Goal: Transaction & Acquisition: Purchase product/service

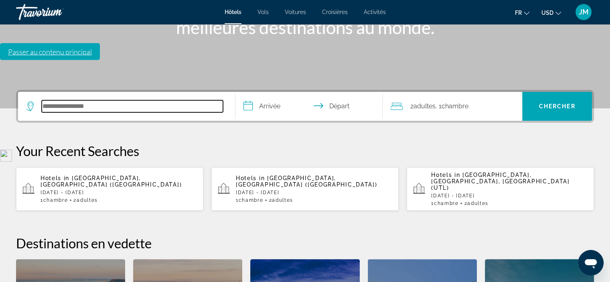
scroll to position [196, 0]
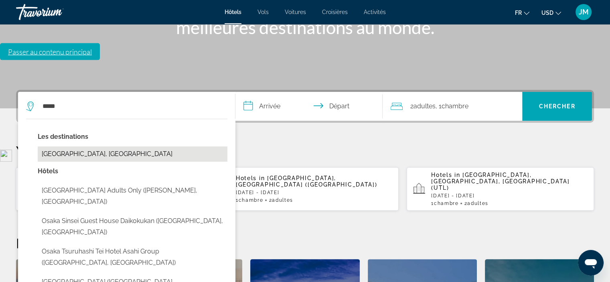
click at [83, 146] on button "[GEOGRAPHIC_DATA], [GEOGRAPHIC_DATA]" at bounding box center [133, 153] width 190 height 15
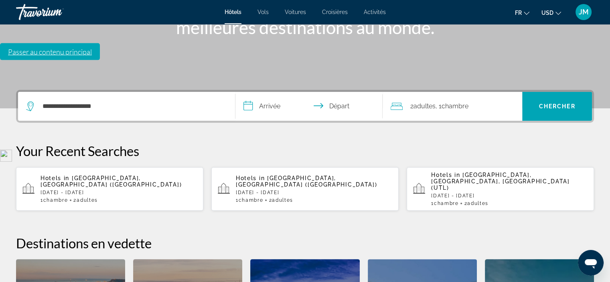
click at [276, 92] on input "**********" at bounding box center [311, 107] width 151 height 31
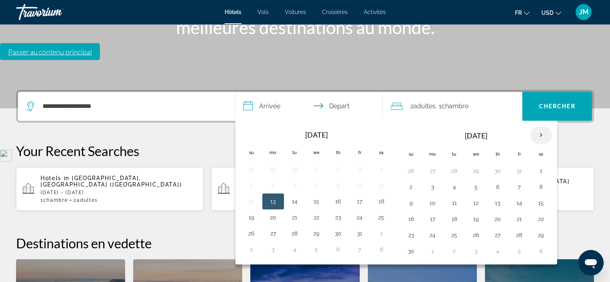
click at [541, 126] on th "Next month" at bounding box center [542, 135] width 22 height 18
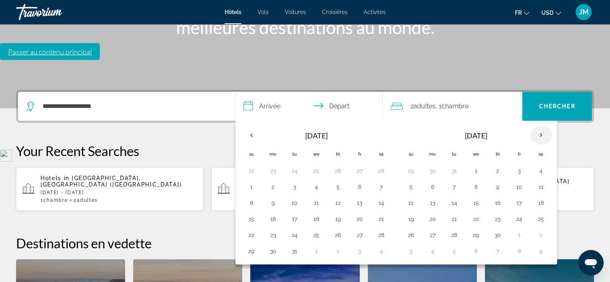
click at [541, 126] on th "Next month" at bounding box center [542, 135] width 22 height 18
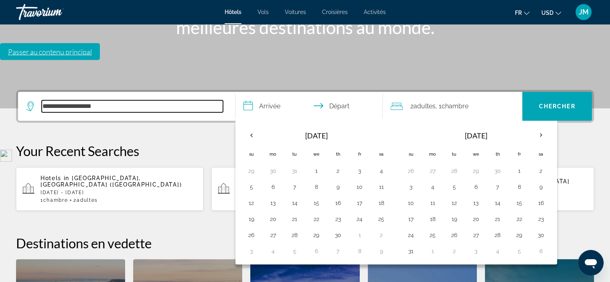
click at [61, 100] on input "**********" at bounding box center [132, 106] width 181 height 12
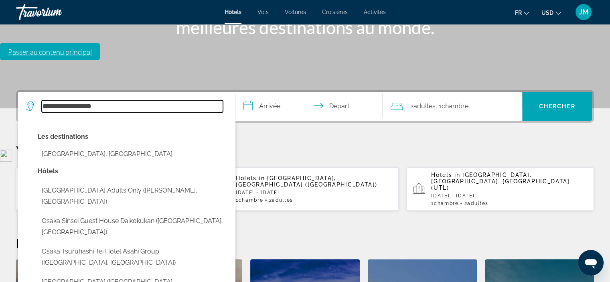
drag, startPoint x: 106, startPoint y: 40, endPoint x: 43, endPoint y: 49, distance: 64.1
click at [43, 92] on div "**********" at bounding box center [126, 106] width 201 height 29
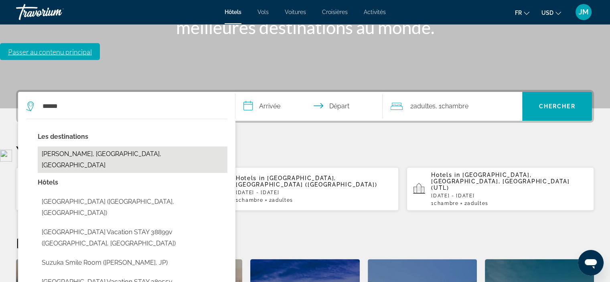
click at [81, 146] on button "[PERSON_NAME], [GEOGRAPHIC_DATA], [GEOGRAPHIC_DATA]" at bounding box center [133, 159] width 190 height 26
type input "**********"
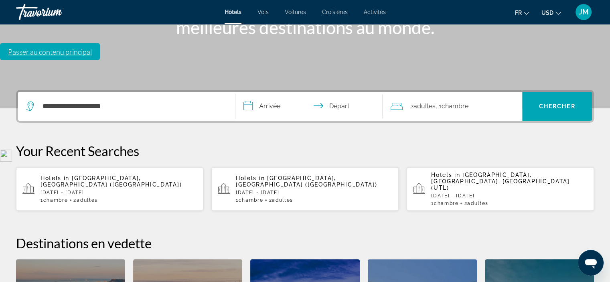
click at [273, 92] on input "**********" at bounding box center [311, 107] width 151 height 31
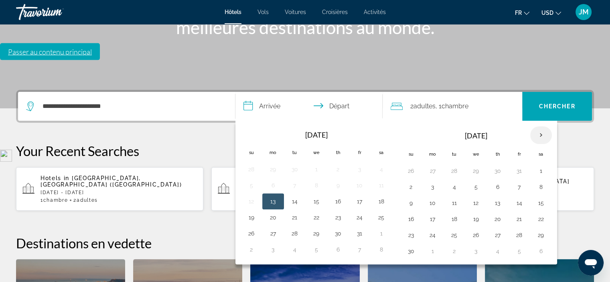
click at [541, 126] on th "Next month" at bounding box center [542, 135] width 22 height 18
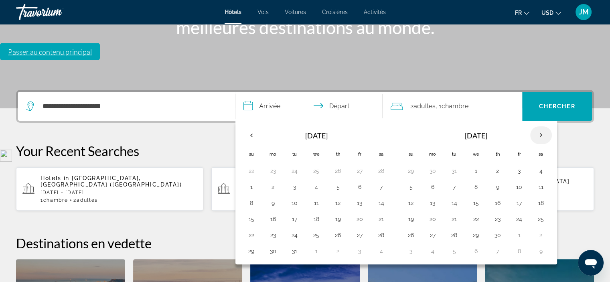
click at [541, 126] on th "Next month" at bounding box center [542, 135] width 22 height 18
click at [256, 126] on th "Previous month" at bounding box center [252, 135] width 22 height 18
click at [341, 230] on button "26" at bounding box center [338, 235] width 13 height 11
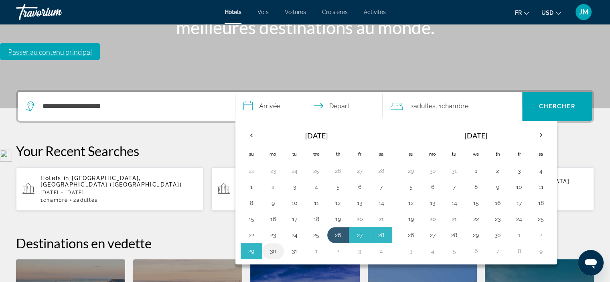
click at [275, 246] on button "30" at bounding box center [273, 251] width 13 height 11
type input "**********"
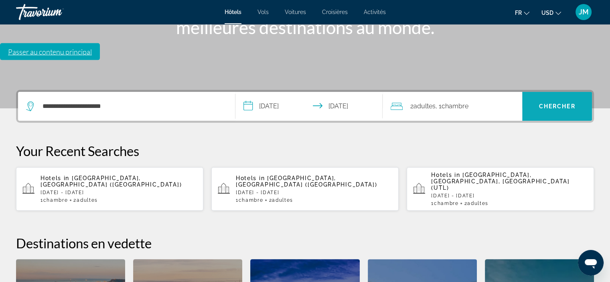
click at [562, 103] on span "Chercher" at bounding box center [557, 106] width 37 height 6
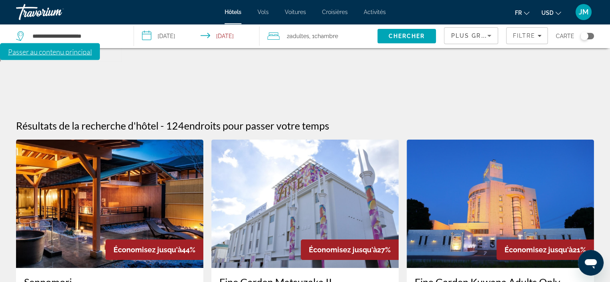
click at [557, 12] on icon "Change currency" at bounding box center [559, 13] width 6 height 6
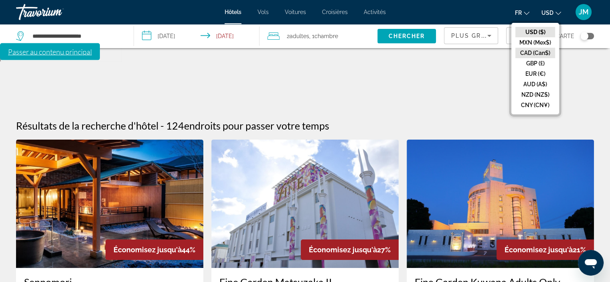
click at [540, 51] on button "CAD (Can$)" at bounding box center [536, 53] width 40 height 10
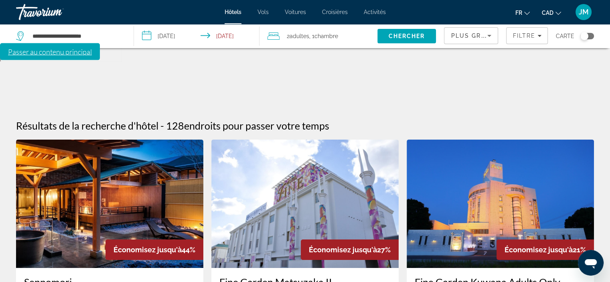
click at [585, 39] on div "Toggle map" at bounding box center [585, 36] width 8 height 8
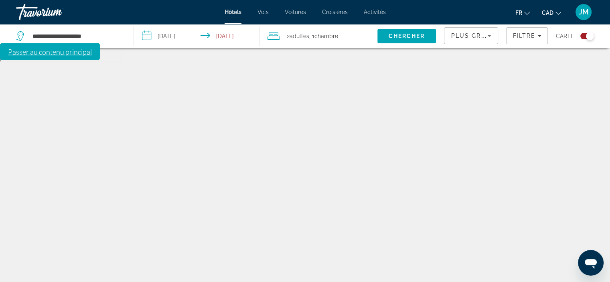
scroll to position [48, 0]
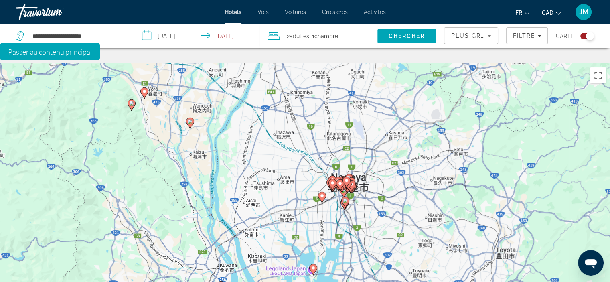
drag, startPoint x: 379, startPoint y: 110, endPoint x: 374, endPoint y: 207, distance: 97.2
click at [374, 207] on div "Pour activer le glissement du marqueur avec le clavier, appuyez sur Alt+Entrée.…" at bounding box center [305, 204] width 610 height 282
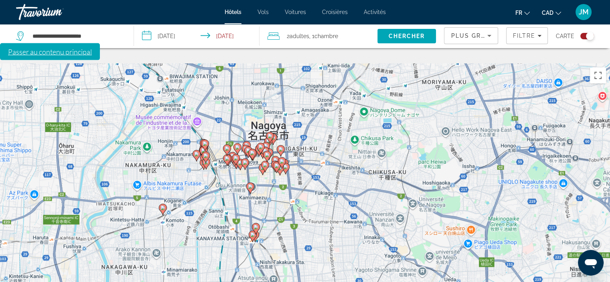
drag, startPoint x: 369, startPoint y: 159, endPoint x: 392, endPoint y: 266, distance: 109.9
click at [392, 266] on div "Pour activer le glissement du marqueur avec le clavier, appuyez sur Alt+Entrée.…" at bounding box center [305, 204] width 610 height 282
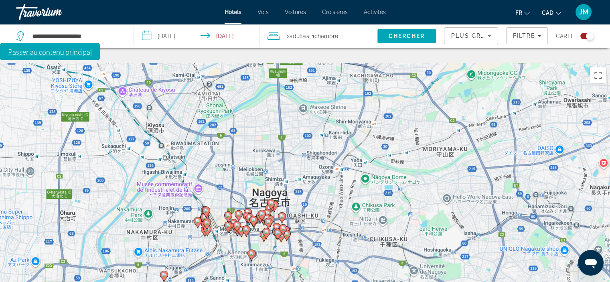
drag, startPoint x: 368, startPoint y: 184, endPoint x: 369, endPoint y: 250, distance: 65.8
click at [369, 250] on div "Pour activer le glissement du marqueur avec le clavier, appuyez sur Alt+Entrée.…" at bounding box center [305, 204] width 610 height 282
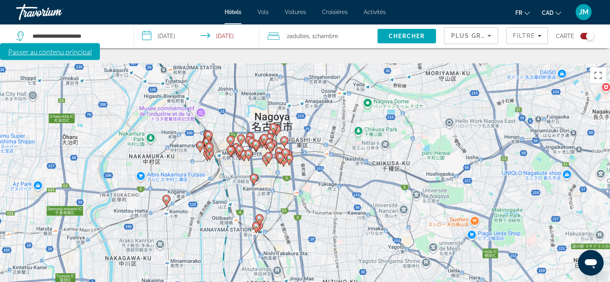
drag, startPoint x: 376, startPoint y: 242, endPoint x: 378, endPoint y: 165, distance: 76.7
click at [378, 165] on div "Pour activer le glissement du marqueur avec le clavier, appuyez sur Alt+Entrée.…" at bounding box center [305, 204] width 610 height 282
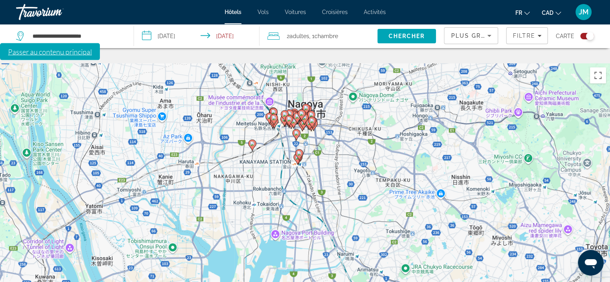
drag, startPoint x: 350, startPoint y: 198, endPoint x: 339, endPoint y: 126, distance: 73.5
click at [339, 126] on div "Pour activer le glissement du marqueur avec le clavier, appuyez sur Alt+Entrée.…" at bounding box center [305, 204] width 610 height 282
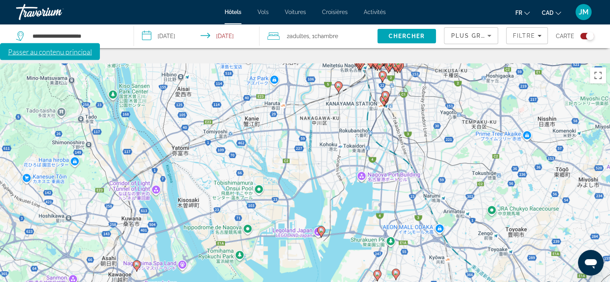
drag, startPoint x: 309, startPoint y: 188, endPoint x: 397, endPoint y: 130, distance: 105.1
click at [397, 130] on div "Pour activer le glissement du marqueur avec le clavier, appuyez sur Alt+Entrée.…" at bounding box center [305, 204] width 610 height 282
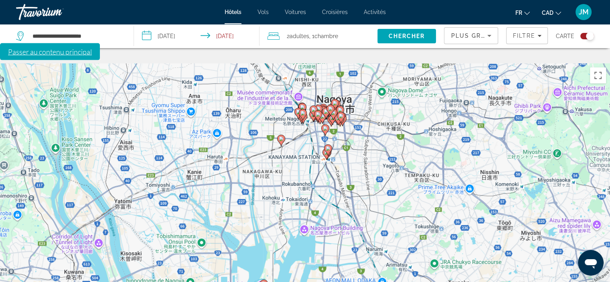
drag, startPoint x: 429, startPoint y: 139, endPoint x: 370, endPoint y: 193, distance: 79.0
click at [370, 193] on div "Pour activer le glissement du marqueur avec le clavier, appuyez sur Alt+Entrée.…" at bounding box center [305, 204] width 610 height 282
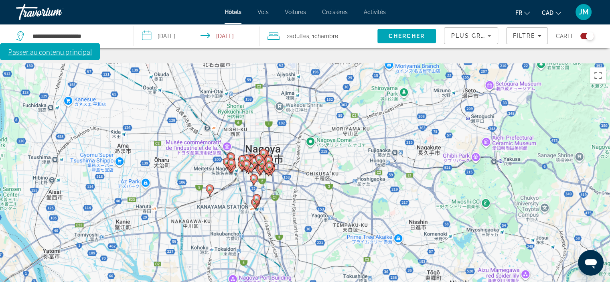
drag, startPoint x: 419, startPoint y: 170, endPoint x: 361, endPoint y: 212, distance: 72.2
click at [361, 212] on div "Pour activer le glissement du marqueur avec le clavier, appuyez sur Alt+Entrée.…" at bounding box center [305, 204] width 610 height 282
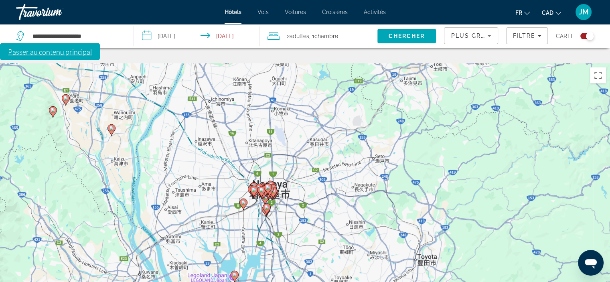
drag, startPoint x: 297, startPoint y: 174, endPoint x: 286, endPoint y: 169, distance: 12.1
click at [286, 169] on div "Pour activer le glissement du marqueur avec le clavier, appuyez sur Alt+Entrée.…" at bounding box center [305, 204] width 610 height 282
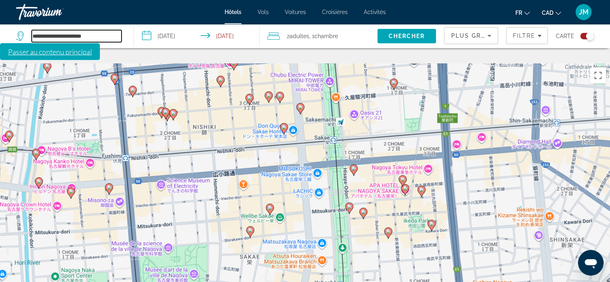
click at [85, 38] on input "**********" at bounding box center [77, 36] width 90 height 12
drag, startPoint x: 98, startPoint y: 34, endPoint x: 32, endPoint y: 36, distance: 65.8
click at [32, 36] on input "**********" at bounding box center [77, 36] width 90 height 12
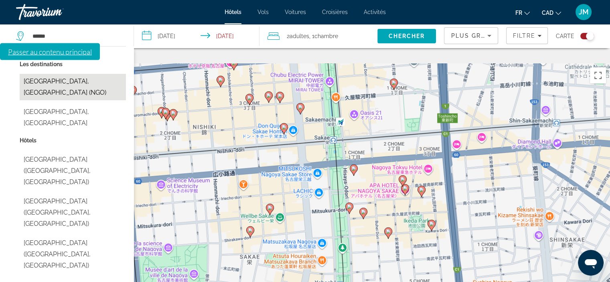
click at [50, 84] on button "[GEOGRAPHIC_DATA], [GEOGRAPHIC_DATA] (NGO)" at bounding box center [73, 87] width 106 height 26
type input "**********"
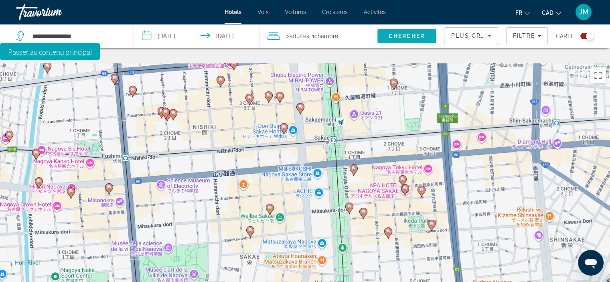
click at [408, 34] on span "Chercher" at bounding box center [407, 36] width 37 height 6
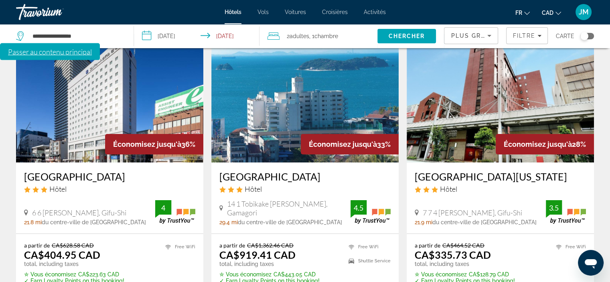
scroll to position [120, 0]
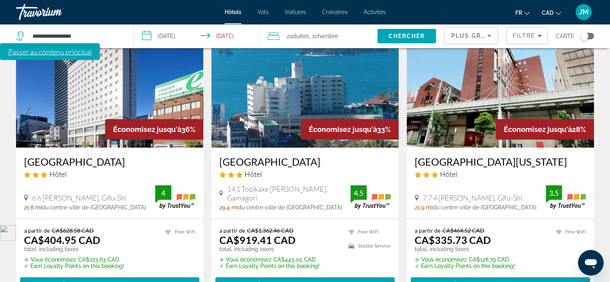
click at [81, 75] on img "Main content" at bounding box center [109, 83] width 187 height 128
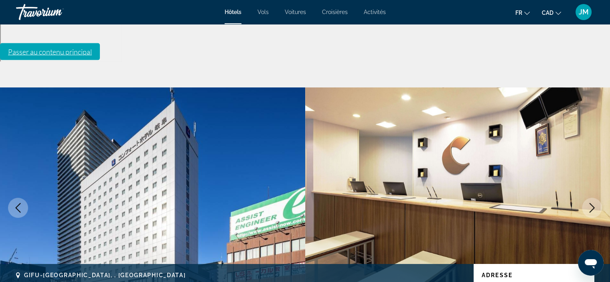
click at [592, 203] on icon "Next image" at bounding box center [593, 208] width 10 height 10
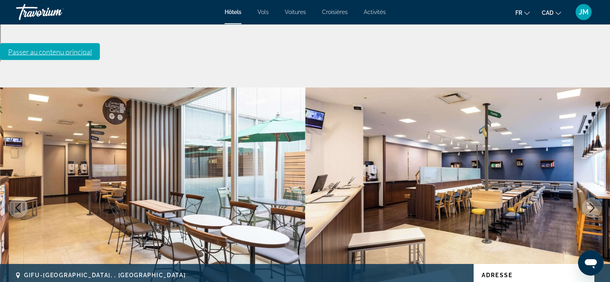
click at [592, 203] on icon "Next image" at bounding box center [593, 208] width 10 height 10
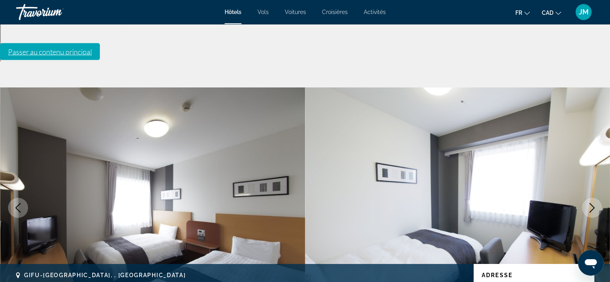
click at [592, 203] on icon "Next image" at bounding box center [593, 208] width 10 height 10
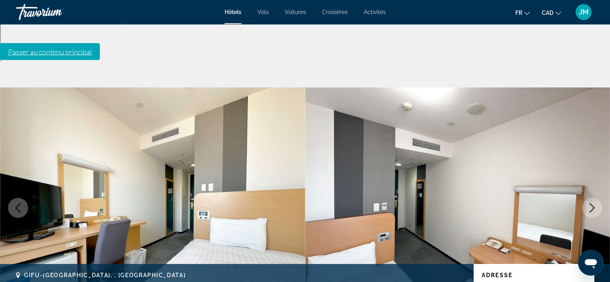
click at [592, 203] on icon "Next image" at bounding box center [593, 208] width 10 height 10
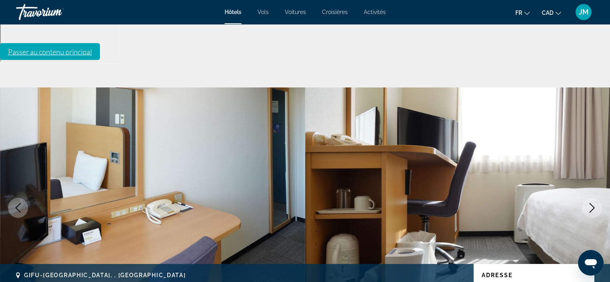
click at [592, 203] on icon "Next image" at bounding box center [593, 208] width 10 height 10
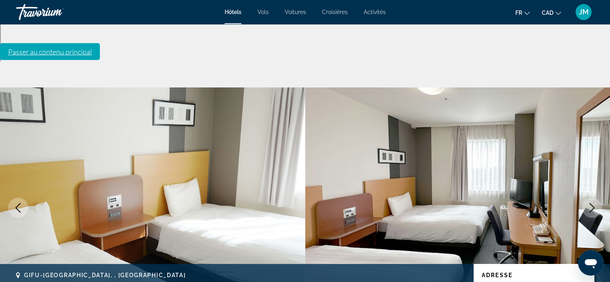
click at [592, 203] on icon "Next image" at bounding box center [593, 208] width 10 height 10
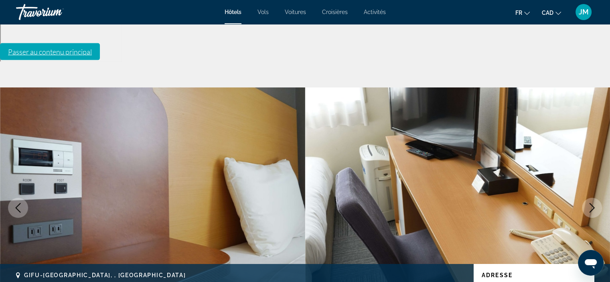
click at [592, 203] on icon "Next image" at bounding box center [593, 208] width 10 height 10
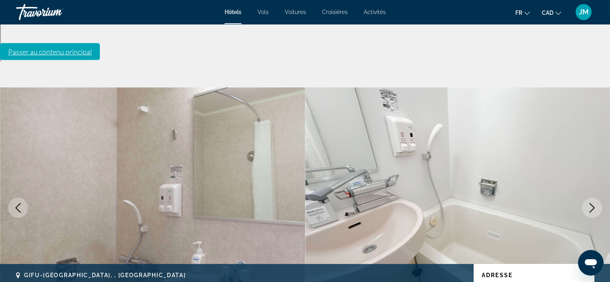
click at [592, 203] on icon "Next image" at bounding box center [593, 208] width 10 height 10
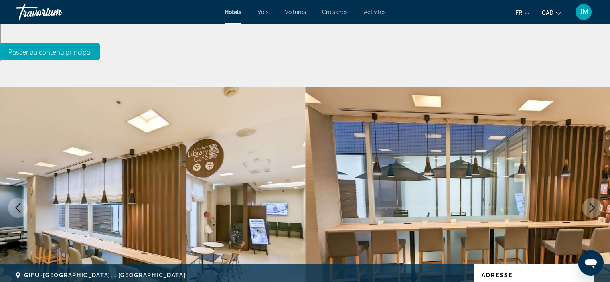
click at [592, 203] on icon "Next image" at bounding box center [593, 208] width 10 height 10
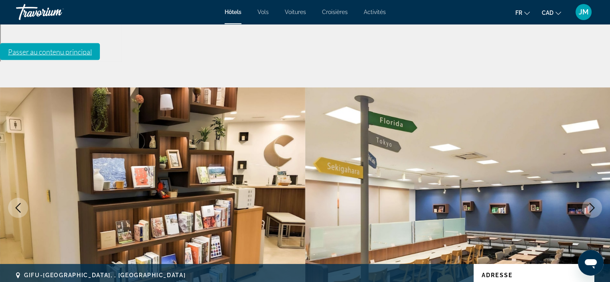
click at [592, 203] on icon "Next image" at bounding box center [593, 208] width 10 height 10
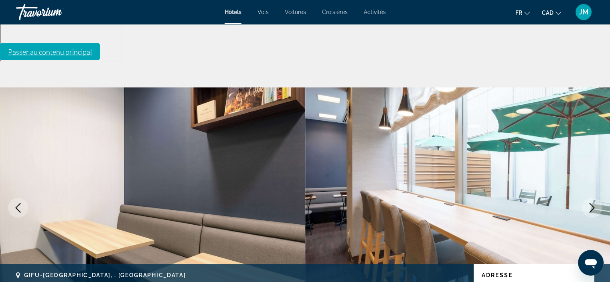
click at [592, 203] on icon "Next image" at bounding box center [593, 208] width 10 height 10
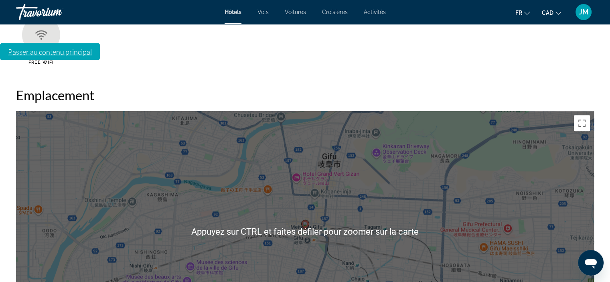
scroll to position [722, 0]
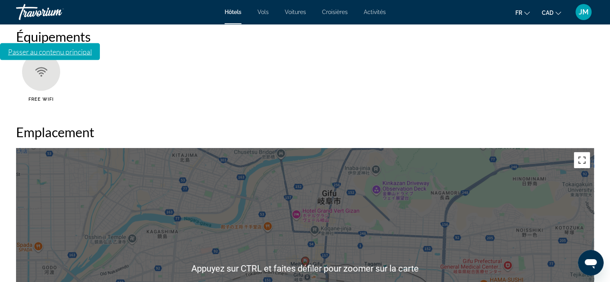
click at [577, 152] on button "Basculer en plein écran" at bounding box center [582, 160] width 16 height 16
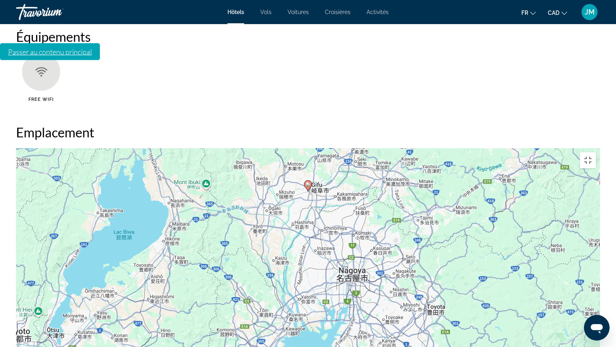
drag, startPoint x: 419, startPoint y: 261, endPoint x: 419, endPoint y: 181, distance: 79.9
click at [419, 181] on div "Pour activer le glissement du marqueur avec le clavier, appuyez sur Alt+Entrée.…" at bounding box center [308, 268] width 584 height 241
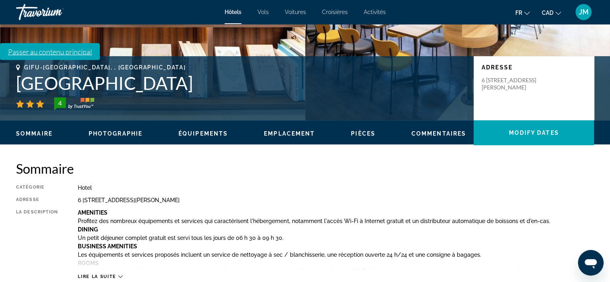
scroll to position [0, 0]
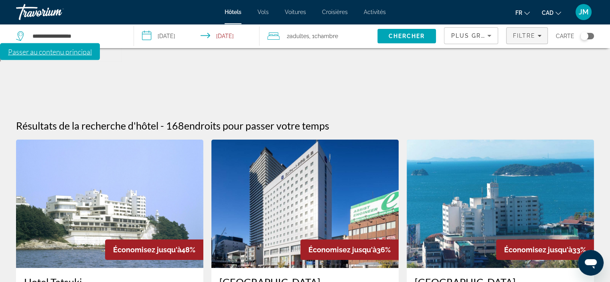
click at [541, 38] on div "Filtre" at bounding box center [527, 36] width 29 height 6
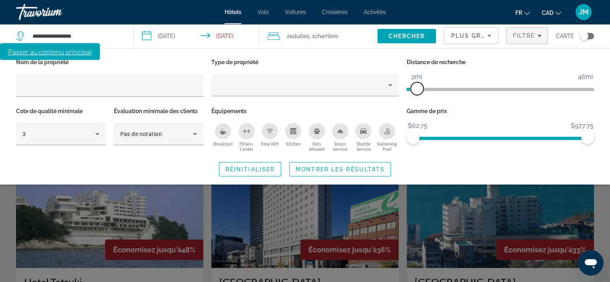
drag, startPoint x: 524, startPoint y: 91, endPoint x: 418, endPoint y: 95, distance: 106.0
click at [418, 95] on div "Distance de recherche 1mi 46mi 2mi" at bounding box center [500, 81] width 195 height 49
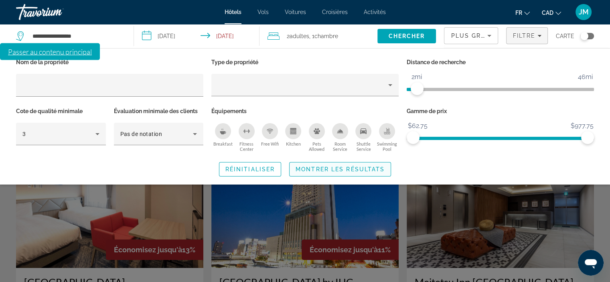
click at [360, 172] on span "Montrer les résultats" at bounding box center [340, 169] width 89 height 6
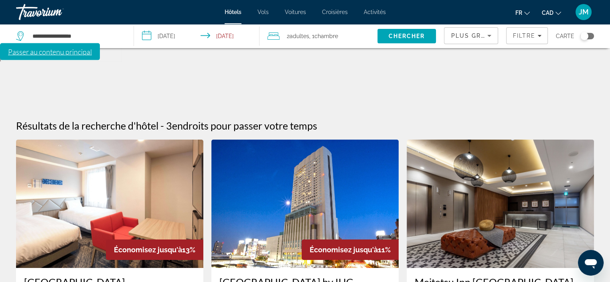
click at [472, 31] on div "Plus grandes économies" at bounding box center [469, 36] width 37 height 10
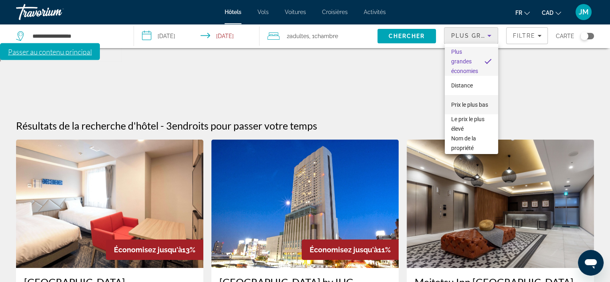
click at [472, 102] on span "Prix le plus bas" at bounding box center [469, 105] width 37 height 6
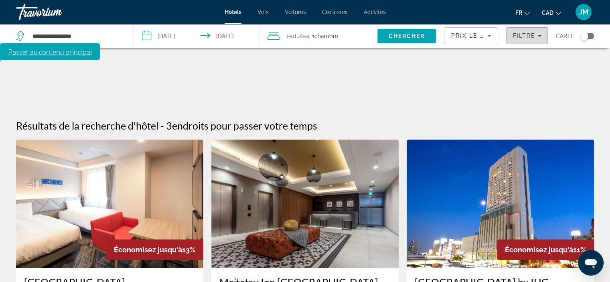
click at [537, 30] on span "Filters" at bounding box center [527, 35] width 41 height 19
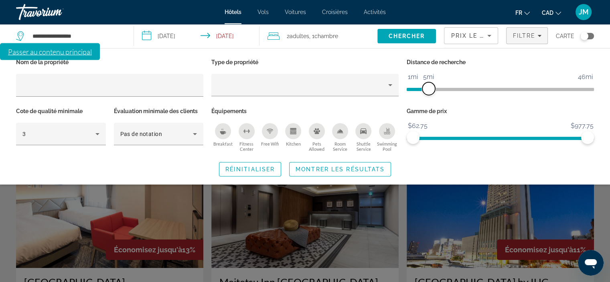
drag, startPoint x: 419, startPoint y: 91, endPoint x: 427, endPoint y: 91, distance: 8.4
click at [427, 91] on span "ngx-slider" at bounding box center [429, 88] width 13 height 13
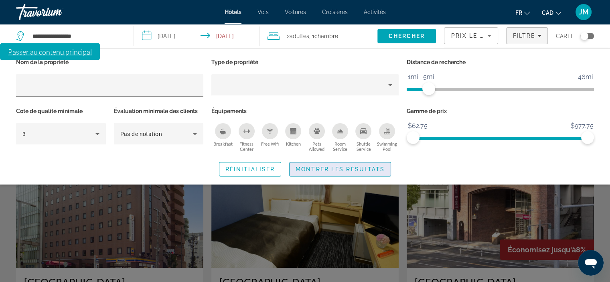
click at [370, 169] on span "Montrer les résultats" at bounding box center [340, 169] width 89 height 6
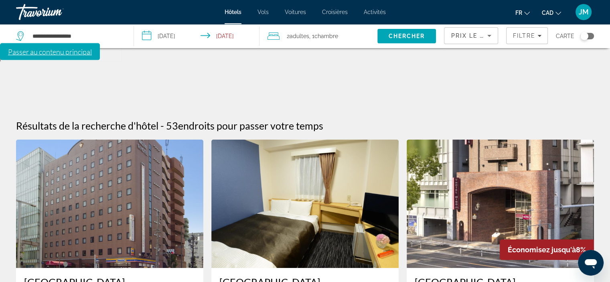
click at [490, 36] on icon "Sort by" at bounding box center [490, 36] width 4 height 2
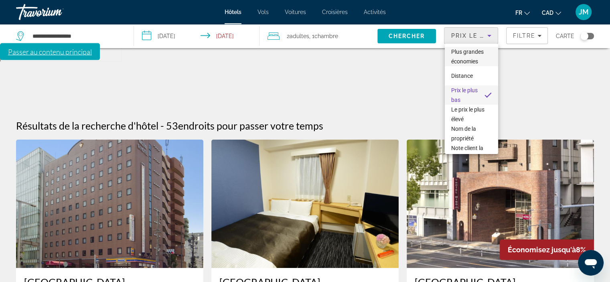
click at [476, 62] on span "Plus grandes économies" at bounding box center [467, 57] width 33 height 16
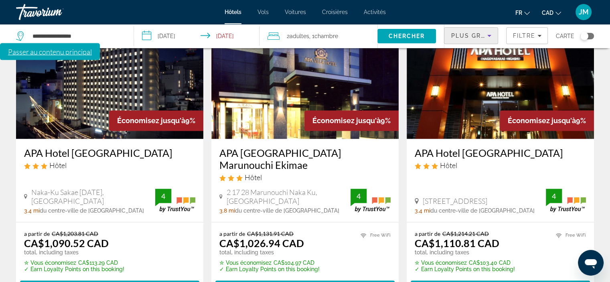
scroll to position [1084, 0]
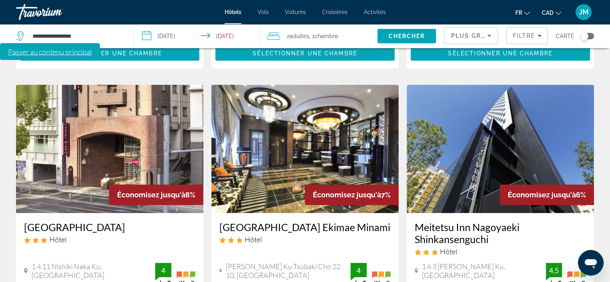
scroll to position [361, 0]
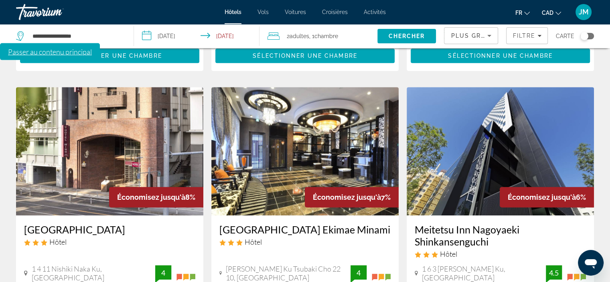
click at [60, 112] on img "Main content" at bounding box center [109, 151] width 187 height 128
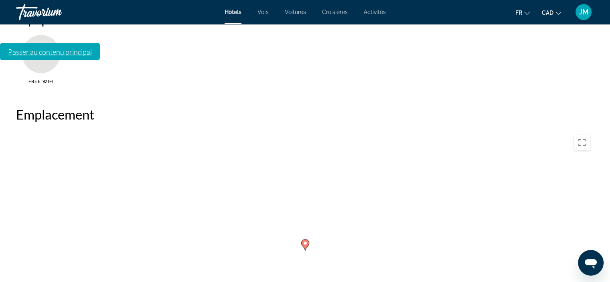
scroll to position [803, 0]
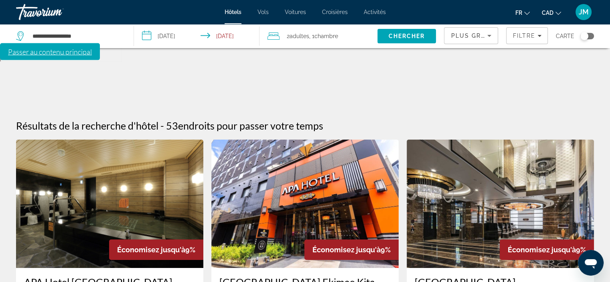
click at [583, 35] on div "Toggle map" at bounding box center [585, 36] width 8 height 8
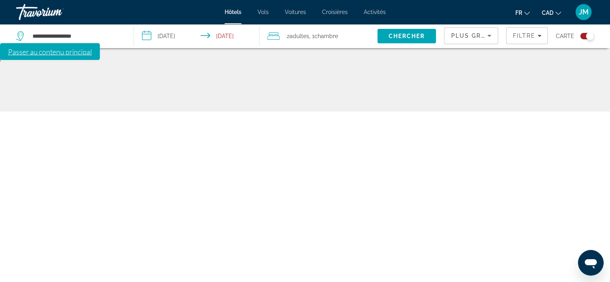
scroll to position [48, 0]
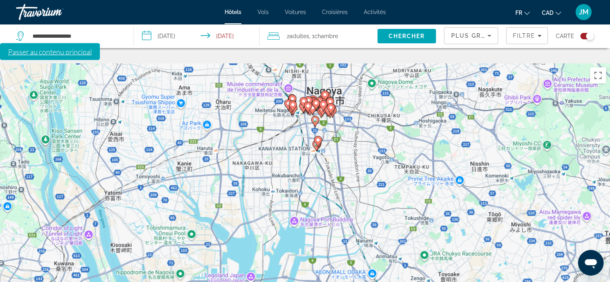
drag, startPoint x: 533, startPoint y: 195, endPoint x: 366, endPoint y: 77, distance: 204.8
click at [366, 77] on div "Pour activer le glissement du marqueur avec le clavier, appuyez sur Alt+Entrée.…" at bounding box center [305, 204] width 610 height 282
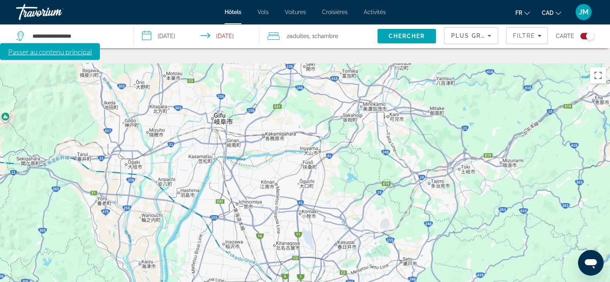
drag, startPoint x: 402, startPoint y: 144, endPoint x: 338, endPoint y: 298, distance: 166.4
click at [338, 282] on html "**********" at bounding box center [305, 125] width 610 height 346
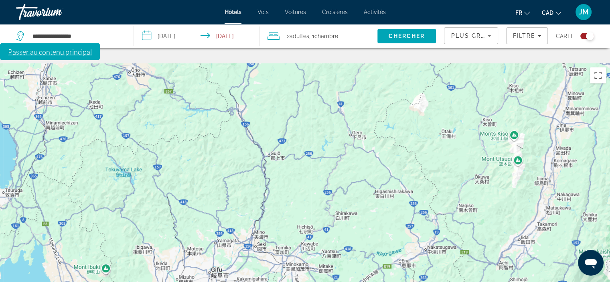
drag, startPoint x: 449, startPoint y: 240, endPoint x: 334, endPoint y: 298, distance: 128.7
click at [334, 282] on html "**********" at bounding box center [305, 125] width 610 height 346
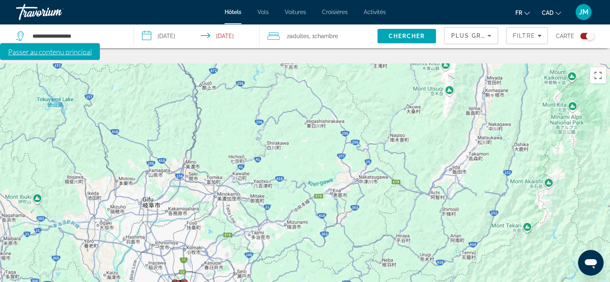
drag, startPoint x: 314, startPoint y: 153, endPoint x: 249, endPoint y: 85, distance: 93.9
click at [249, 85] on div "Pour activer le glissement du marqueur avec le clavier, appuyez sur Alt+Entrée.…" at bounding box center [305, 204] width 610 height 282
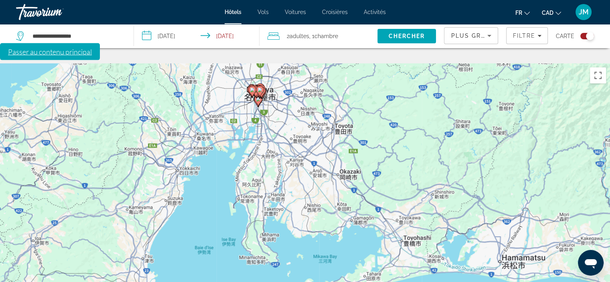
drag, startPoint x: 290, startPoint y: 213, endPoint x: 367, endPoint y: 16, distance: 211.4
click at [367, 16] on div "**********" at bounding box center [305, 156] width 610 height 282
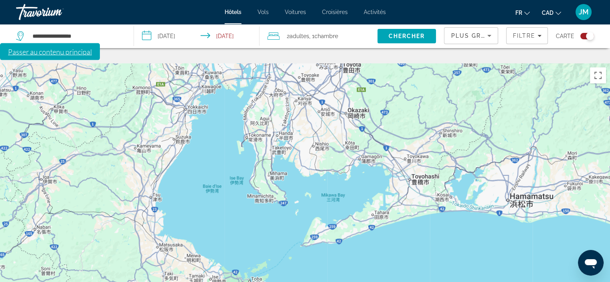
drag, startPoint x: 200, startPoint y: 171, endPoint x: 208, endPoint y: 109, distance: 63.1
click at [208, 109] on div "Pour activer le glissement du marqueur avec le clavier, appuyez sur Alt+Entrée.…" at bounding box center [305, 204] width 610 height 282
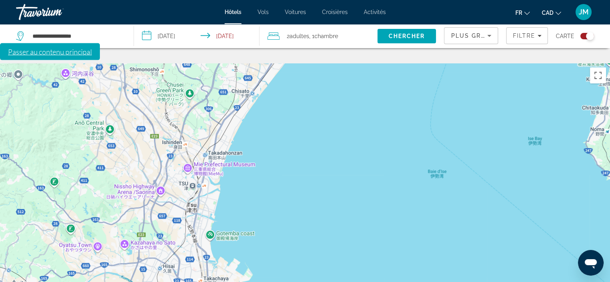
drag, startPoint x: 170, startPoint y: 138, endPoint x: 310, endPoint y: 137, distance: 140.1
click at [310, 137] on div "Main content" at bounding box center [305, 204] width 610 height 282
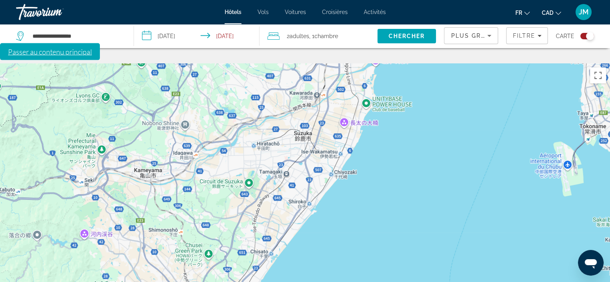
drag, startPoint x: 270, startPoint y: 136, endPoint x: 290, endPoint y: 298, distance: 162.9
click at [290, 282] on html "**********" at bounding box center [305, 125] width 610 height 346
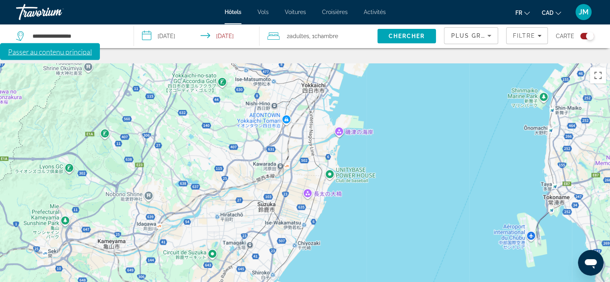
drag, startPoint x: 335, startPoint y: 168, endPoint x: 299, endPoint y: 239, distance: 80.4
click at [299, 239] on div "Main content" at bounding box center [305, 204] width 610 height 282
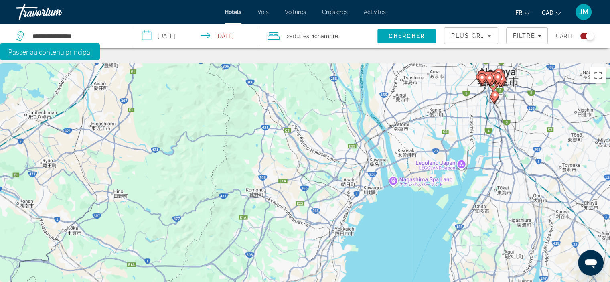
drag, startPoint x: 426, startPoint y: 195, endPoint x: 413, endPoint y: 213, distance: 22.6
click at [413, 213] on div "Pour activer le glissement du marqueur avec le clavier, appuyez sur Alt+Entrée.…" at bounding box center [305, 204] width 610 height 282
click at [53, 37] on input "**********" at bounding box center [77, 36] width 90 height 12
drag, startPoint x: 51, startPoint y: 38, endPoint x: 34, endPoint y: 38, distance: 17.3
click at [34, 38] on input "**********" at bounding box center [77, 36] width 90 height 12
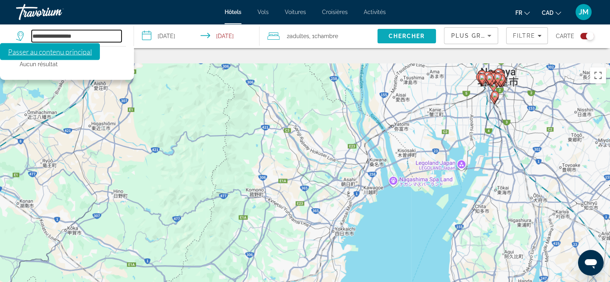
type input "**********"
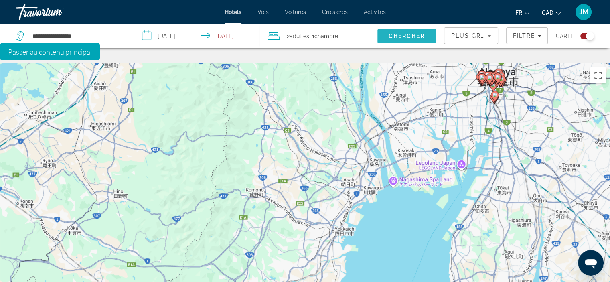
click at [414, 35] on span "Chercher" at bounding box center [407, 36] width 37 height 6
click at [588, 37] on div "Toggle map" at bounding box center [590, 36] width 8 height 8
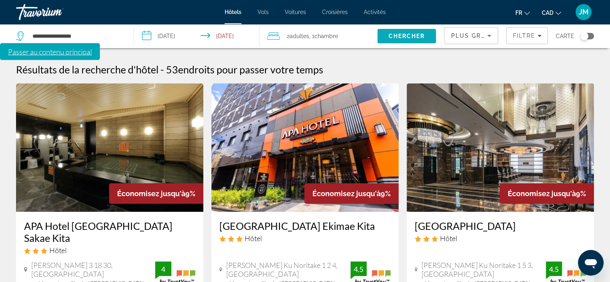
click at [411, 35] on span "Chercher" at bounding box center [407, 36] width 37 height 6
click at [490, 37] on icon "Sort by" at bounding box center [490, 36] width 10 height 10
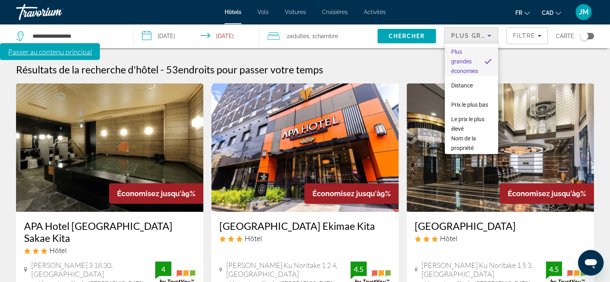
click at [490, 37] on div at bounding box center [305, 141] width 610 height 282
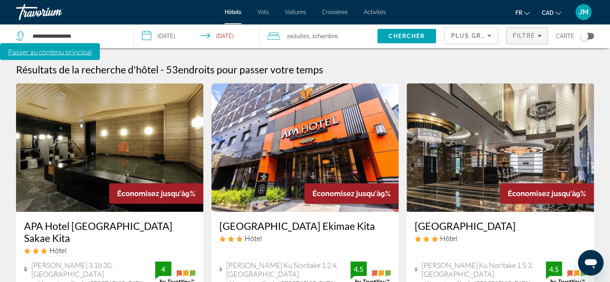
click at [511, 30] on span "Filters" at bounding box center [527, 35] width 41 height 19
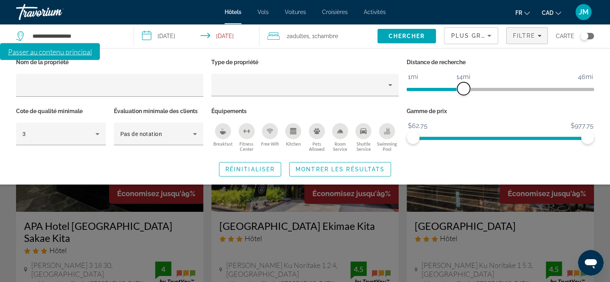
drag, startPoint x: 429, startPoint y: 90, endPoint x: 464, endPoint y: 87, distance: 34.6
click at [464, 87] on span "ngx-slider" at bounding box center [463, 88] width 13 height 13
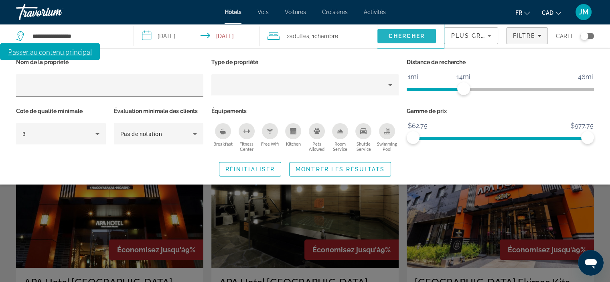
click at [382, 34] on span "Search" at bounding box center [407, 35] width 59 height 19
click at [356, 169] on span "Montrer les résultats" at bounding box center [340, 169] width 89 height 6
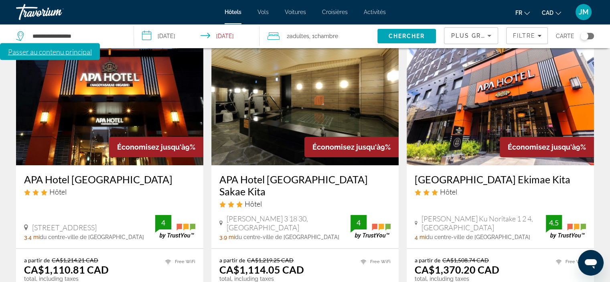
scroll to position [120, 0]
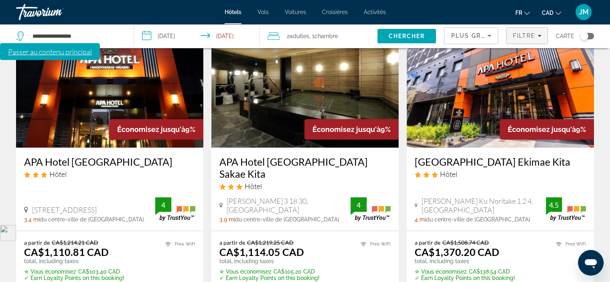
click at [533, 33] on span "Filtre" at bounding box center [524, 36] width 23 height 6
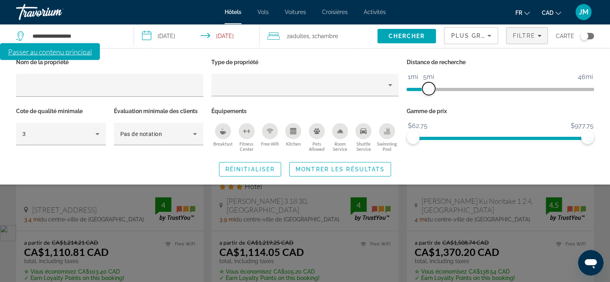
drag, startPoint x: 463, startPoint y: 91, endPoint x: 430, endPoint y: 91, distance: 32.9
click at [430, 91] on span "ngx-slider" at bounding box center [429, 88] width 13 height 13
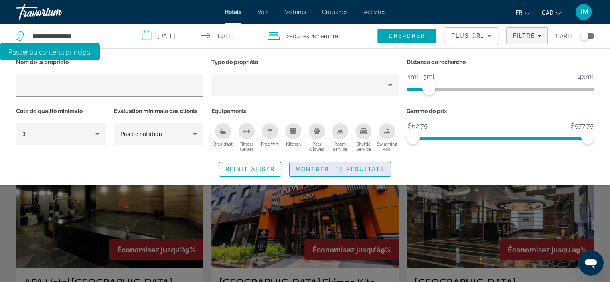
click at [342, 169] on span "Montrer les résultats" at bounding box center [340, 169] width 89 height 6
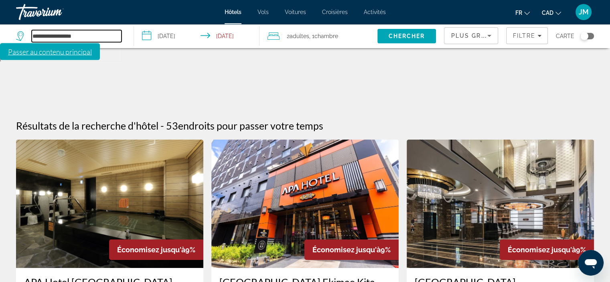
drag, startPoint x: 52, startPoint y: 36, endPoint x: 30, endPoint y: 37, distance: 22.5
click at [30, 37] on div "**********" at bounding box center [69, 36] width 106 height 12
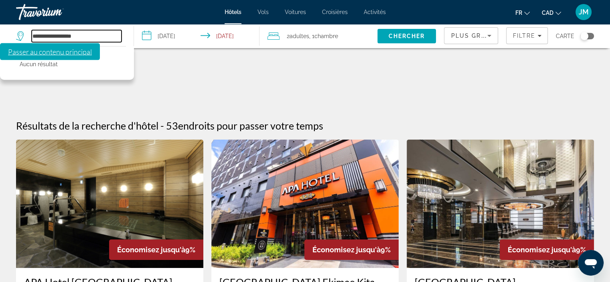
drag, startPoint x: 91, startPoint y: 34, endPoint x: 29, endPoint y: 39, distance: 62.4
click at [29, 39] on div "**********" at bounding box center [69, 36] width 106 height 12
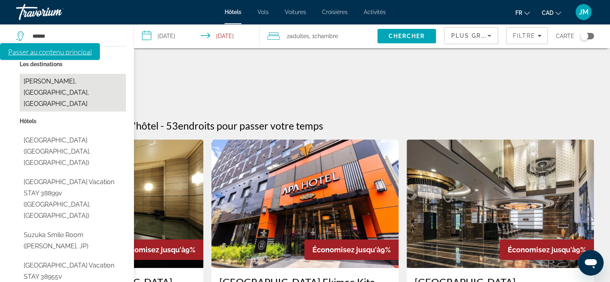
click at [53, 81] on button "[PERSON_NAME], [GEOGRAPHIC_DATA], [GEOGRAPHIC_DATA]" at bounding box center [73, 93] width 106 height 38
type input "**********"
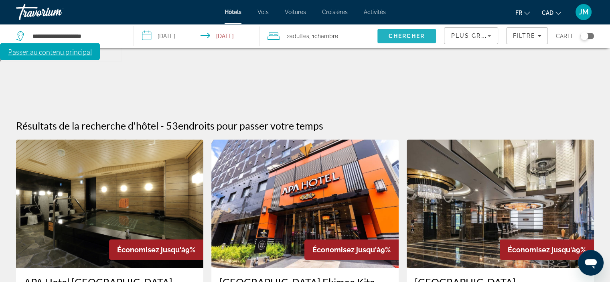
click at [400, 33] on span "Chercher" at bounding box center [407, 36] width 37 height 6
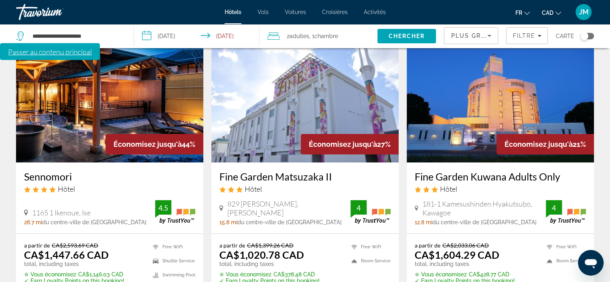
scroll to position [120, 0]
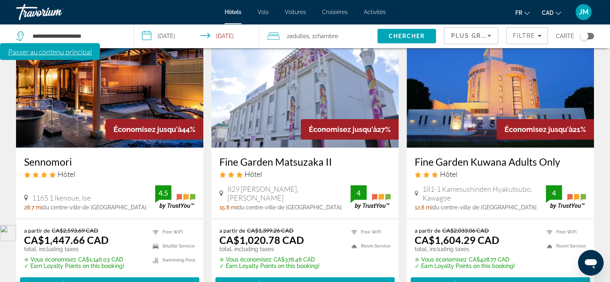
click at [274, 77] on img "Main content" at bounding box center [304, 83] width 187 height 128
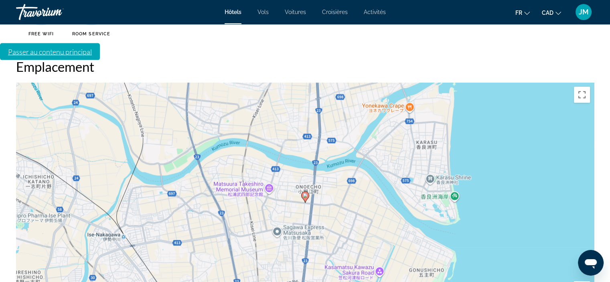
scroll to position [762, 0]
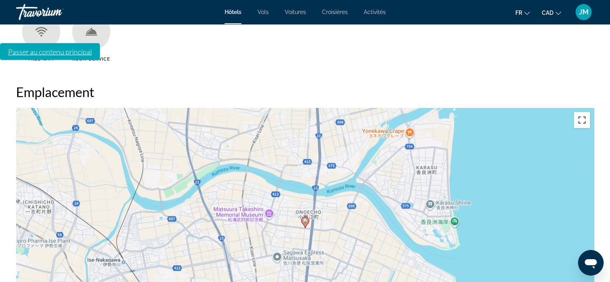
click at [583, 112] on button "Basculer en plein écran" at bounding box center [582, 120] width 16 height 16
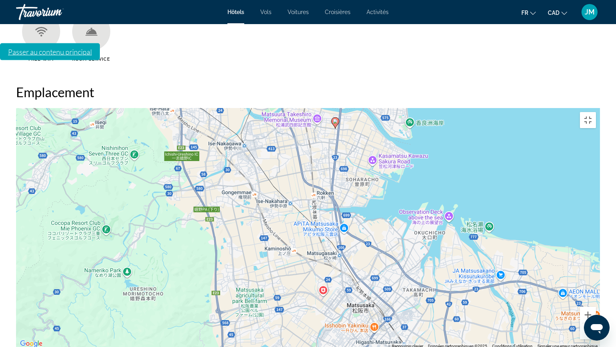
drag, startPoint x: 485, startPoint y: 238, endPoint x: 467, endPoint y: 104, distance: 134.5
click at [467, 108] on div "Pour activer le glissement du marqueur avec le clavier, appuyez sur Alt+Entrée.…" at bounding box center [308, 228] width 584 height 241
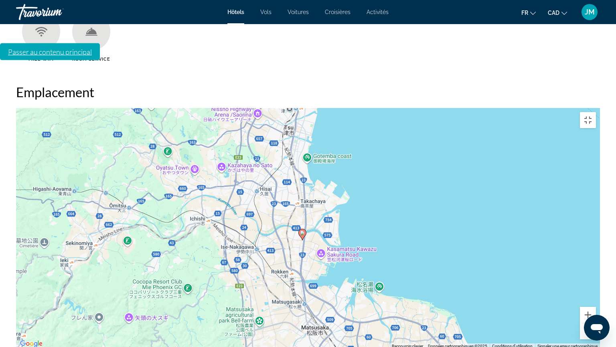
drag, startPoint x: 604, startPoint y: 153, endPoint x: 486, endPoint y: 171, distance: 118.8
click at [486, 171] on div "Pour activer le glissement du marqueur avec le clavier, appuyez sur Alt+Entrée.…" at bounding box center [308, 228] width 584 height 241
click at [596, 112] on button "Basculer en plein écran" at bounding box center [588, 120] width 16 height 16
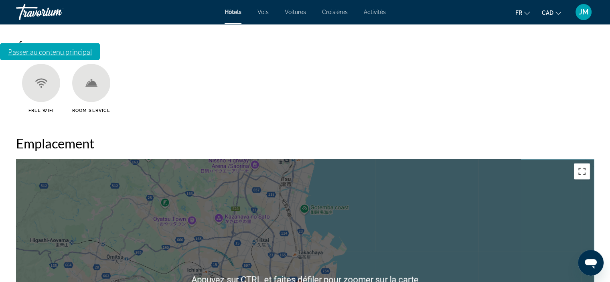
scroll to position [682, 0]
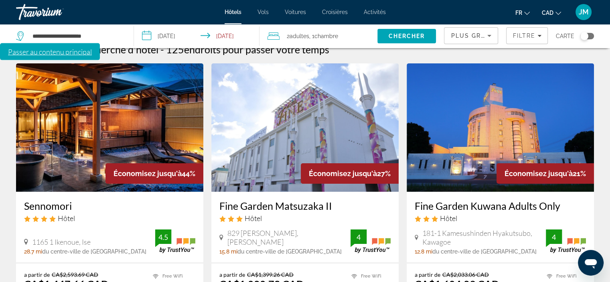
scroll to position [80, 0]
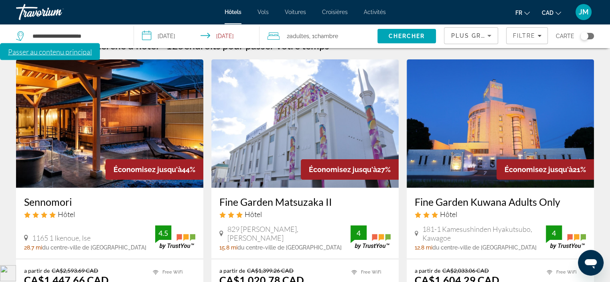
click at [77, 93] on img "Main content" at bounding box center [109, 123] width 187 height 128
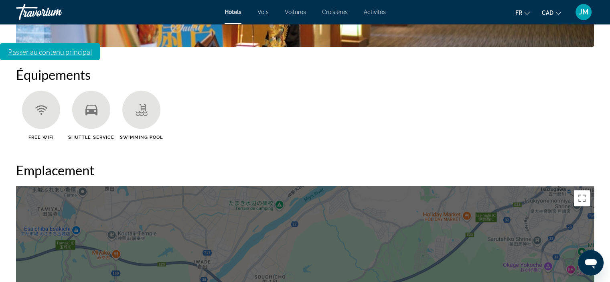
scroll to position [682, 0]
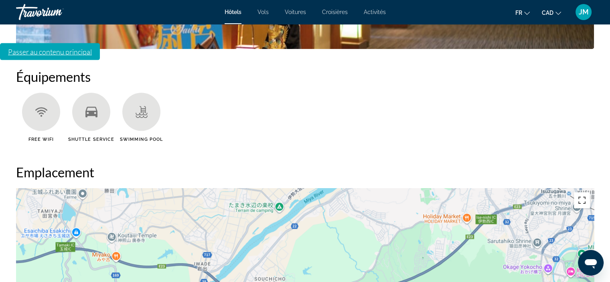
click at [582, 192] on button "Basculer en plein écran" at bounding box center [582, 200] width 16 height 16
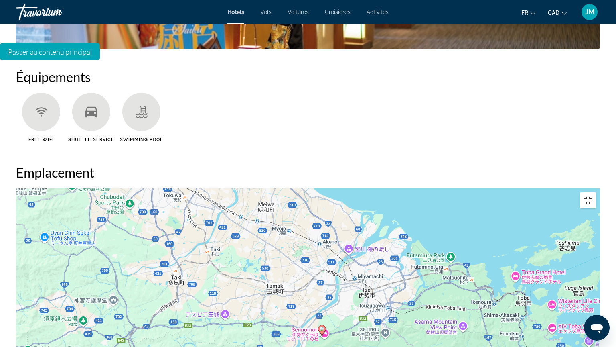
click at [596, 192] on button "Basculer en plein écran" at bounding box center [588, 200] width 16 height 16
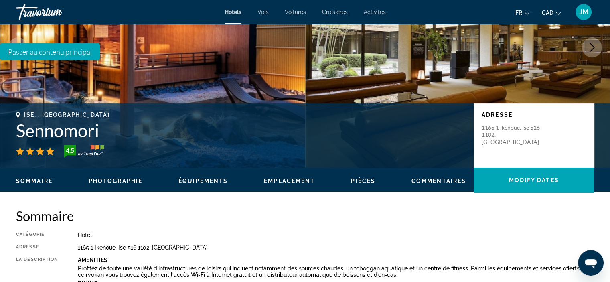
scroll to position [0, 0]
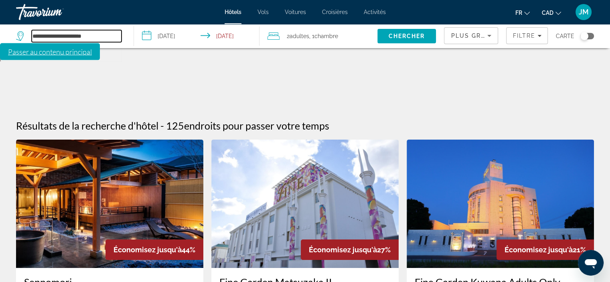
click at [45, 37] on input "**********" at bounding box center [77, 36] width 90 height 12
drag, startPoint x: 102, startPoint y: 33, endPoint x: 24, endPoint y: 35, distance: 77.5
click at [24, 35] on div "**********" at bounding box center [69, 36] width 106 height 12
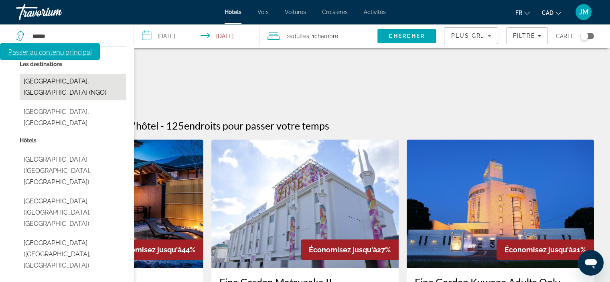
click at [58, 81] on button "[GEOGRAPHIC_DATA], [GEOGRAPHIC_DATA] (NGO)" at bounding box center [73, 87] width 106 height 26
type input "**********"
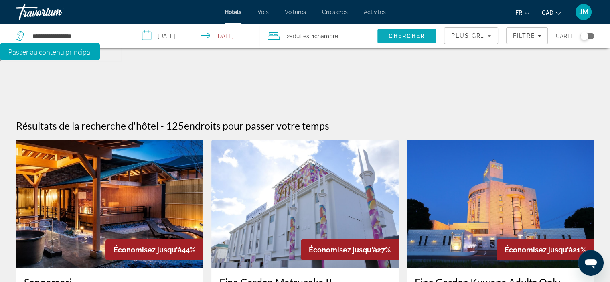
click at [403, 35] on span "Chercher" at bounding box center [407, 36] width 37 height 6
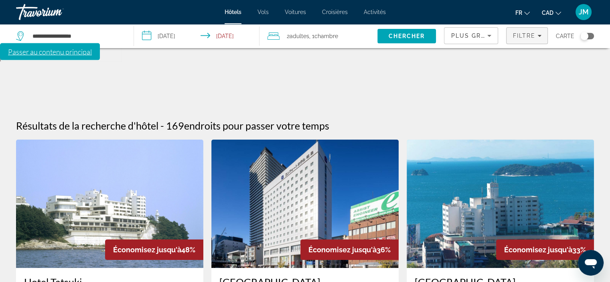
click at [522, 35] on span "Filtre" at bounding box center [524, 36] width 23 height 6
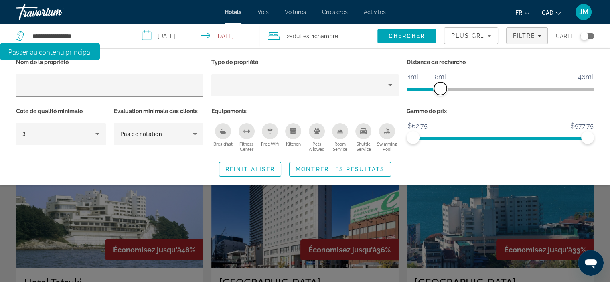
drag, startPoint x: 527, startPoint y: 88, endPoint x: 441, endPoint y: 93, distance: 85.6
click at [441, 93] on span "ngx-slider" at bounding box center [440, 88] width 13 height 13
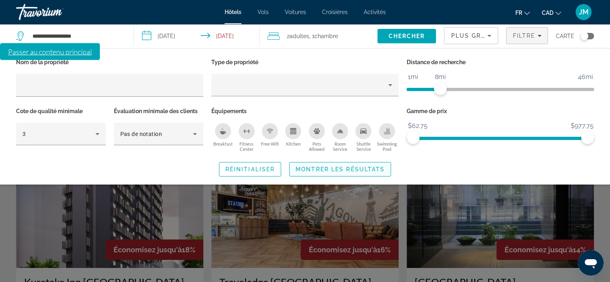
click at [333, 168] on span "Montrer les résultats" at bounding box center [340, 169] width 89 height 6
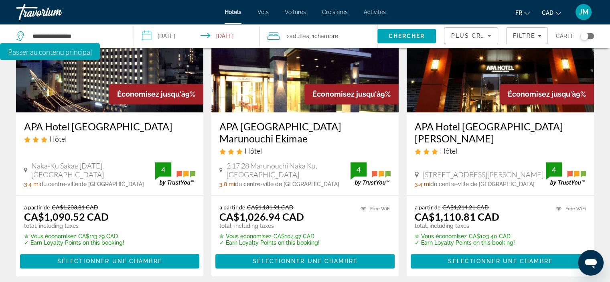
scroll to position [1080, 0]
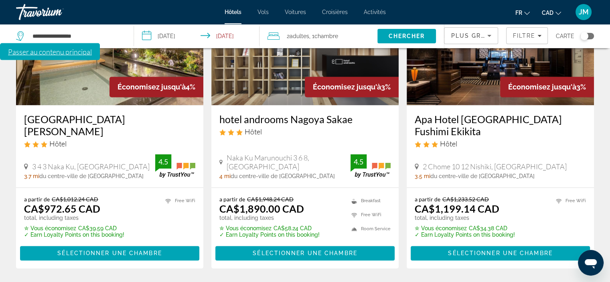
scroll to position [1084, 0]
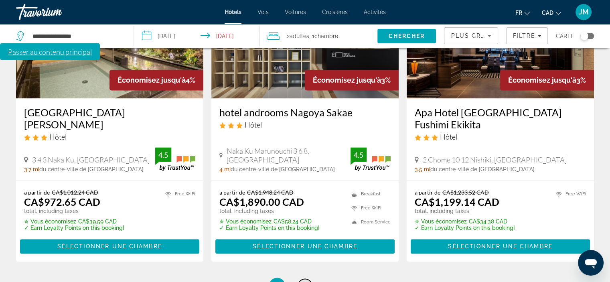
click at [302, 279] on link "page 3" at bounding box center [305, 286] width 14 height 14
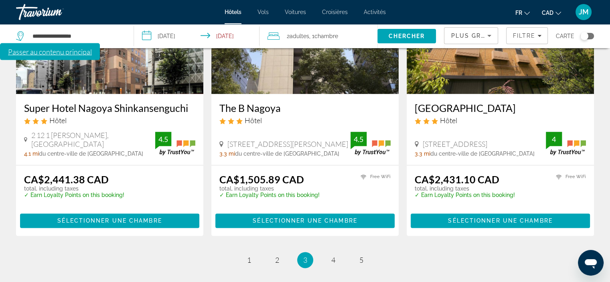
scroll to position [1084, 0]
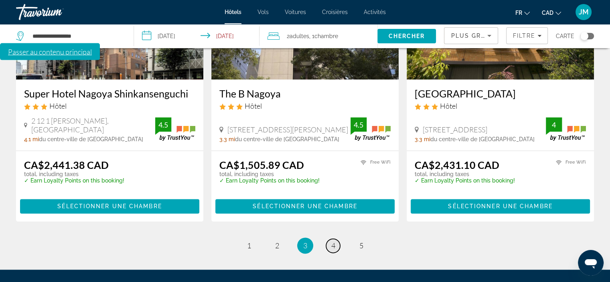
click at [333, 241] on span "4" at bounding box center [333, 245] width 4 height 9
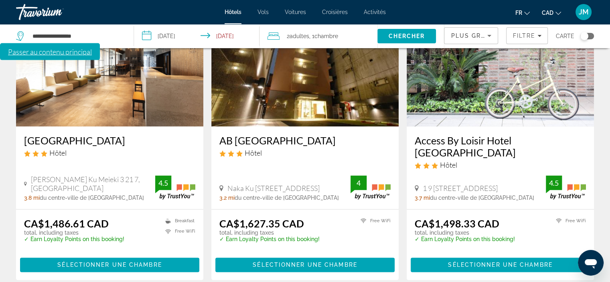
scroll to position [1043, 0]
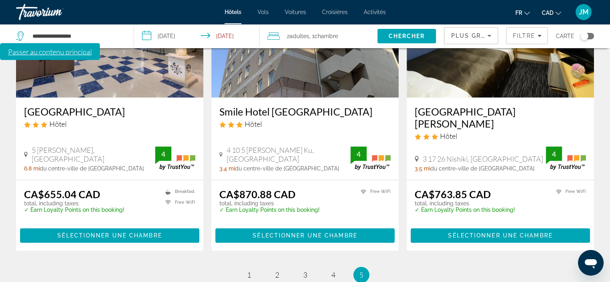
scroll to position [795, 0]
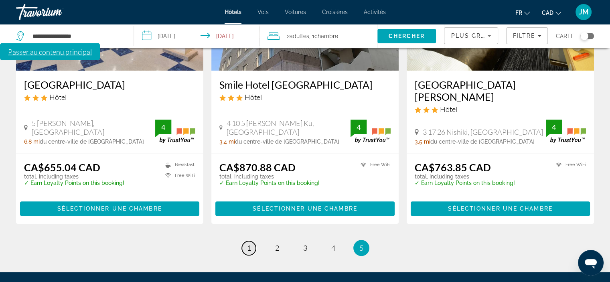
click at [247, 244] on span "1" at bounding box center [249, 248] width 4 height 9
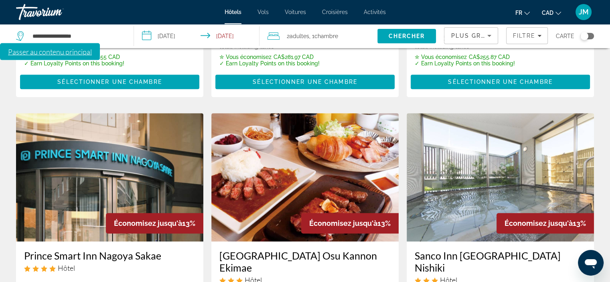
scroll to position [321, 0]
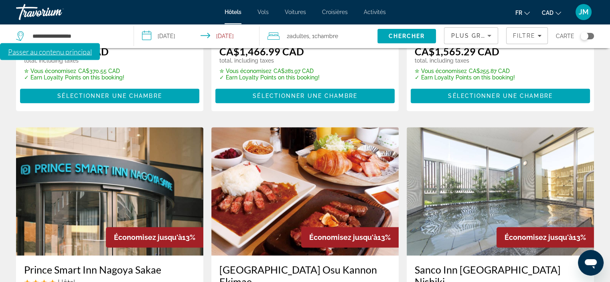
click at [293, 127] on img "Main content" at bounding box center [304, 191] width 187 height 128
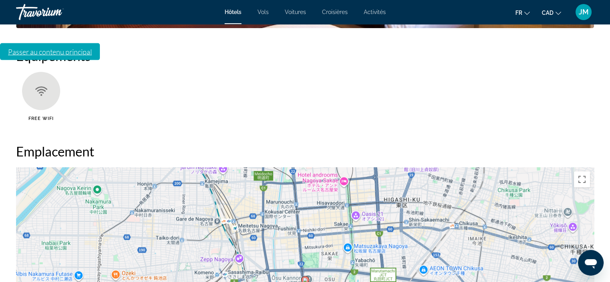
scroll to position [762, 0]
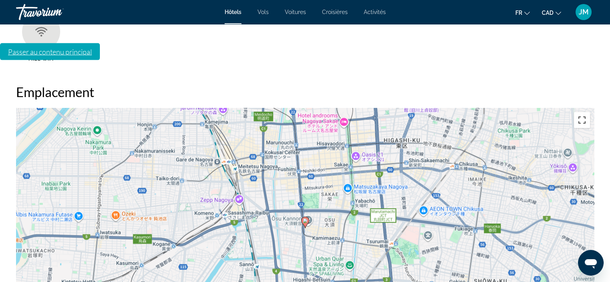
click at [585, 112] on button "Basculer en plein écran" at bounding box center [582, 120] width 16 height 16
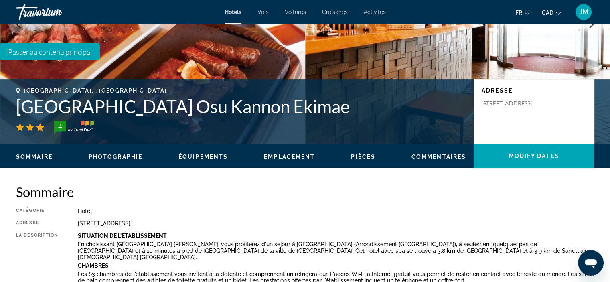
scroll to position [0, 0]
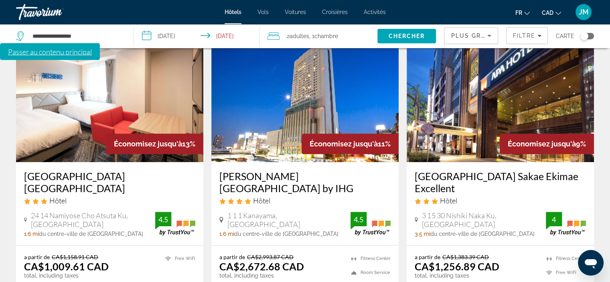
scroll to position [682, 0]
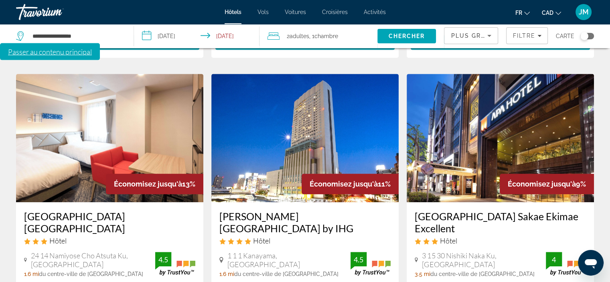
click at [433, 210] on h3 "[GEOGRAPHIC_DATA] Sakae Ekimae Excellent" at bounding box center [500, 222] width 171 height 24
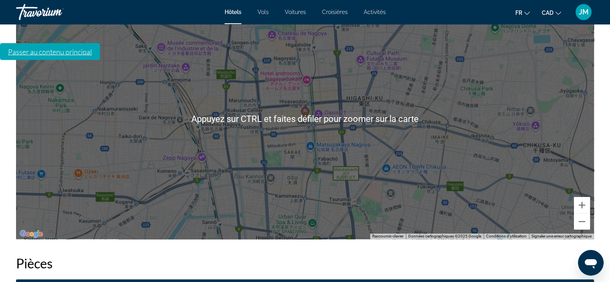
scroll to position [843, 0]
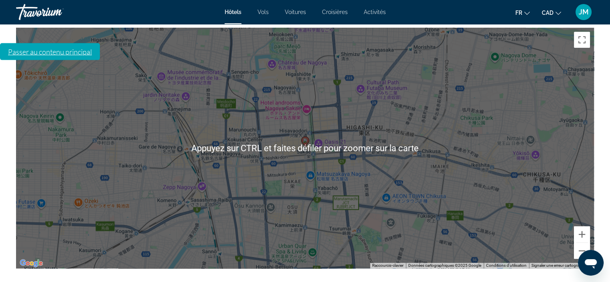
click at [323, 160] on div "Pour activer le glissement du marqueur avec le clavier, appuyez sur Alt+Entrée.…" at bounding box center [305, 148] width 578 height 241
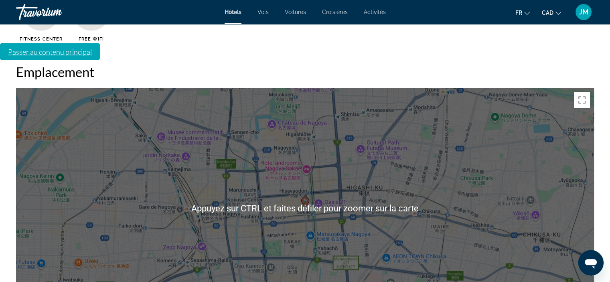
scroll to position [762, 0]
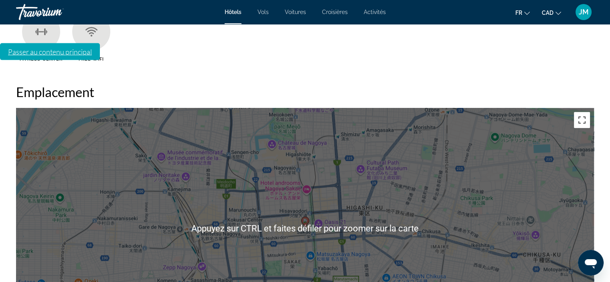
drag, startPoint x: 582, startPoint y: 57, endPoint x: 582, endPoint y: 105, distance: 48.2
click at [582, 112] on button "Basculer en plein écran" at bounding box center [582, 120] width 16 height 16
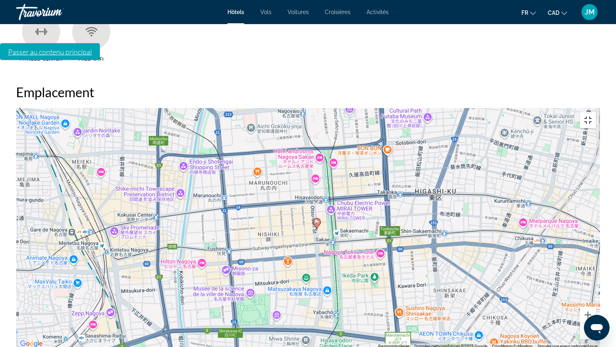
click at [596, 112] on button "Basculer en plein écran" at bounding box center [588, 120] width 16 height 16
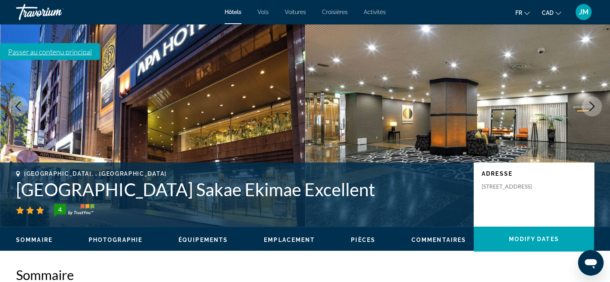
scroll to position [0, 0]
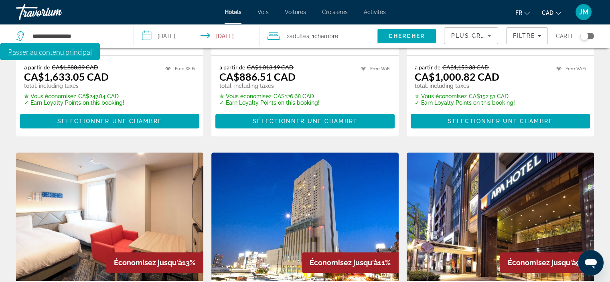
scroll to position [602, 0]
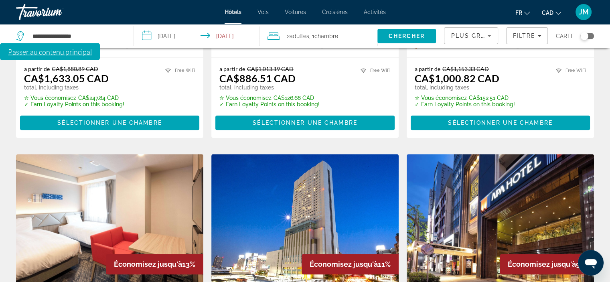
click at [499, 154] on img "Main content" at bounding box center [500, 218] width 187 height 128
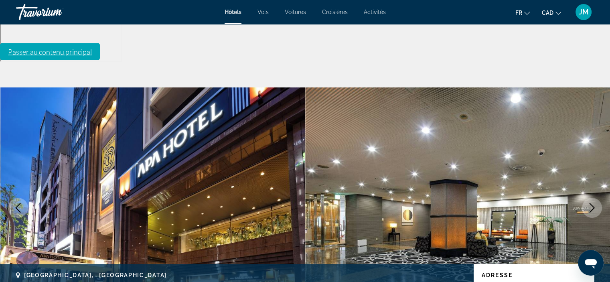
click at [590, 203] on icon "Next image" at bounding box center [593, 208] width 10 height 10
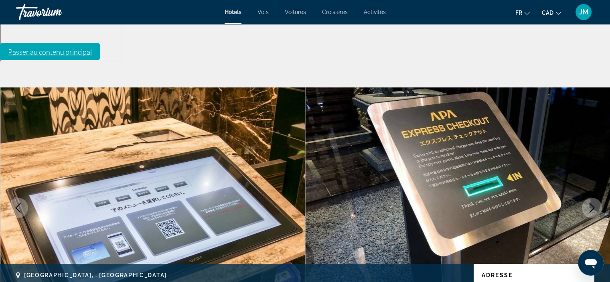
click at [590, 203] on icon "Next image" at bounding box center [593, 208] width 10 height 10
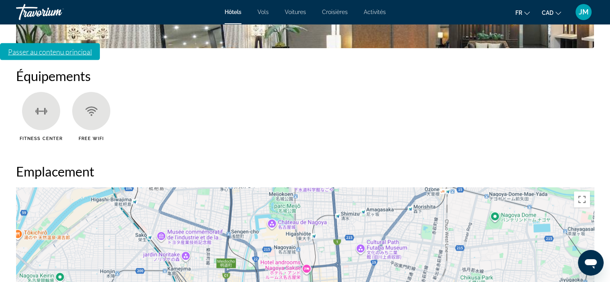
scroll to position [682, 0]
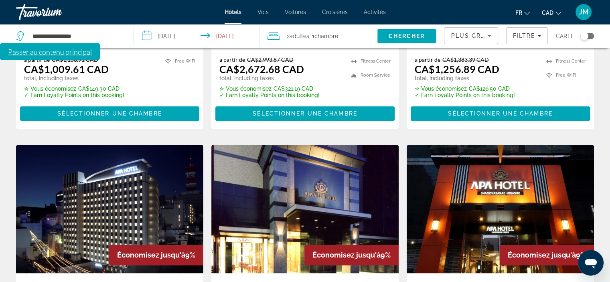
scroll to position [920, 0]
click at [294, 151] on img "Main content" at bounding box center [304, 209] width 187 height 128
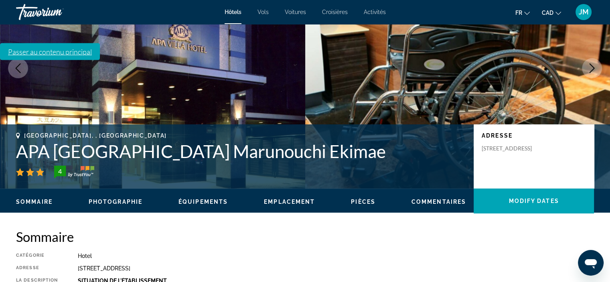
scroll to position [120, 0]
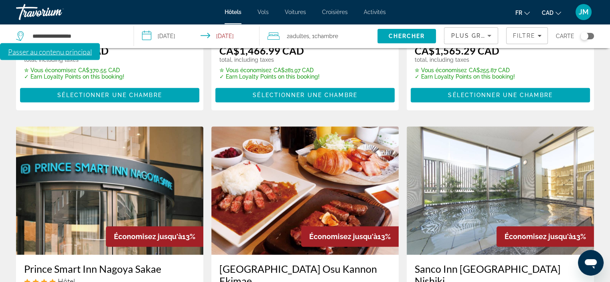
scroll to position [321, 0]
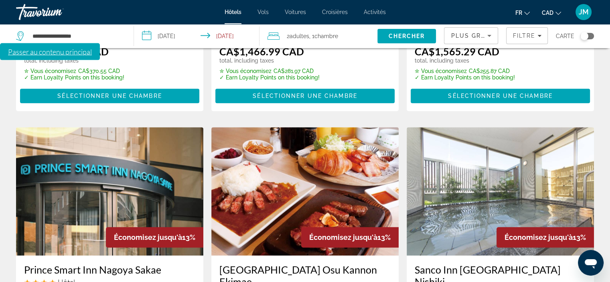
click at [347, 132] on img "Main content" at bounding box center [304, 191] width 187 height 128
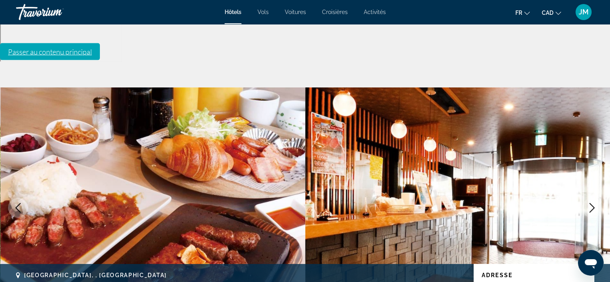
click at [591, 203] on icon "Next image" at bounding box center [593, 208] width 10 height 10
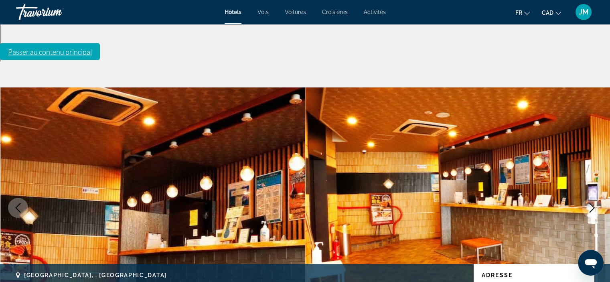
click at [591, 203] on icon "Next image" at bounding box center [593, 208] width 10 height 10
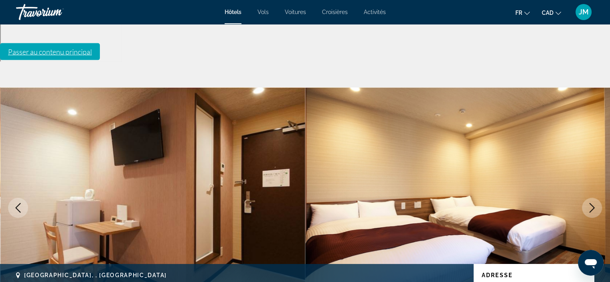
click at [591, 203] on icon "Next image" at bounding box center [593, 208] width 10 height 10
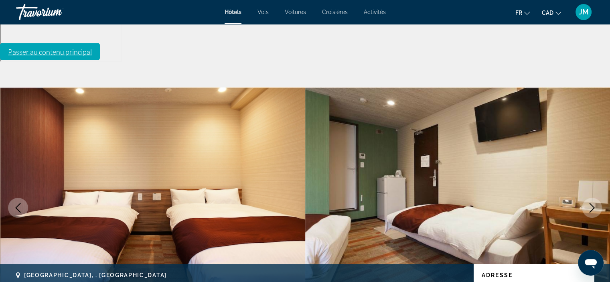
click at [591, 203] on icon "Next image" at bounding box center [593, 208] width 10 height 10
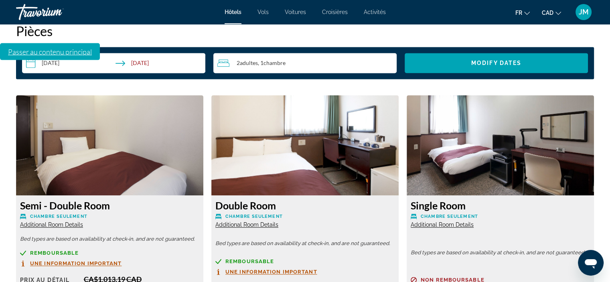
scroll to position [1124, 0]
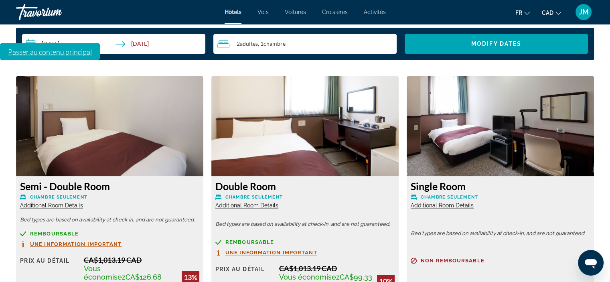
click at [269, 202] on span "Additional Room Details" at bounding box center [246, 205] width 63 height 6
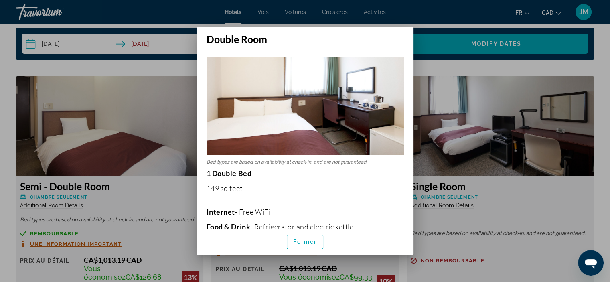
scroll to position [0, 0]
click at [299, 242] on span "Fermer" at bounding box center [305, 242] width 24 height 6
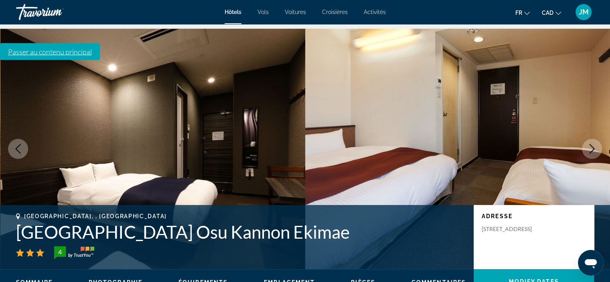
scroll to position [40, 0]
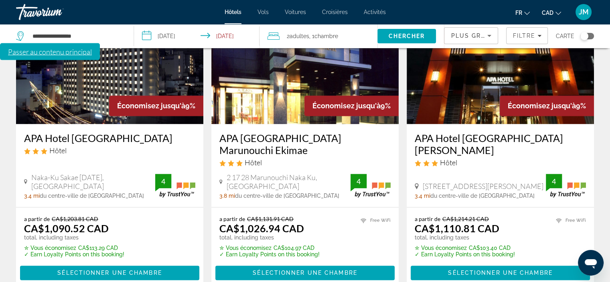
scroll to position [1084, 0]
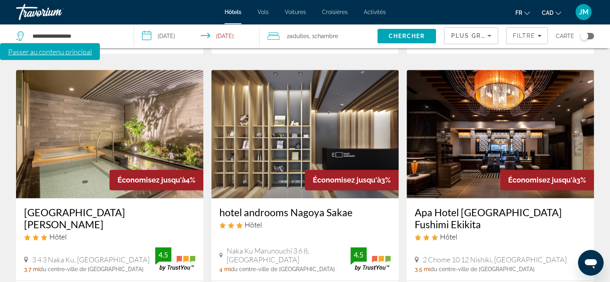
scroll to position [963, 0]
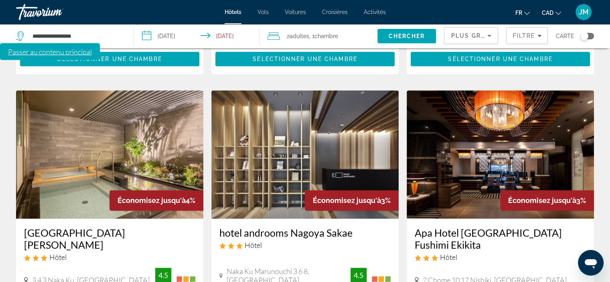
click at [483, 121] on img "Main content" at bounding box center [500, 154] width 187 height 128
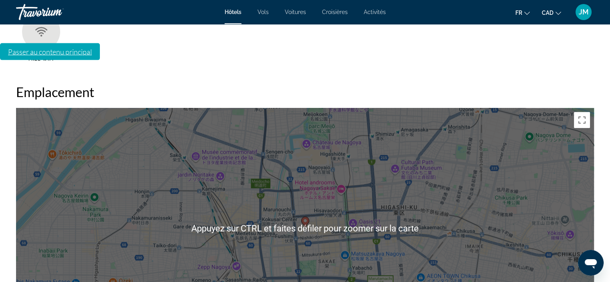
scroll to position [762, 0]
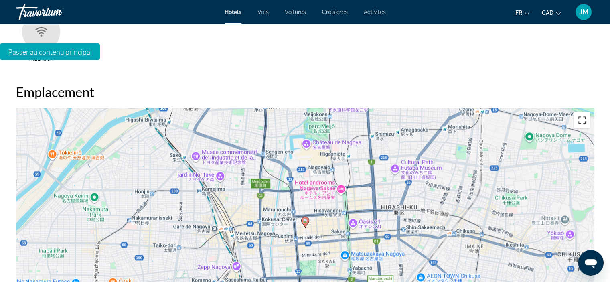
click at [583, 112] on button "Basculer en plein écran" at bounding box center [582, 120] width 16 height 16
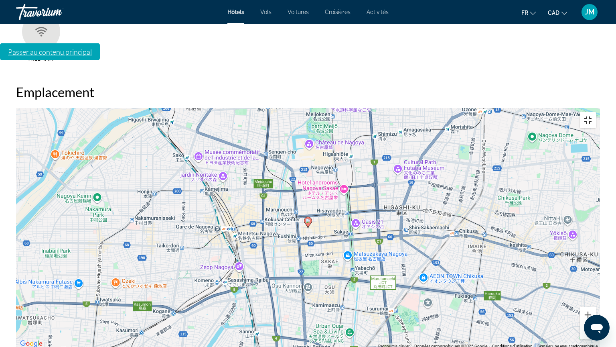
click at [596, 112] on button "Basculer en plein écran" at bounding box center [588, 120] width 16 height 16
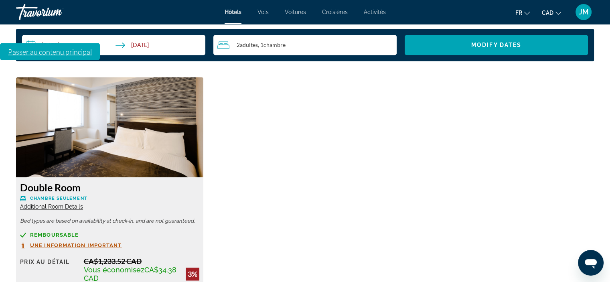
scroll to position [1164, 0]
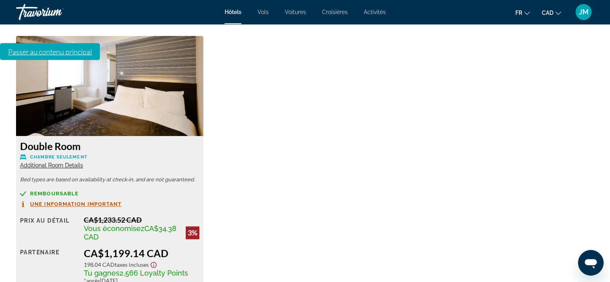
click at [35, 162] on span "Additional Room Details" at bounding box center [51, 165] width 63 height 6
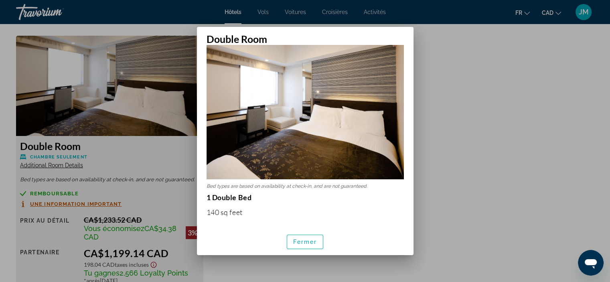
scroll to position [0, 0]
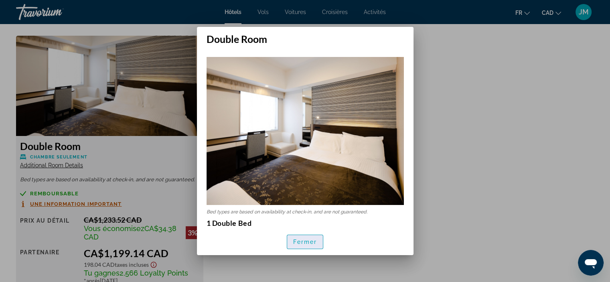
click at [305, 244] on span "Fermer" at bounding box center [305, 242] width 24 height 6
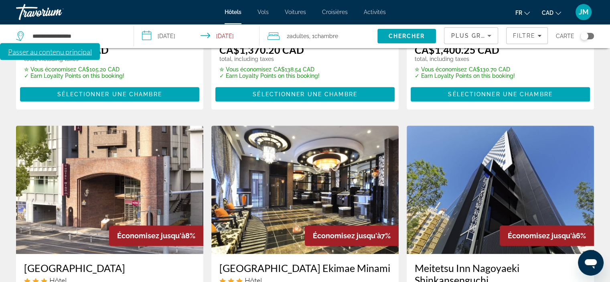
scroll to position [321, 0]
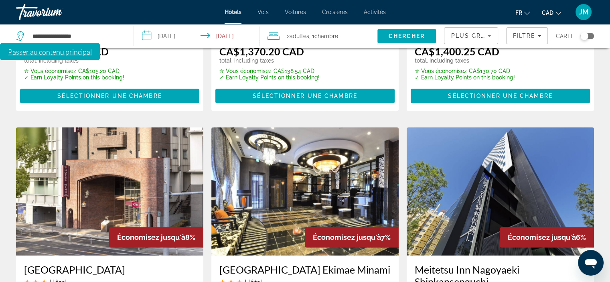
click at [106, 138] on img "Main content" at bounding box center [109, 191] width 187 height 128
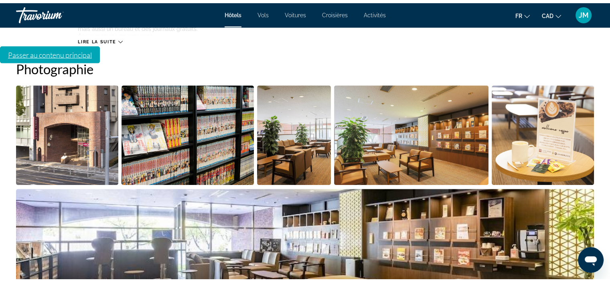
scroll to position [441, 0]
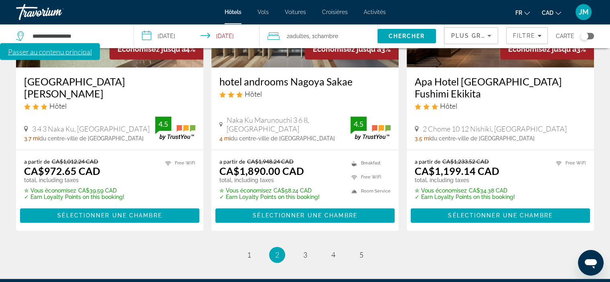
scroll to position [1120, 0]
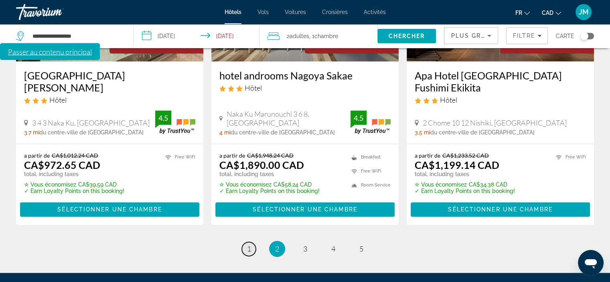
click at [249, 244] on span "1" at bounding box center [249, 248] width 4 height 9
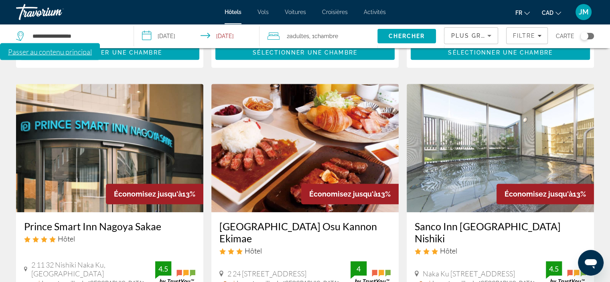
scroll to position [361, 0]
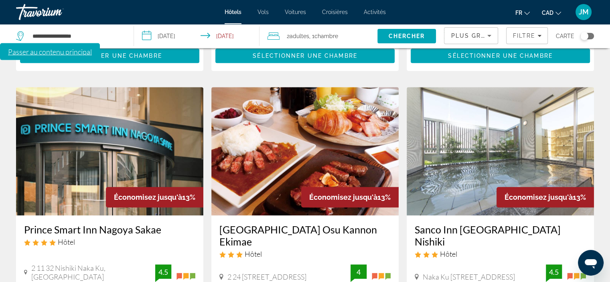
click at [268, 104] on img "Main content" at bounding box center [304, 151] width 187 height 128
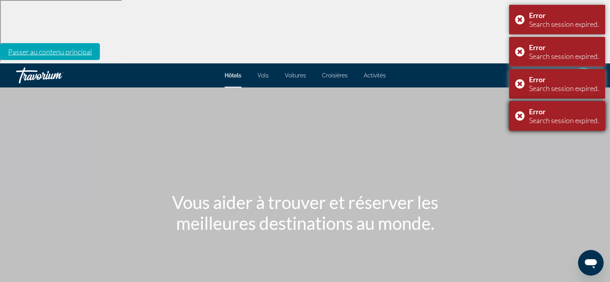
click at [522, 112] on div "Error Search session expired." at bounding box center [557, 116] width 96 height 30
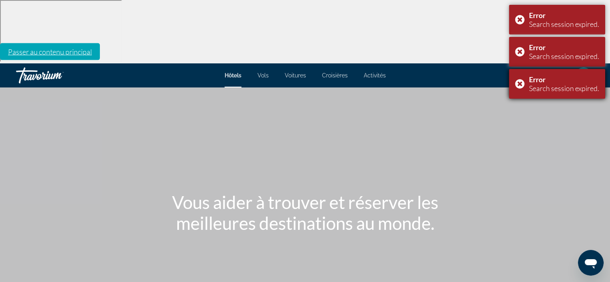
click at [518, 81] on div "Error Search session expired." at bounding box center [557, 84] width 96 height 30
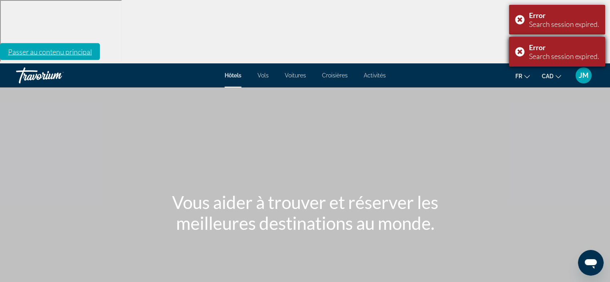
click at [516, 51] on div "Error Search session expired." at bounding box center [557, 52] width 96 height 30
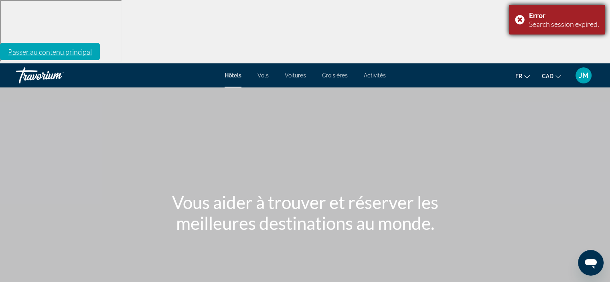
click at [517, 15] on div "Error Search session expired." at bounding box center [557, 20] width 96 height 30
click at [522, 20] on div "Error Search session expired." at bounding box center [557, 20] width 96 height 30
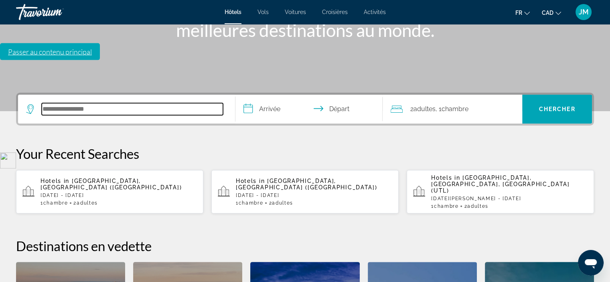
scroll to position [196, 0]
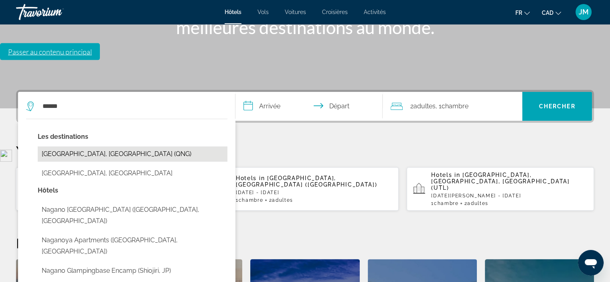
click at [97, 146] on button "Nagano, Japan (QNG)" at bounding box center [133, 153] width 190 height 15
type input "**********"
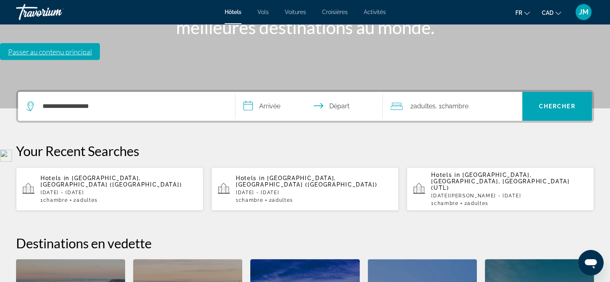
click at [270, 92] on input "**********" at bounding box center [311, 107] width 151 height 31
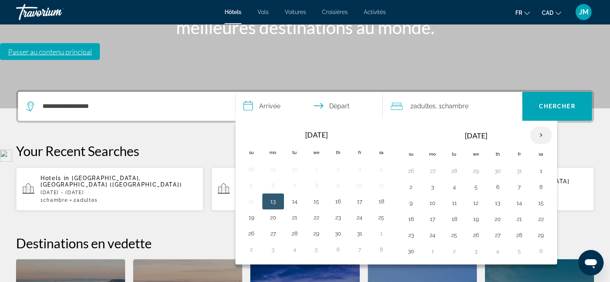
click at [539, 126] on th "Next month" at bounding box center [542, 135] width 22 height 18
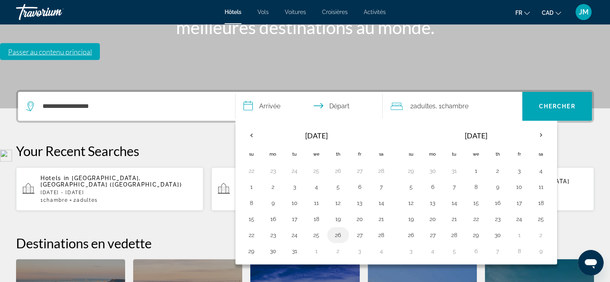
click at [339, 230] on button "26" at bounding box center [338, 235] width 13 height 11
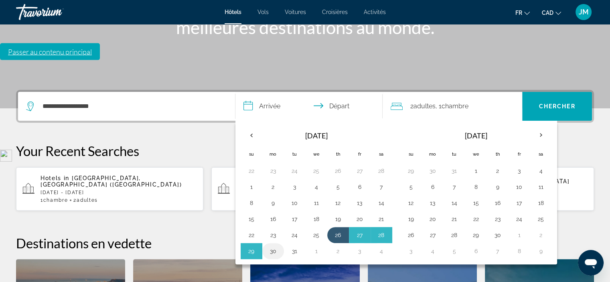
click at [274, 246] on button "30" at bounding box center [273, 251] width 13 height 11
type input "**********"
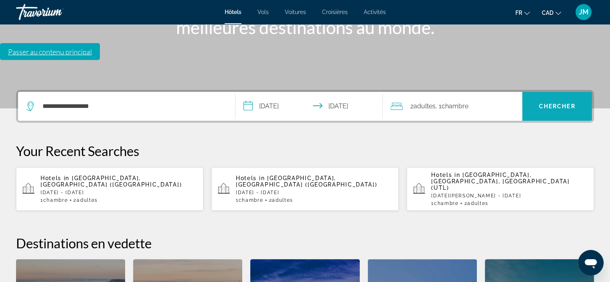
click at [551, 103] on span "Chercher" at bounding box center [557, 106] width 37 height 6
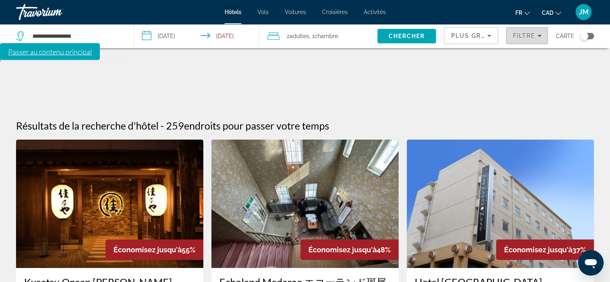
click at [520, 35] on span "Filtre" at bounding box center [524, 36] width 23 height 6
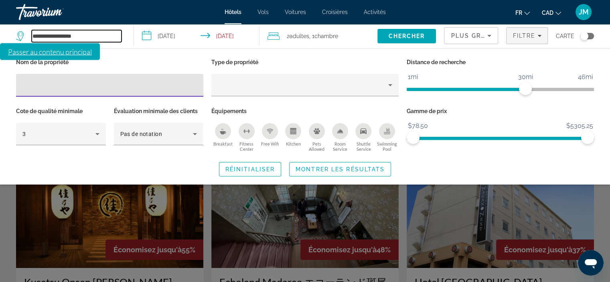
click at [74, 39] on input "**********" at bounding box center [77, 36] width 90 height 12
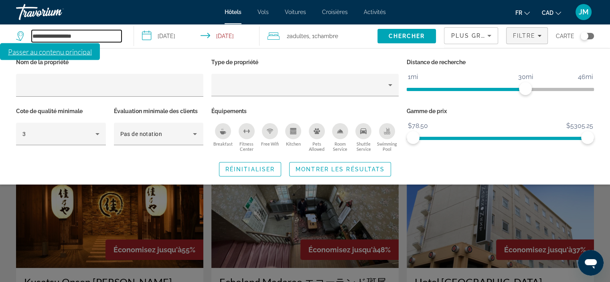
drag, startPoint x: 111, startPoint y: 38, endPoint x: 19, endPoint y: 40, distance: 91.9
click at [19, 40] on div "**********" at bounding box center [69, 36] width 106 height 12
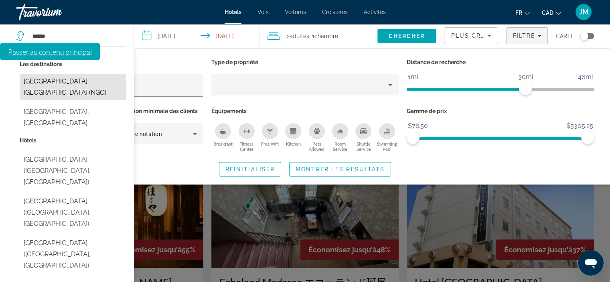
click at [48, 80] on button "[GEOGRAPHIC_DATA], [GEOGRAPHIC_DATA] (NGO)" at bounding box center [73, 87] width 106 height 26
type input "**********"
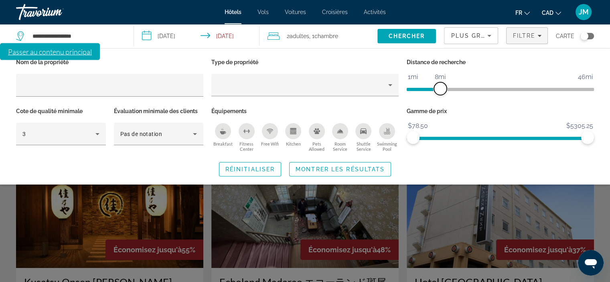
drag, startPoint x: 527, startPoint y: 87, endPoint x: 441, endPoint y: 93, distance: 86.0
click at [441, 93] on span "ngx-slider" at bounding box center [440, 88] width 13 height 13
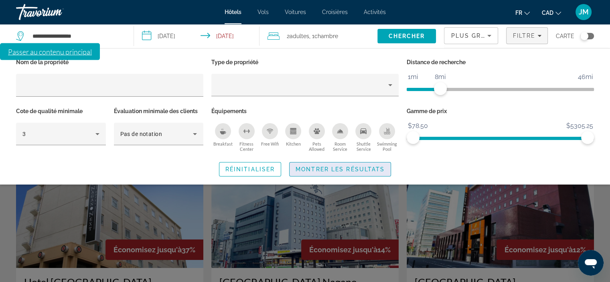
click at [360, 164] on span "Search widget" at bounding box center [340, 169] width 101 height 19
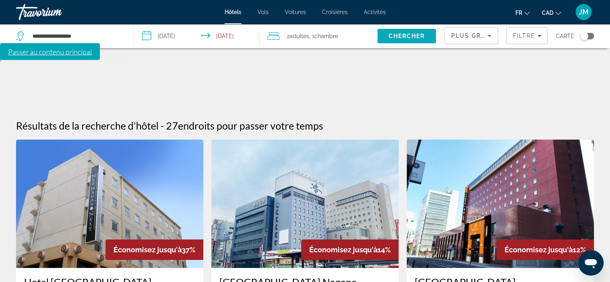
click at [418, 37] on span "Chercher" at bounding box center [407, 36] width 37 height 6
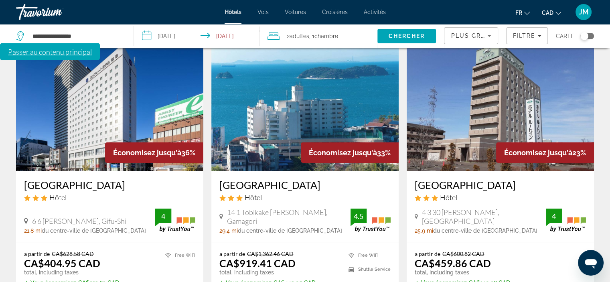
scroll to position [120, 0]
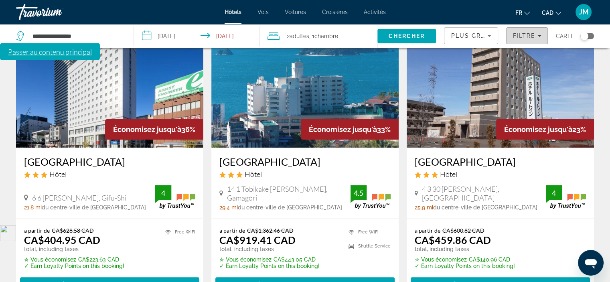
click at [520, 41] on span "Filters" at bounding box center [527, 35] width 41 height 19
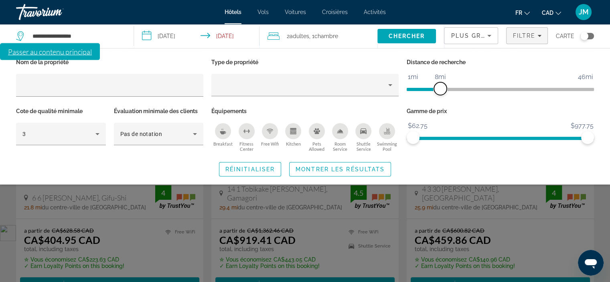
drag, startPoint x: 524, startPoint y: 86, endPoint x: 440, endPoint y: 85, distance: 84.3
click at [440, 85] on span "ngx-slider" at bounding box center [440, 88] width 13 height 13
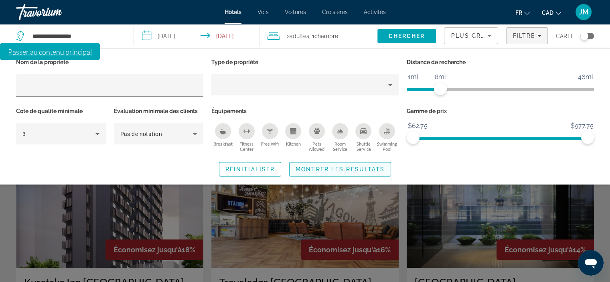
click at [352, 169] on span "Montrer les résultats" at bounding box center [340, 169] width 89 height 6
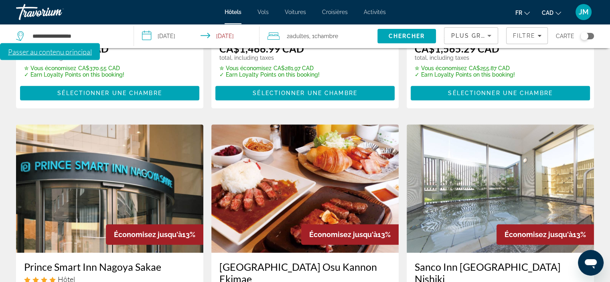
scroll to position [361, 0]
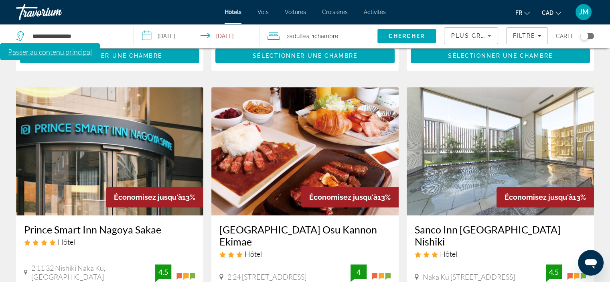
click at [260, 128] on img "Main content" at bounding box center [304, 151] width 187 height 128
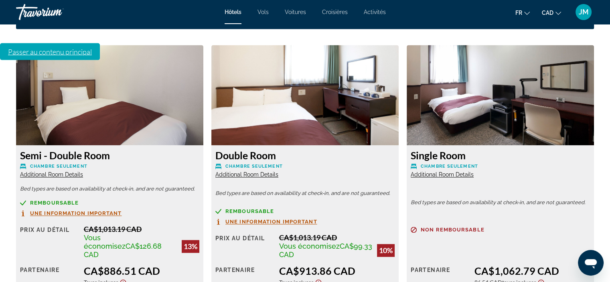
scroll to position [1124, 0]
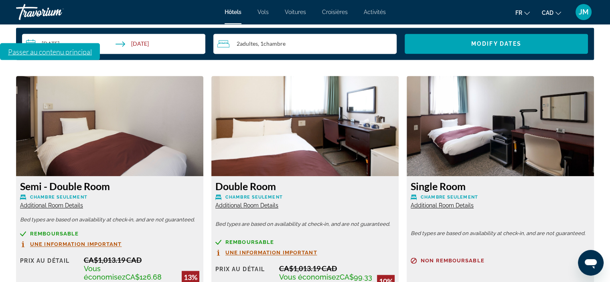
click at [268, 250] on span "Une information important" at bounding box center [272, 252] width 92 height 5
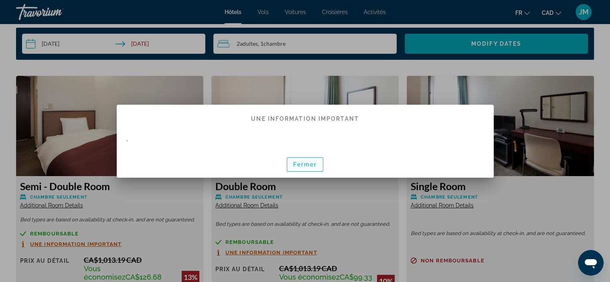
click at [296, 166] on span "Fermer" at bounding box center [305, 164] width 24 height 6
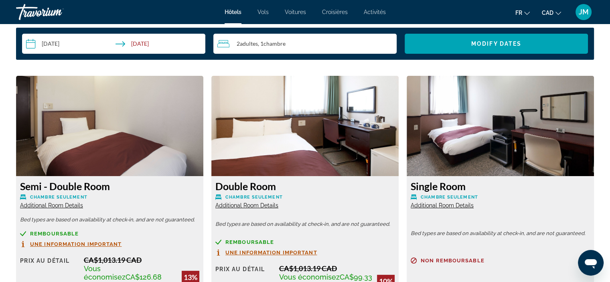
scroll to position [1124, 0]
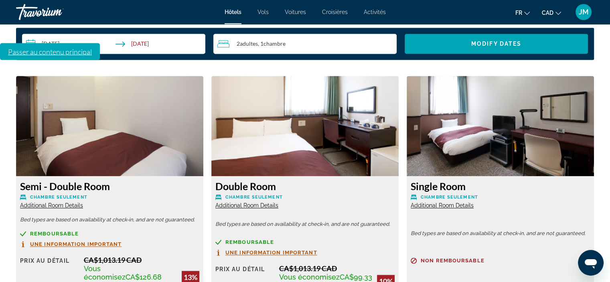
click at [263, 202] on span "Additional Room Details" at bounding box center [246, 205] width 63 height 6
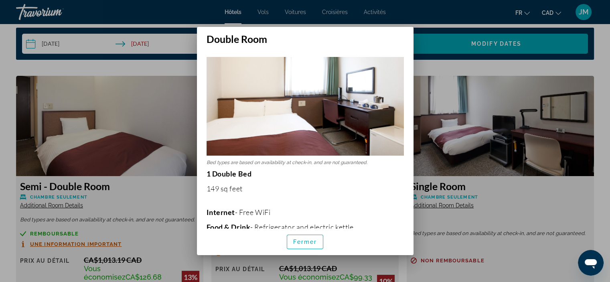
scroll to position [112, 0]
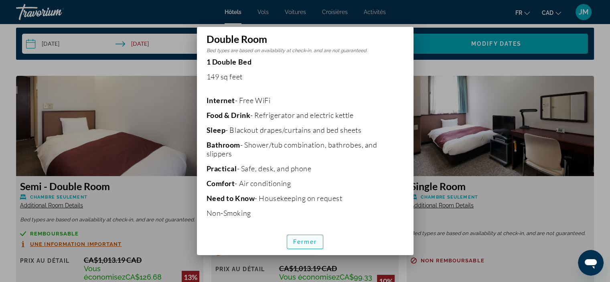
click at [313, 241] on span "Fermer" at bounding box center [305, 242] width 24 height 6
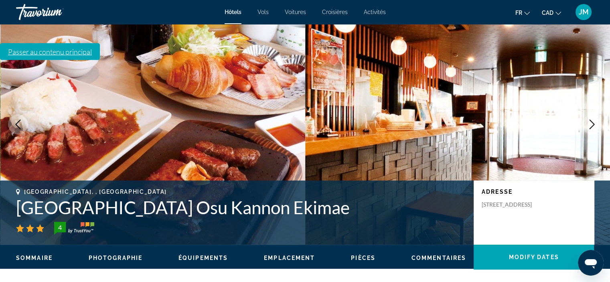
scroll to position [0, 0]
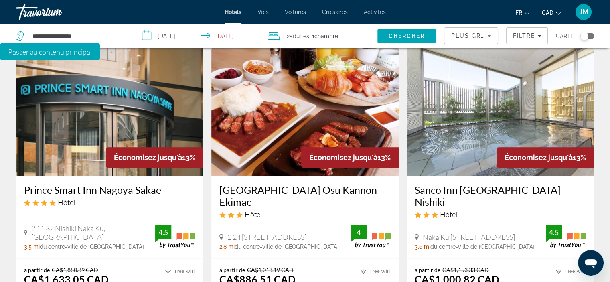
scroll to position [401, 0]
click at [475, 80] on img "Main content" at bounding box center [500, 111] width 187 height 128
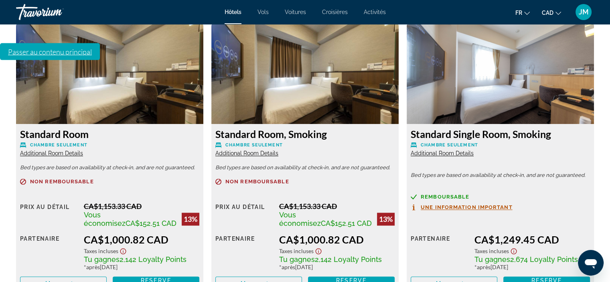
scroll to position [1164, 0]
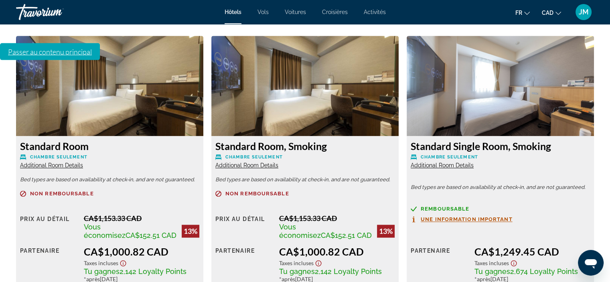
click at [493, 217] on span "Une information important" at bounding box center [467, 219] width 92 height 5
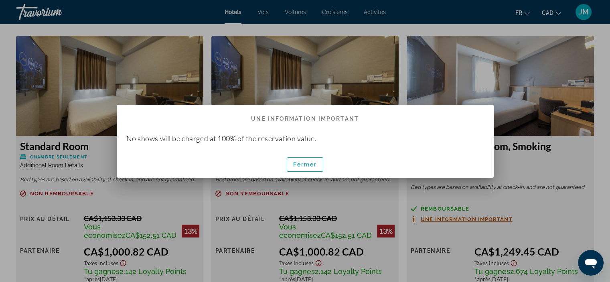
scroll to position [0, 0]
click at [305, 165] on span "Fermer" at bounding box center [305, 164] width 24 height 6
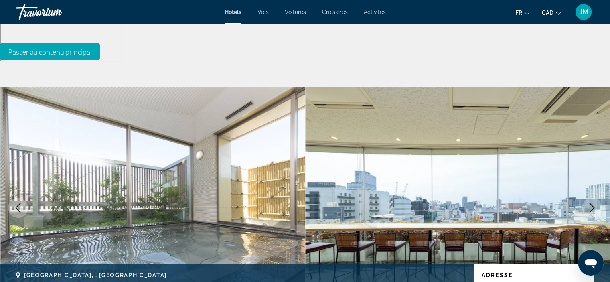
scroll to position [1164, 0]
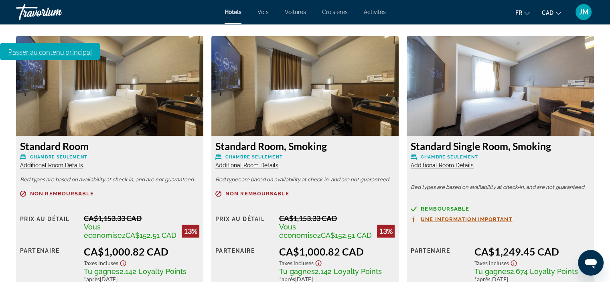
click at [457, 162] on span "Additional Room Details" at bounding box center [442, 165] width 63 height 6
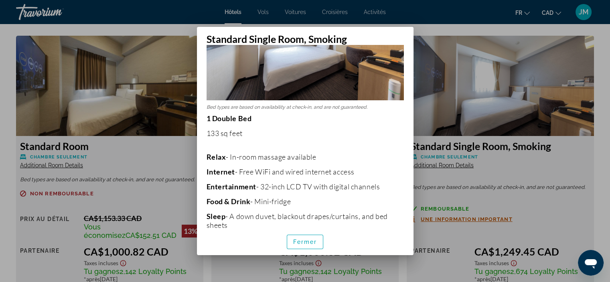
scroll to position [0, 0]
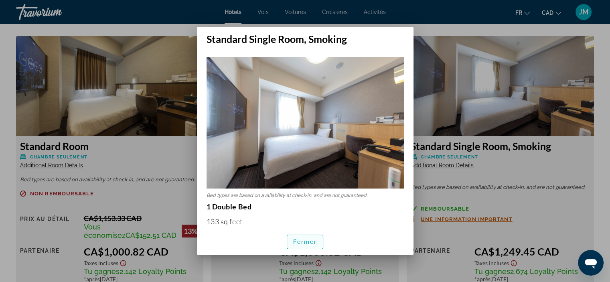
click at [309, 247] on span "button" at bounding box center [305, 241] width 36 height 19
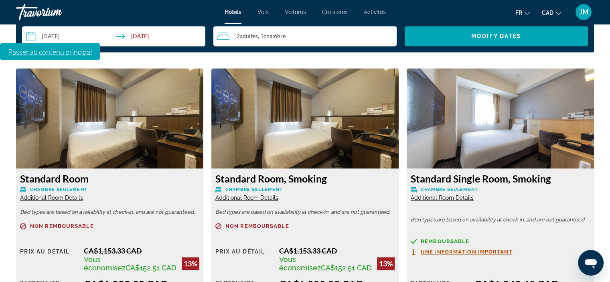
scroll to position [1124, 0]
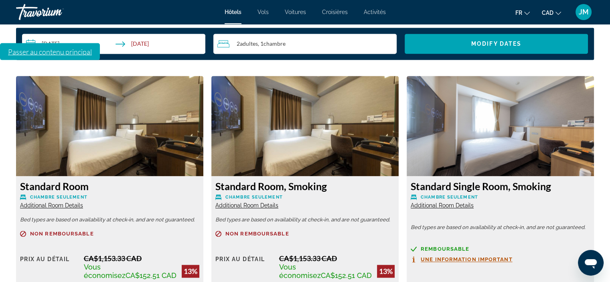
click at [123, 87] on img "Main content" at bounding box center [109, 126] width 187 height 100
click at [125, 81] on img "Main content" at bounding box center [109, 126] width 187 height 100
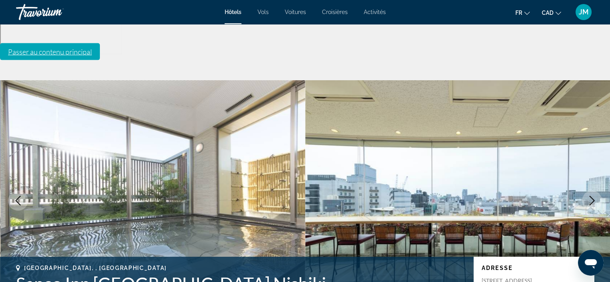
scroll to position [0, 0]
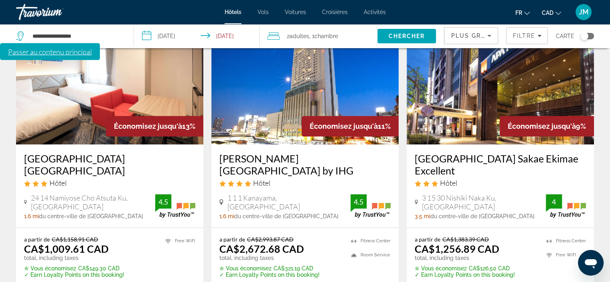
scroll to position [682, 0]
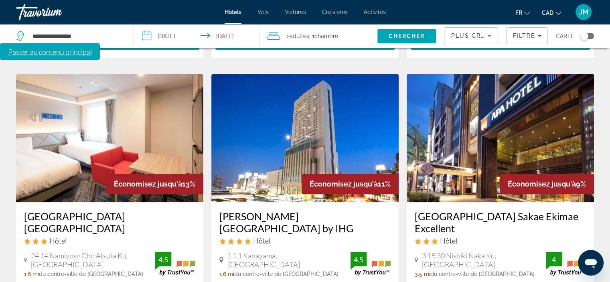
click at [69, 92] on img "Main content" at bounding box center [109, 138] width 187 height 128
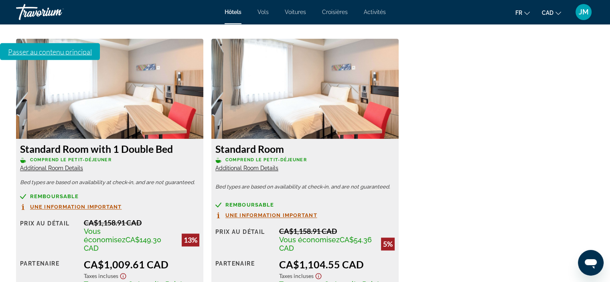
scroll to position [1124, 0]
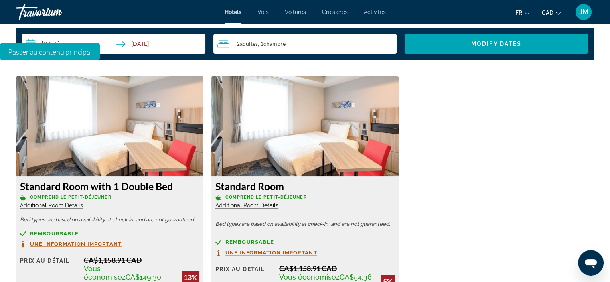
click at [68, 202] on span "Additional Room Details" at bounding box center [51, 205] width 63 height 6
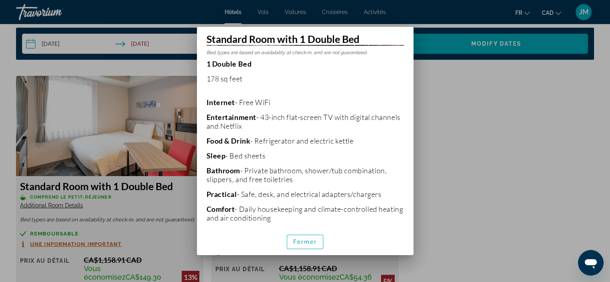
scroll to position [192, 0]
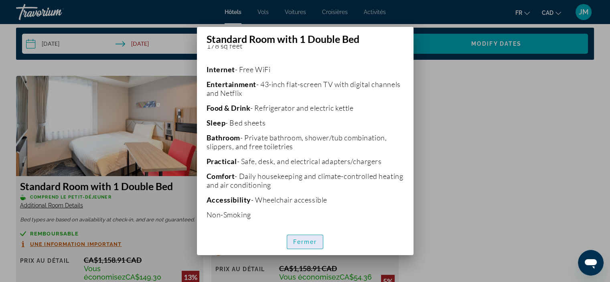
click at [298, 245] on span "Fermer" at bounding box center [305, 242] width 24 height 6
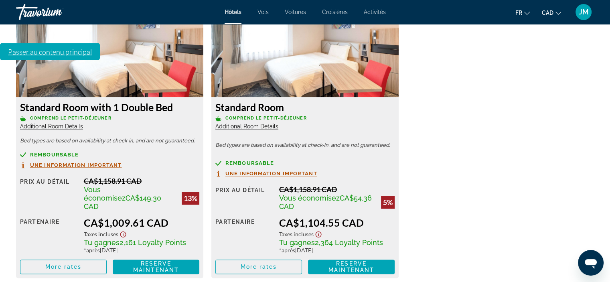
scroll to position [1204, 0]
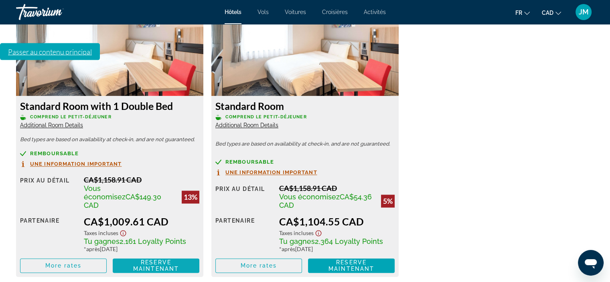
click at [162, 259] on span "Reserve maintenant" at bounding box center [156, 265] width 46 height 13
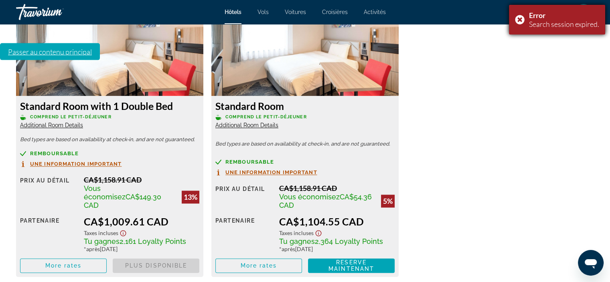
click at [518, 20] on div "Error Search session expired." at bounding box center [557, 20] width 96 height 30
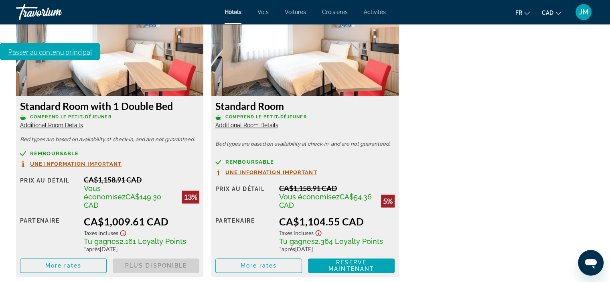
click at [158, 258] on span "Reserve maintenant Plus disponible" at bounding box center [156, 265] width 87 height 14
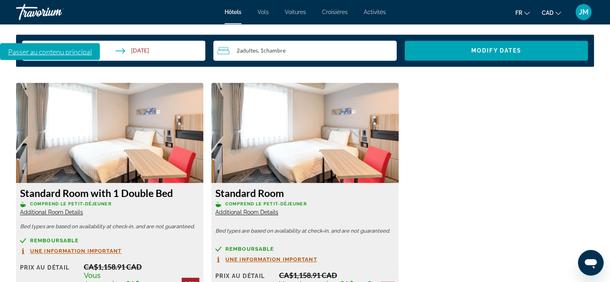
scroll to position [1003, 0]
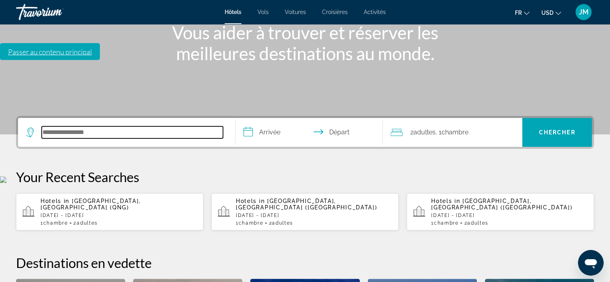
scroll to position [196, 0]
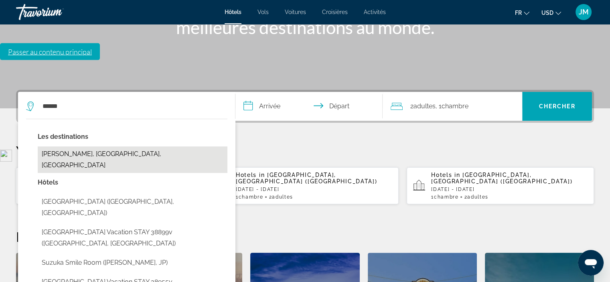
click at [82, 146] on button "[PERSON_NAME], [GEOGRAPHIC_DATA], [GEOGRAPHIC_DATA]" at bounding box center [133, 159] width 190 height 26
type input "**********"
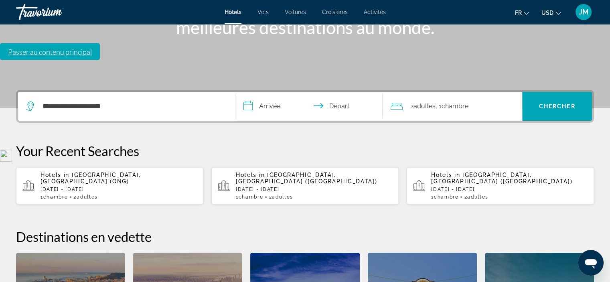
click at [265, 92] on input "**********" at bounding box center [311, 107] width 151 height 31
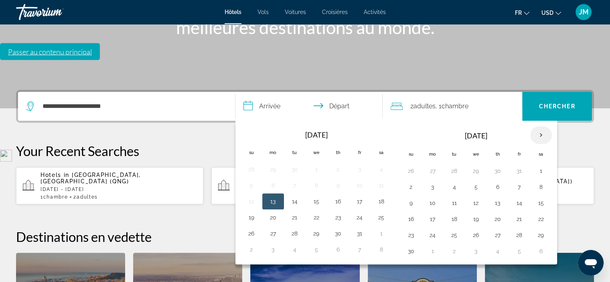
click at [539, 126] on th "Next month" at bounding box center [542, 135] width 22 height 18
click at [336, 230] on button "26" at bounding box center [338, 235] width 13 height 11
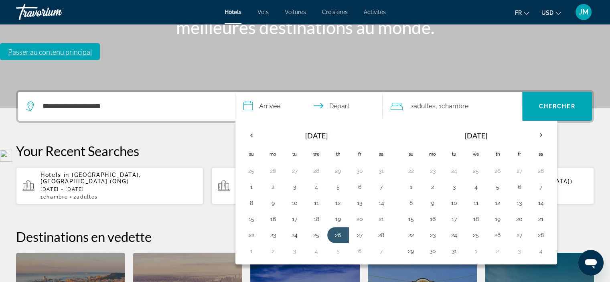
click at [263, 92] on input "**********" at bounding box center [311, 107] width 151 height 31
click at [266, 92] on input "**********" at bounding box center [311, 107] width 151 height 31
click at [542, 126] on th "Next month" at bounding box center [542, 135] width 22 height 18
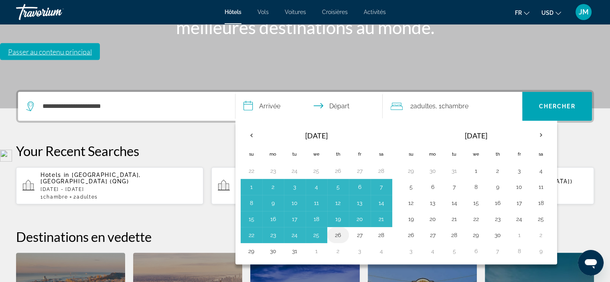
click at [340, 230] on button "26" at bounding box center [338, 235] width 13 height 11
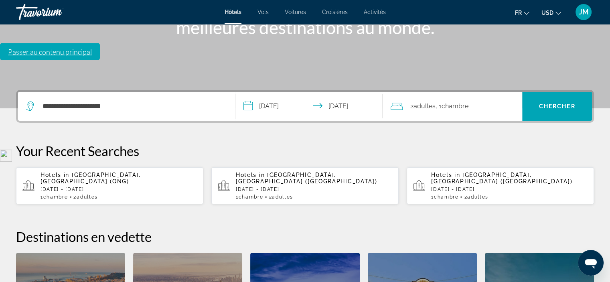
click at [279, 92] on input "**********" at bounding box center [311, 107] width 151 height 31
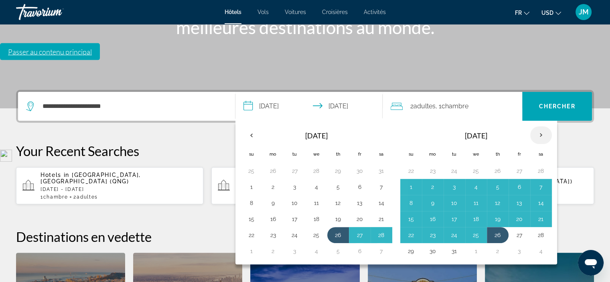
click at [542, 126] on th "Next month" at bounding box center [542, 135] width 22 height 18
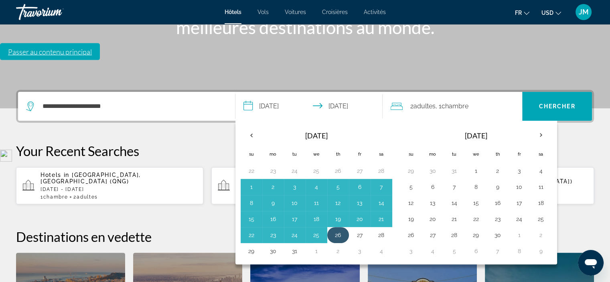
click at [337, 230] on button "26" at bounding box center [338, 235] width 13 height 11
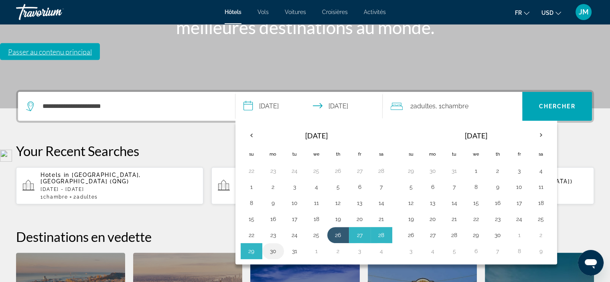
click at [276, 246] on button "30" at bounding box center [273, 251] width 13 height 11
type input "**********"
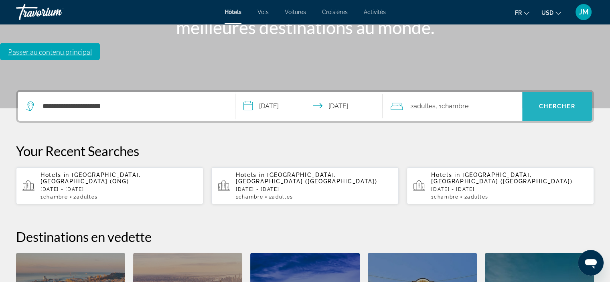
click at [569, 103] on span "Chercher" at bounding box center [557, 106] width 37 height 6
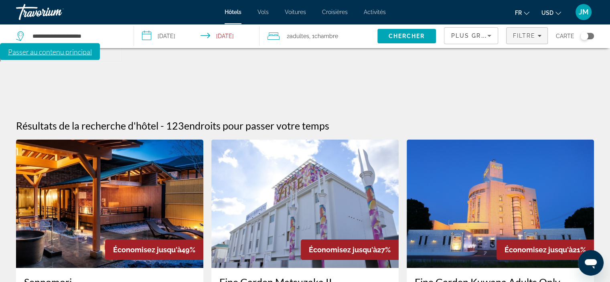
click at [521, 36] on span "Filtre" at bounding box center [524, 36] width 23 height 6
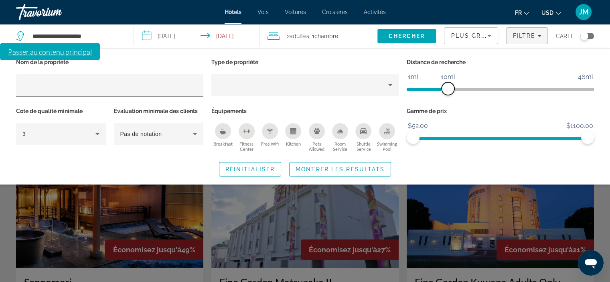
drag, startPoint x: 526, startPoint y: 91, endPoint x: 447, endPoint y: 89, distance: 78.7
click at [447, 89] on span "ngx-slider" at bounding box center [448, 88] width 13 height 13
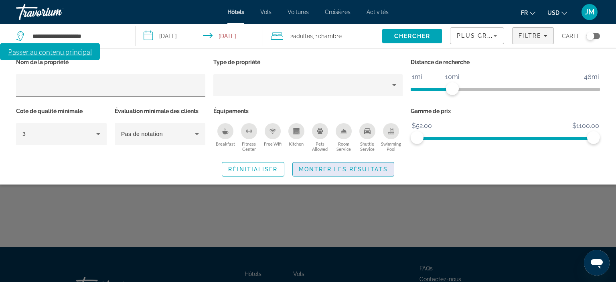
click at [343, 166] on span "Montrer les résultats" at bounding box center [343, 169] width 89 height 6
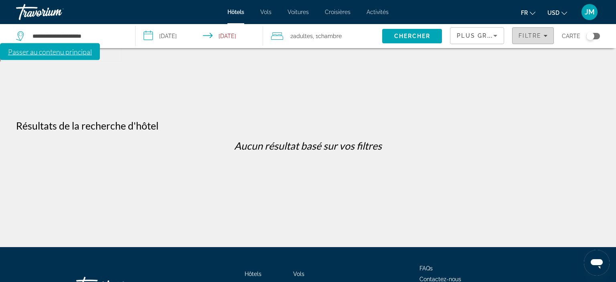
click at [539, 38] on span "Filtre" at bounding box center [530, 36] width 23 height 6
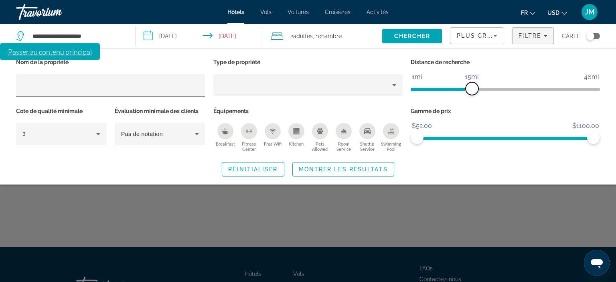
drag, startPoint x: 454, startPoint y: 89, endPoint x: 470, endPoint y: 89, distance: 16.1
click at [470, 89] on span "ngx-slider" at bounding box center [472, 88] width 13 height 13
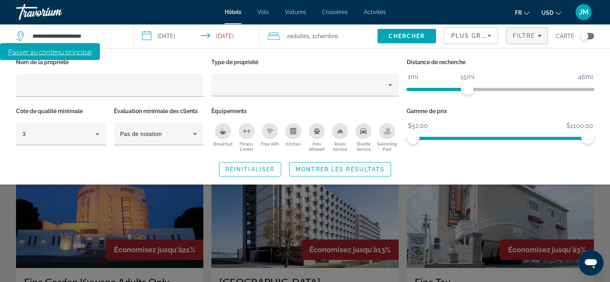
click at [380, 171] on span "Montrer les résultats" at bounding box center [340, 169] width 89 height 6
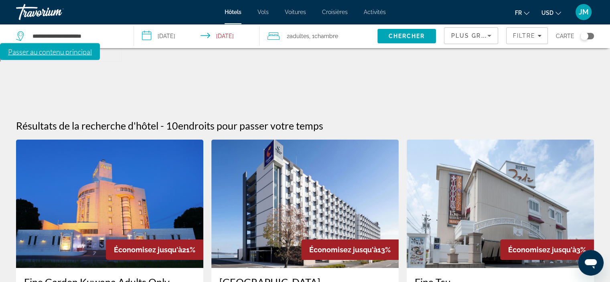
click at [557, 12] on icon "Change currency" at bounding box center [559, 13] width 6 height 6
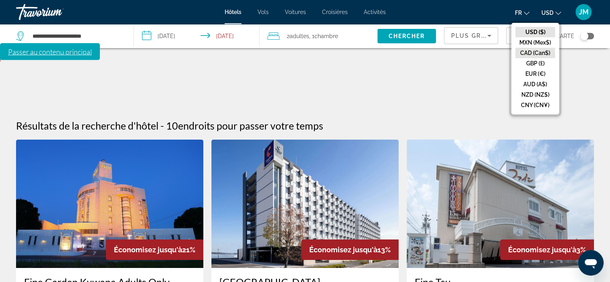
click at [537, 53] on button "CAD (Can$)" at bounding box center [536, 53] width 40 height 10
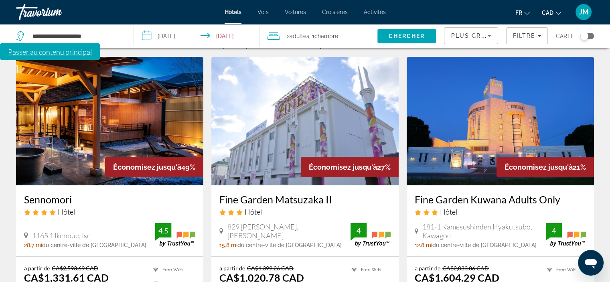
scroll to position [120, 0]
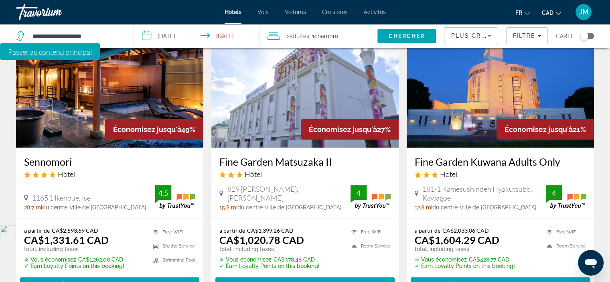
click at [584, 37] on div "Toggle map" at bounding box center [585, 36] width 8 height 8
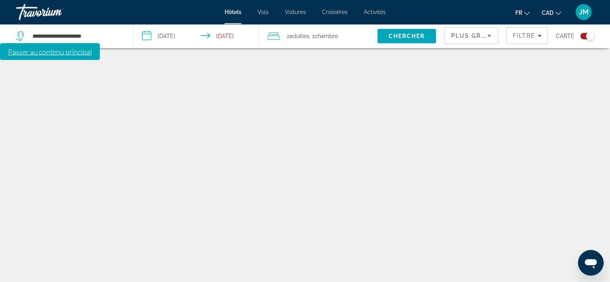
scroll to position [48, 0]
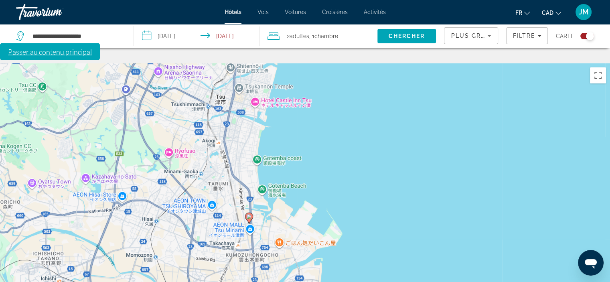
drag, startPoint x: 349, startPoint y: 158, endPoint x: 416, endPoint y: 254, distance: 117.3
click at [416, 254] on div "Pour activer le glissement du marqueur avec le clavier, appuyez sur Alt+Entrée.…" at bounding box center [305, 204] width 610 height 282
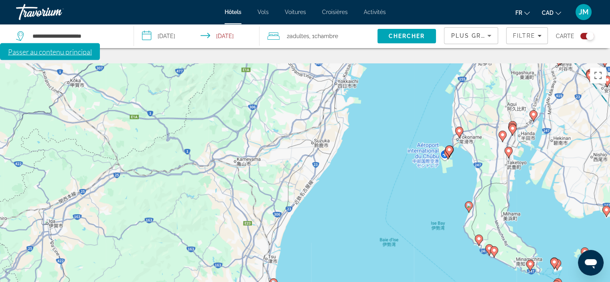
drag, startPoint x: 455, startPoint y: 202, endPoint x: 350, endPoint y: 198, distance: 105.6
click at [350, 198] on div "Pour activer le glissement du marqueur avec le clavier, appuyez sur Alt+Entrée.…" at bounding box center [305, 204] width 610 height 282
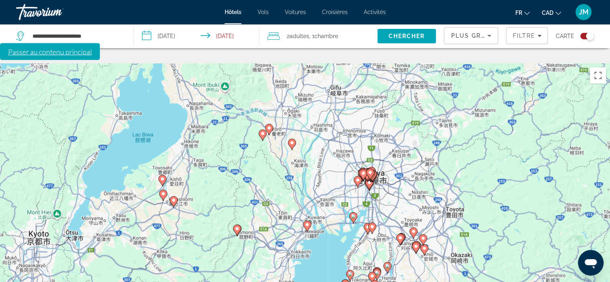
drag, startPoint x: 362, startPoint y: 161, endPoint x: 308, endPoint y: 244, distance: 98.8
click at [308, 244] on div "Pour activer le glissement du marqueur avec le clavier, appuyez sur Alt+Entrée.…" at bounding box center [305, 204] width 610 height 282
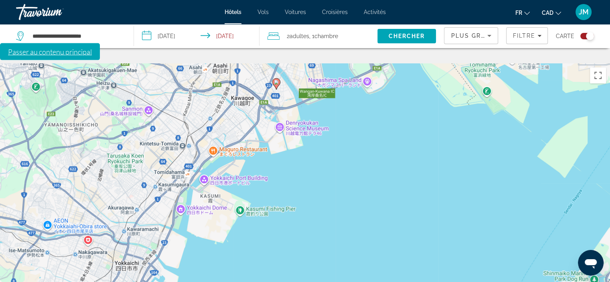
drag, startPoint x: 300, startPoint y: 224, endPoint x: 368, endPoint y: 73, distance: 164.9
click at [368, 73] on div "Pour activer le glissement du marqueur avec le clavier, appuyez sur Alt+Entrée.…" at bounding box center [305, 204] width 610 height 282
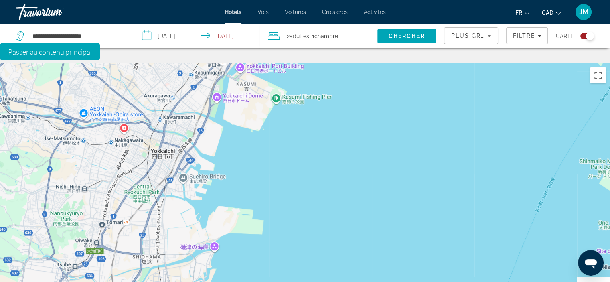
drag, startPoint x: 279, startPoint y: 189, endPoint x: 321, endPoint y: 51, distance: 144.3
click at [321, 63] on div "Pour activer le glissement du marqueur avec le clavier, appuyez sur Alt+Entrée.…" at bounding box center [305, 204] width 610 height 282
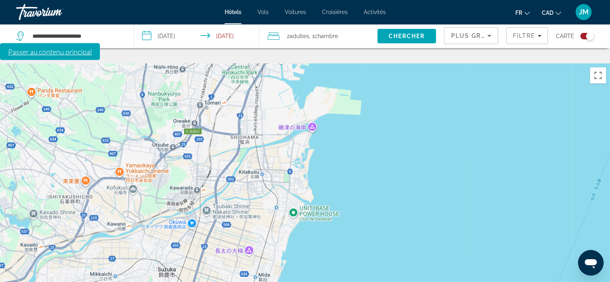
drag, startPoint x: 283, startPoint y: 179, endPoint x: 378, endPoint y: 80, distance: 137.9
click at [378, 80] on div "Pour activer le glissement du marqueur avec le clavier, appuyez sur Alt+Entrée.…" at bounding box center [305, 204] width 610 height 282
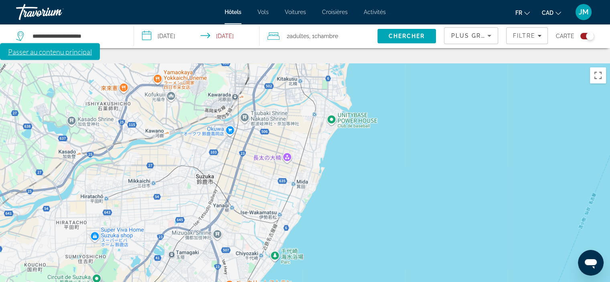
drag, startPoint x: 350, startPoint y: 190, endPoint x: 388, endPoint y: 97, distance: 100.5
click at [388, 97] on div "Pour activer le glissement du marqueur avec le clavier, appuyez sur Alt+Entrée.…" at bounding box center [305, 204] width 610 height 282
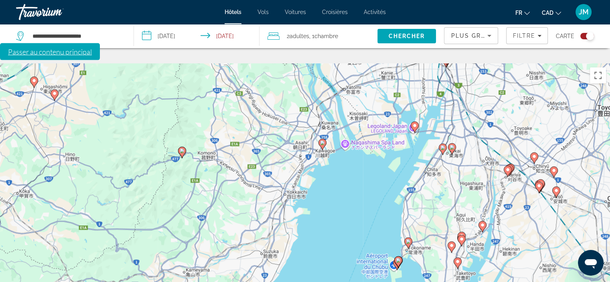
drag, startPoint x: 301, startPoint y: 167, endPoint x: 300, endPoint y: 214, distance: 47.8
click at [300, 214] on div "Pour activer le glissement du marqueur avec le clavier, appuyez sur Alt+Entrée.…" at bounding box center [305, 204] width 610 height 282
click at [321, 140] on image "Main content" at bounding box center [322, 142] width 5 height 5
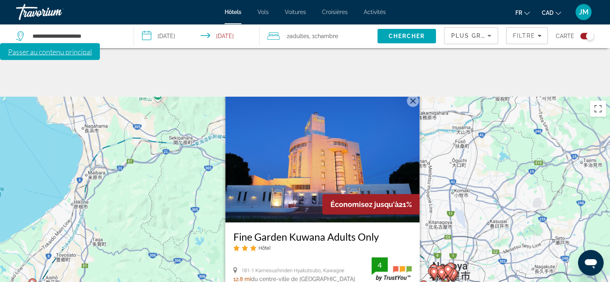
scroll to position [0, 0]
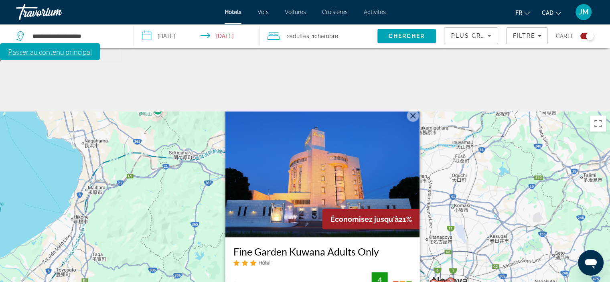
click at [324, 125] on img "Main content" at bounding box center [322, 173] width 195 height 128
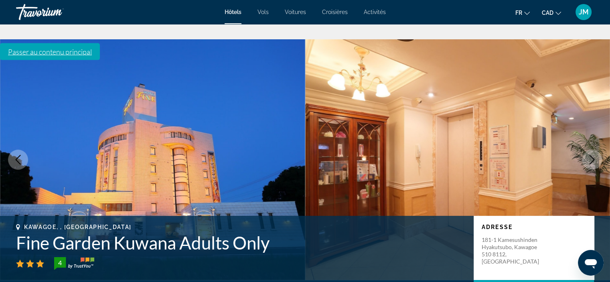
scroll to position [40, 0]
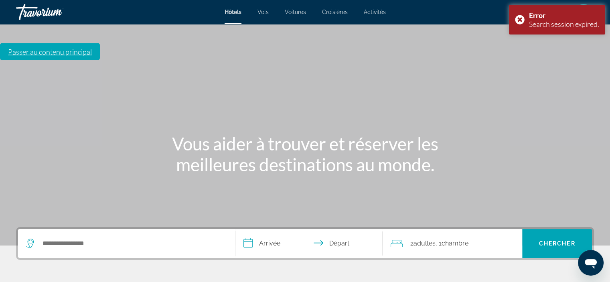
scroll to position [161, 0]
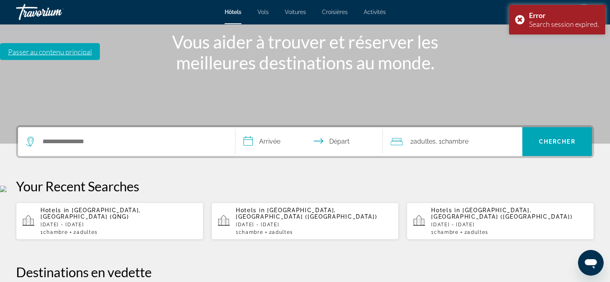
click at [70, 127] on div "Search widget" at bounding box center [126, 141] width 201 height 29
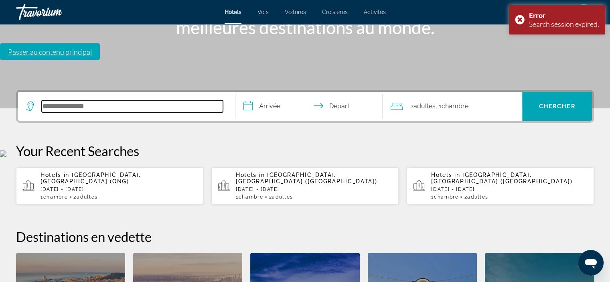
click at [65, 100] on input "Search hotel destination" at bounding box center [132, 106] width 181 height 12
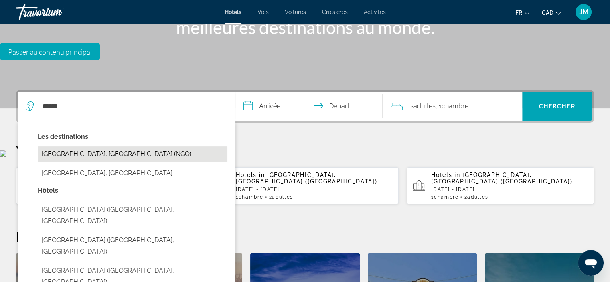
click at [80, 146] on button "[GEOGRAPHIC_DATA], [GEOGRAPHIC_DATA] (NGO)" at bounding box center [133, 153] width 190 height 15
type input "**********"
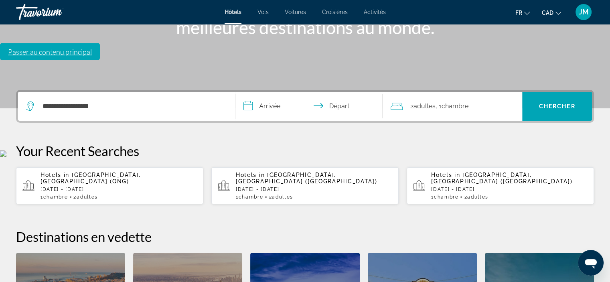
click at [269, 92] on input "**********" at bounding box center [311, 107] width 151 height 31
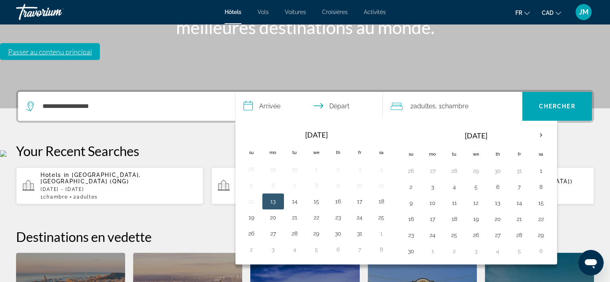
click at [122, 172] on span "[GEOGRAPHIC_DATA], [GEOGRAPHIC_DATA] (QNG)" at bounding box center [91, 178] width 100 height 13
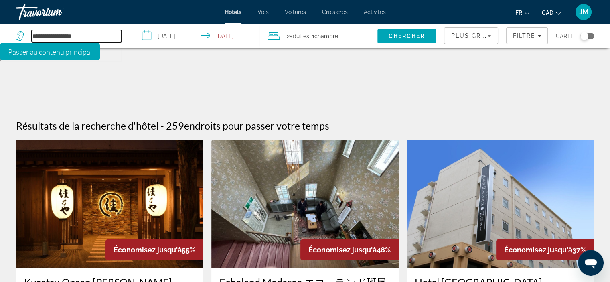
click at [63, 36] on input "**********" at bounding box center [77, 36] width 90 height 12
drag, startPoint x: 111, startPoint y: 35, endPoint x: 34, endPoint y: 33, distance: 76.7
click at [34, 33] on input "**********" at bounding box center [77, 36] width 90 height 12
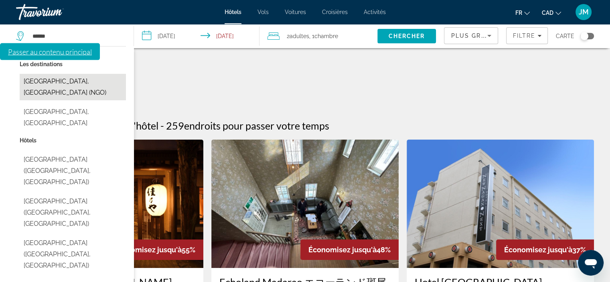
click at [40, 83] on button "Nagoya, Japan (NGO)" at bounding box center [73, 87] width 106 height 26
type input "**********"
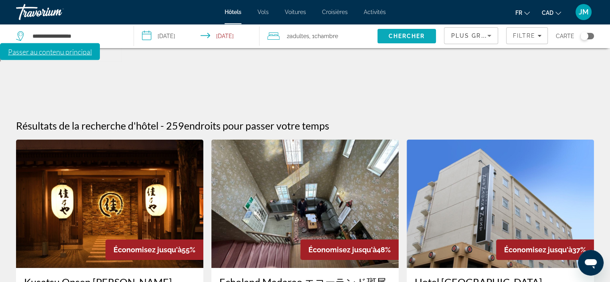
click at [403, 35] on span "Chercher" at bounding box center [407, 36] width 37 height 6
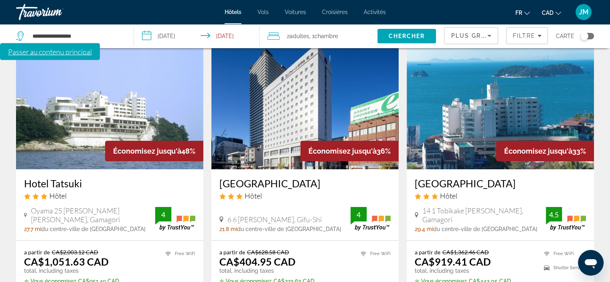
scroll to position [80, 0]
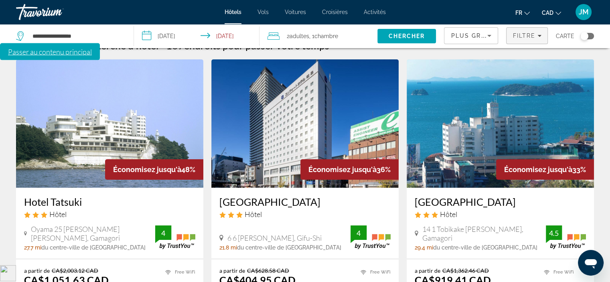
click at [533, 35] on span "Filtre" at bounding box center [524, 36] width 23 height 6
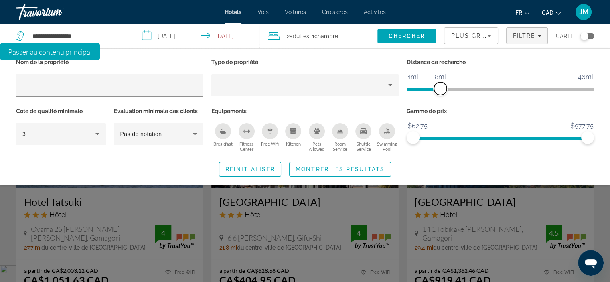
drag, startPoint x: 522, startPoint y: 89, endPoint x: 441, endPoint y: 80, distance: 80.8
click at [441, 88] on ngx-slider "1mi 46mi 8mi" at bounding box center [500, 89] width 187 height 2
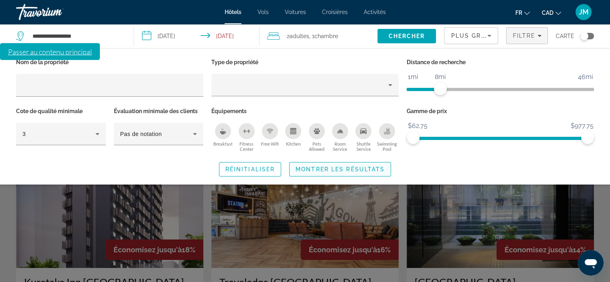
click at [354, 168] on span "Montrer les résultats" at bounding box center [340, 169] width 89 height 6
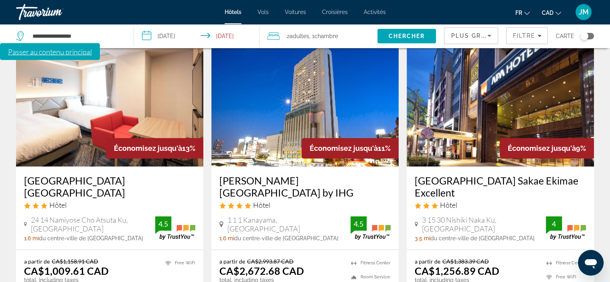
scroll to position [722, 0]
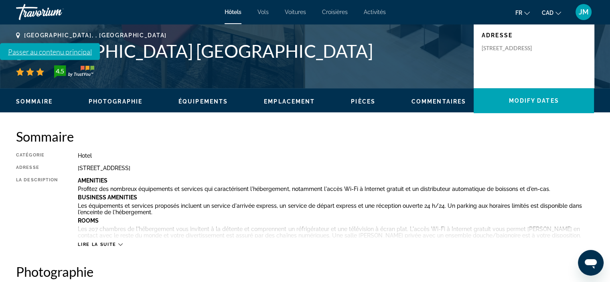
scroll to position [40, 0]
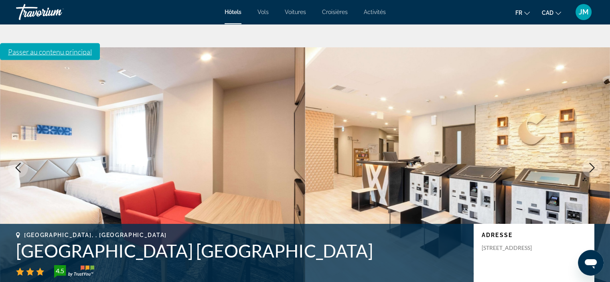
click at [592, 163] on icon "Next image" at bounding box center [593, 168] width 10 height 10
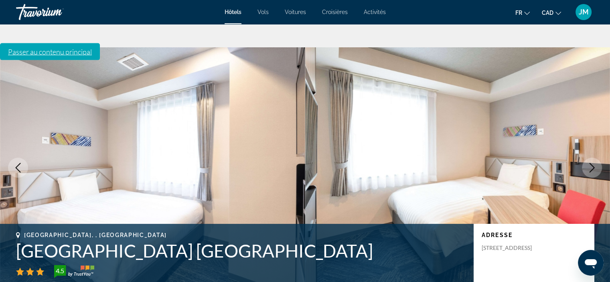
click at [592, 163] on icon "Next image" at bounding box center [593, 168] width 10 height 10
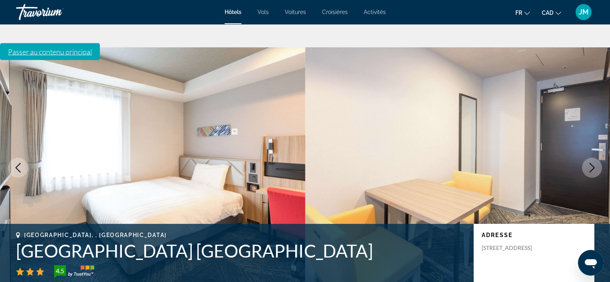
click at [592, 163] on icon "Next image" at bounding box center [593, 168] width 10 height 10
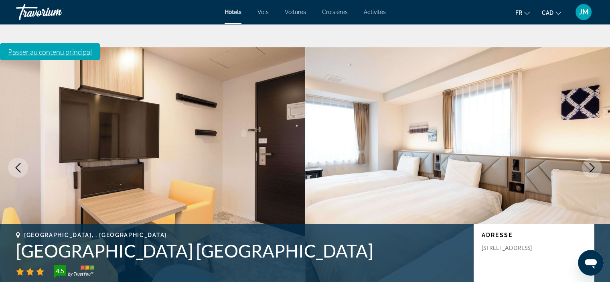
click at [592, 163] on icon "Next image" at bounding box center [593, 168] width 10 height 10
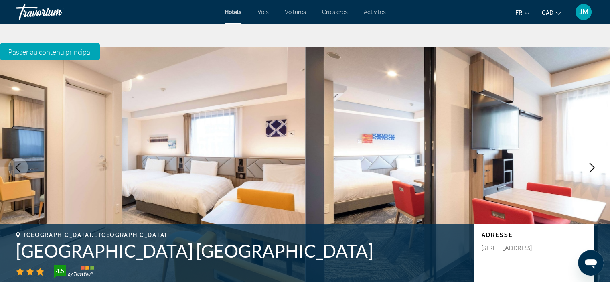
click at [592, 163] on icon "Next image" at bounding box center [593, 168] width 10 height 10
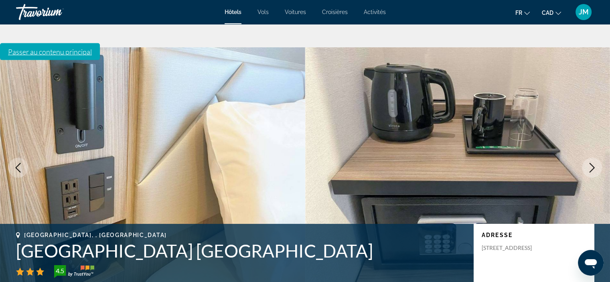
click at [592, 163] on icon "Next image" at bounding box center [593, 168] width 10 height 10
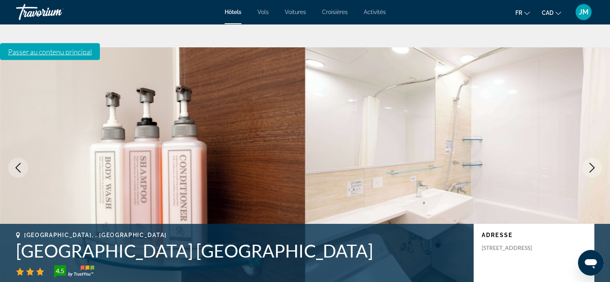
click at [592, 163] on icon "Next image" at bounding box center [593, 168] width 10 height 10
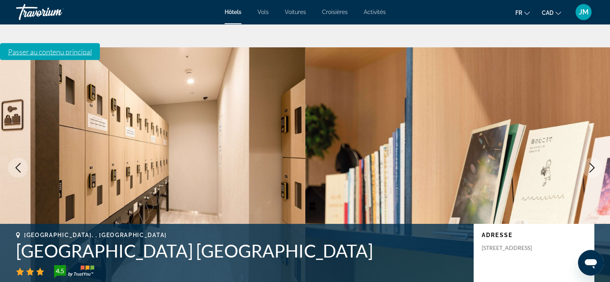
click at [592, 163] on icon "Next image" at bounding box center [593, 168] width 10 height 10
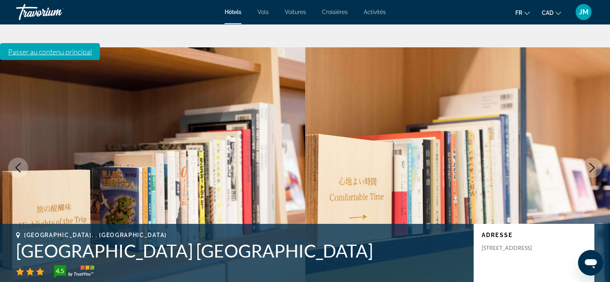
click at [592, 163] on icon "Next image" at bounding box center [593, 168] width 10 height 10
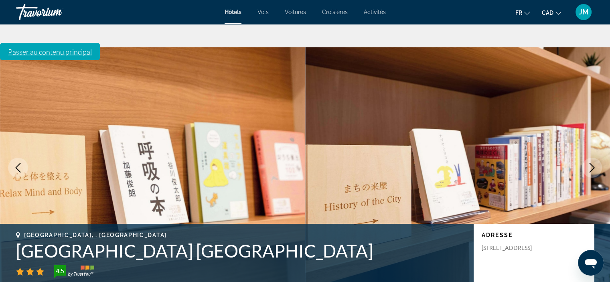
click at [592, 163] on icon "Next image" at bounding box center [593, 168] width 10 height 10
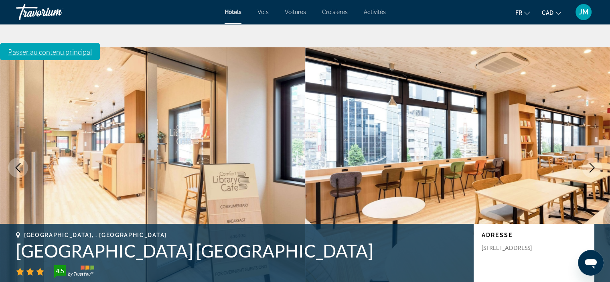
click at [592, 163] on icon "Next image" at bounding box center [593, 168] width 10 height 10
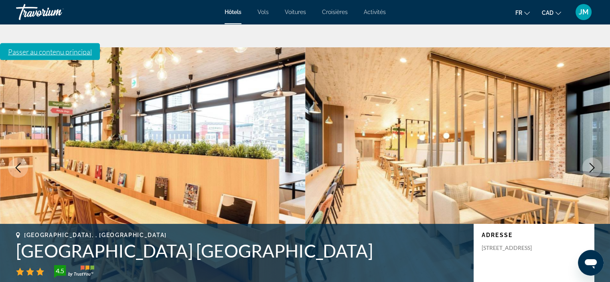
click at [592, 163] on icon "Next image" at bounding box center [593, 168] width 10 height 10
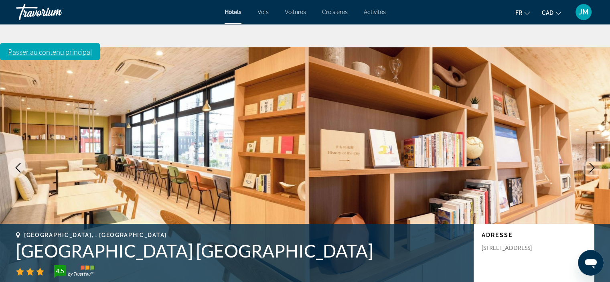
click at [592, 163] on icon "Next image" at bounding box center [593, 168] width 10 height 10
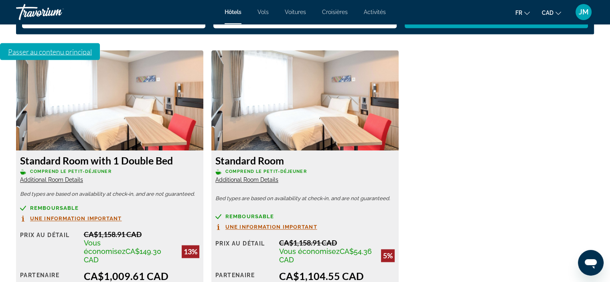
scroll to position [1164, 0]
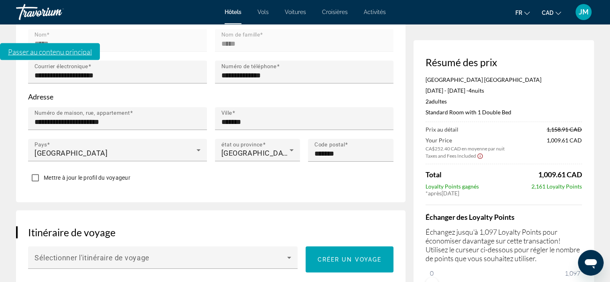
scroll to position [401, 0]
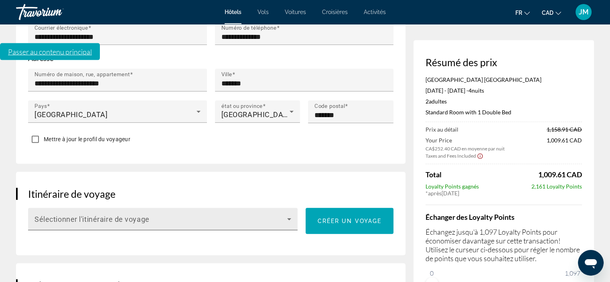
click at [290, 214] on icon "Main content" at bounding box center [290, 219] width 10 height 10
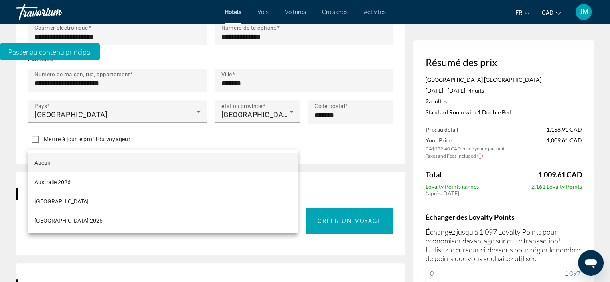
click at [362, 140] on div at bounding box center [305, 141] width 610 height 282
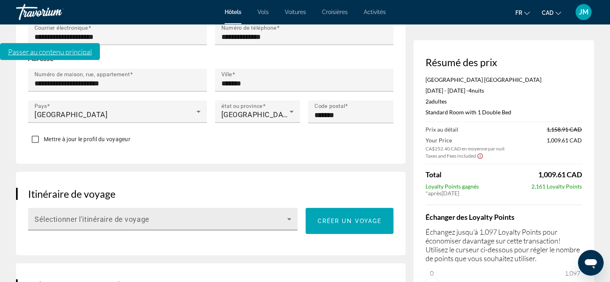
click at [80, 215] on span "Sélectionner l'itinéraire de voyage" at bounding box center [92, 219] width 115 height 8
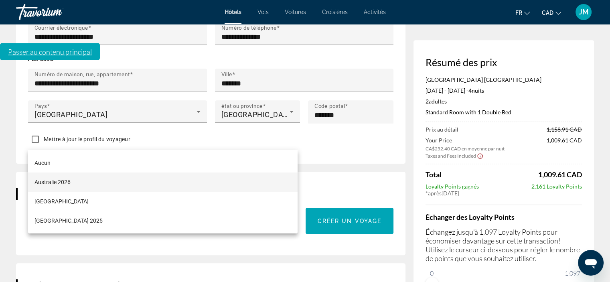
click at [345, 148] on div at bounding box center [305, 141] width 610 height 282
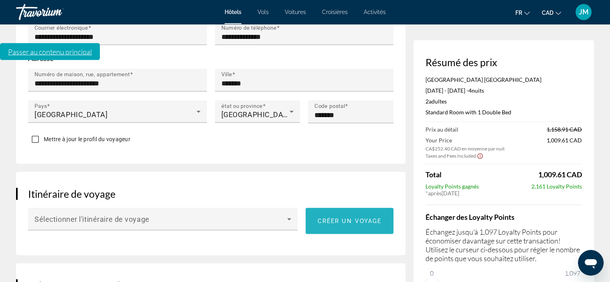
click at [360, 218] on span "Créer un voyage" at bounding box center [350, 221] width 64 height 6
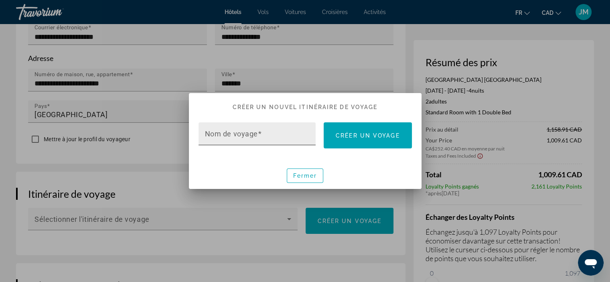
click at [229, 136] on mat-label "Nom de voyage" at bounding box center [231, 134] width 53 height 8
click at [229, 136] on input "Nom de voyage" at bounding box center [260, 137] width 110 height 10
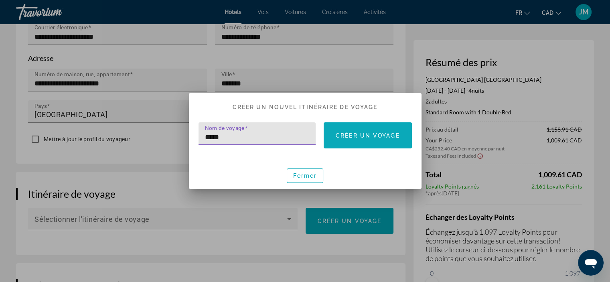
type input "*****"
click at [363, 137] on span "Créer un voyage" at bounding box center [368, 135] width 64 height 6
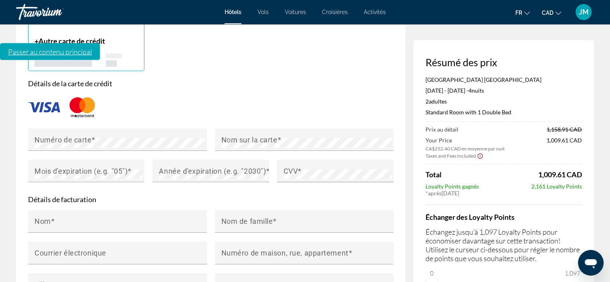
scroll to position [722, 0]
click at [76, 135] on mat-label "Numéro de carte" at bounding box center [63, 139] width 57 height 8
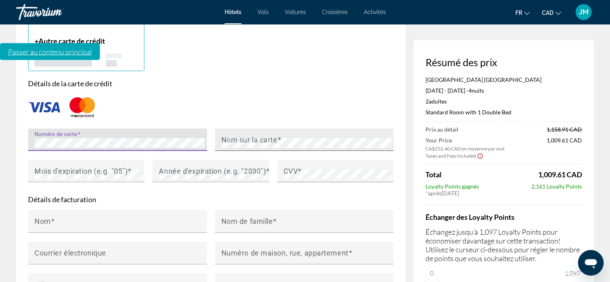
click at [244, 135] on mat-label "Nom sur la carte" at bounding box center [250, 139] width 56 height 8
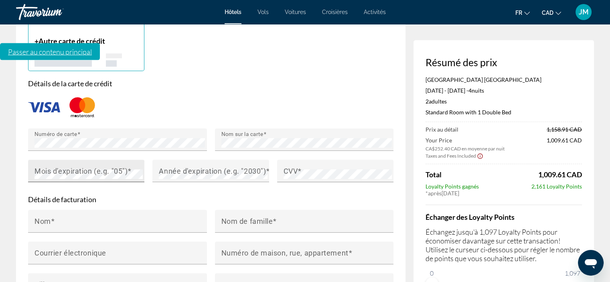
click at [121, 167] on mat-label "Mois d'expiration (e.g. "05")" at bounding box center [81, 171] width 93 height 8
click at [29, 160] on div "Mois d'expiration (e.g. "05")" at bounding box center [86, 171] width 116 height 22
click at [177, 167] on mat-label "Année d'expiration (e.g. "2030")" at bounding box center [212, 171] width 107 height 8
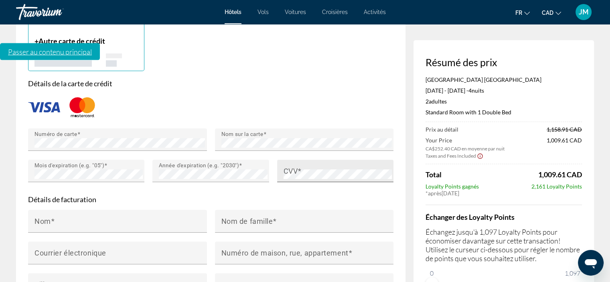
click at [297, 167] on mat-label "CVV" at bounding box center [291, 171] width 14 height 8
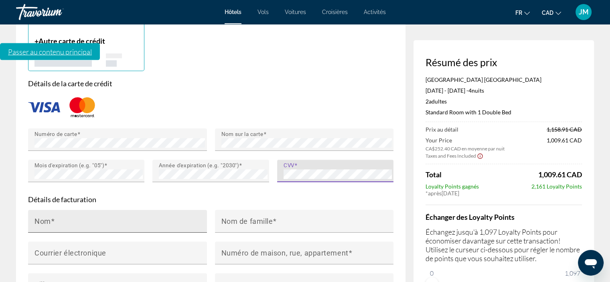
click at [52, 217] on span "Main content" at bounding box center [53, 221] width 4 height 8
click at [52, 220] on input "Nom" at bounding box center [120, 225] width 171 height 10
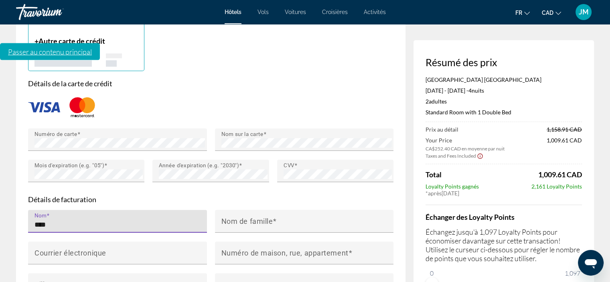
type input "*****"
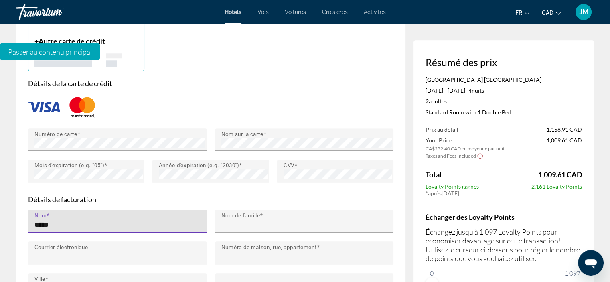
type input "*****"
type input "**********"
type input "*******"
type input "**"
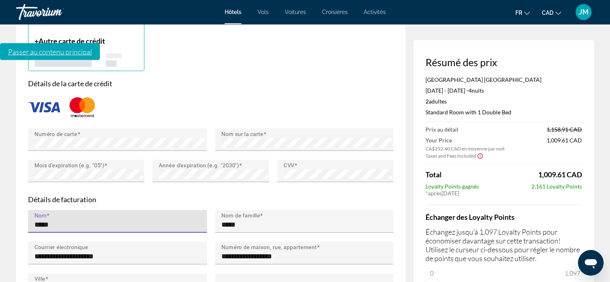
type input "*******"
type input "*****"
click at [222, 252] on input "**********" at bounding box center [307, 257] width 171 height 10
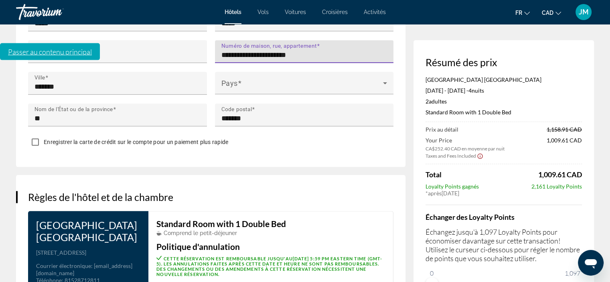
scroll to position [963, 0]
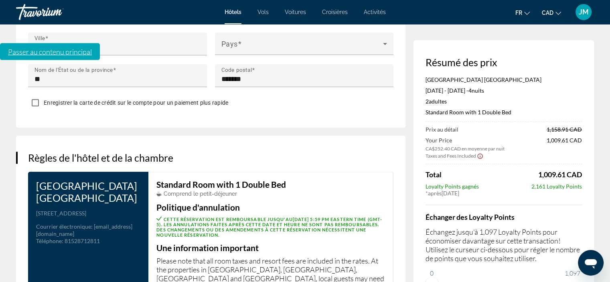
type input "**********"
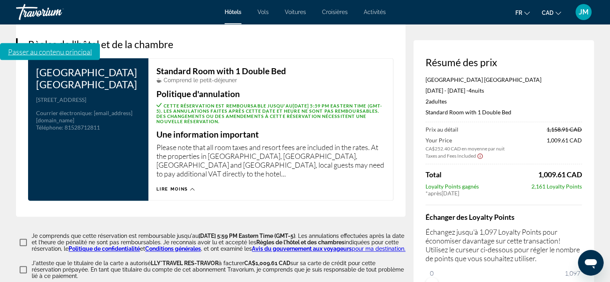
scroll to position [1084, 0]
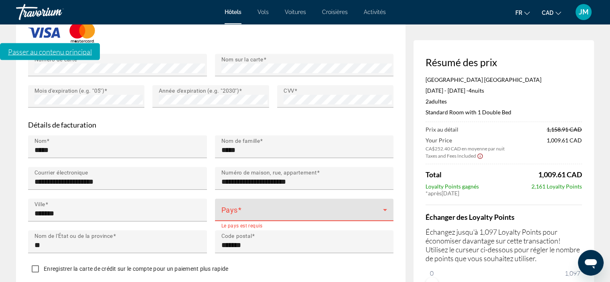
click at [366, 208] on span "Main content" at bounding box center [303, 213] width 162 height 10
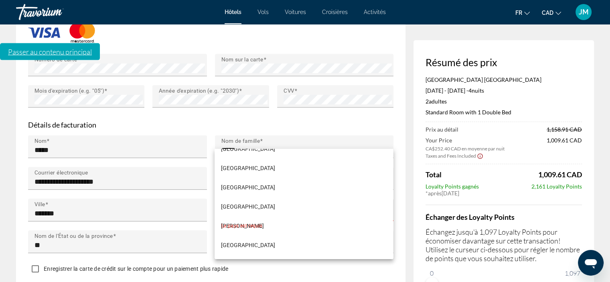
scroll to position [762, 0]
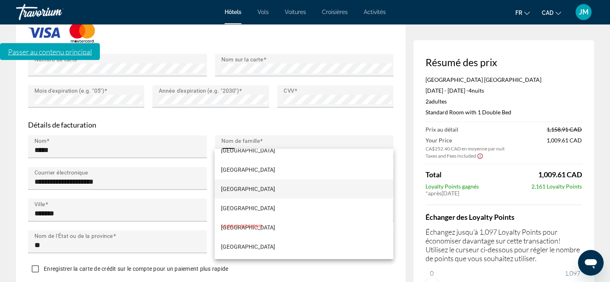
click at [231, 190] on span "Canada" at bounding box center [248, 189] width 54 height 10
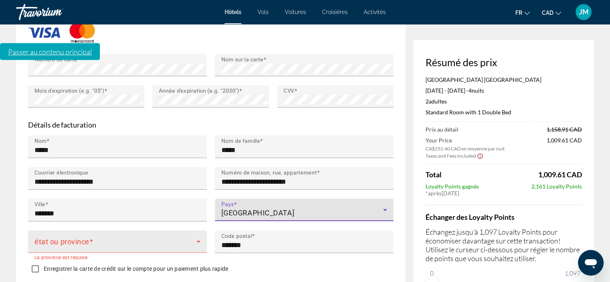
click at [106, 240] on span "Main content" at bounding box center [116, 245] width 162 height 10
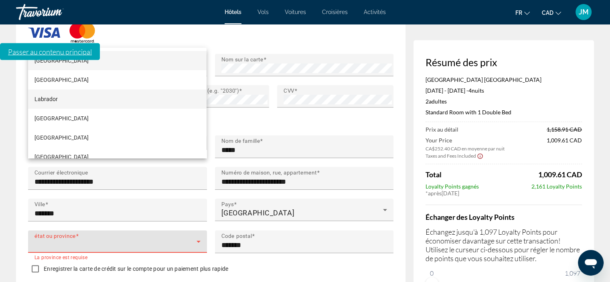
scroll to position [161, 0]
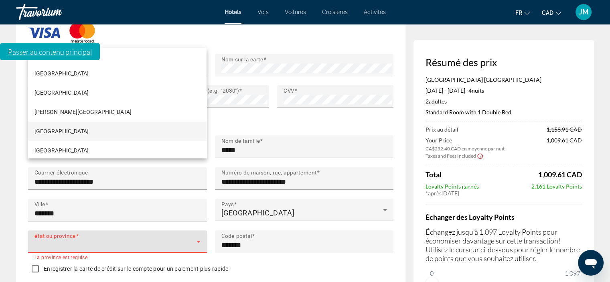
click at [86, 133] on mat-option "Quebec" at bounding box center [117, 131] width 179 height 19
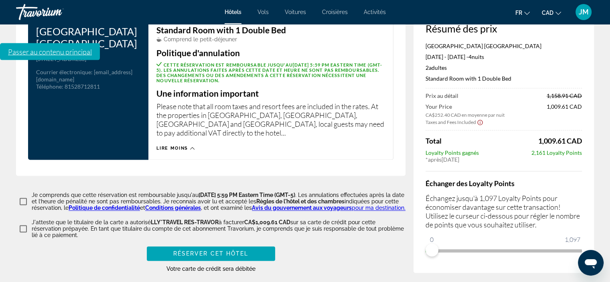
scroll to position [1118, 0]
click at [227, 250] on span "Réserver cet hôtel" at bounding box center [210, 253] width 75 height 6
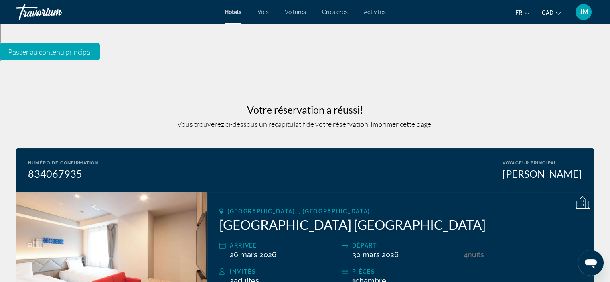
click at [581, 13] on span "JM" at bounding box center [584, 12] width 10 height 8
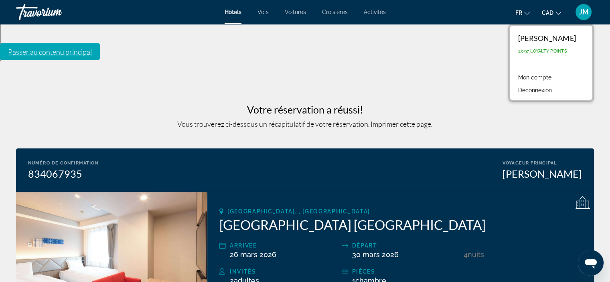
click at [547, 77] on link "Mon compte" at bounding box center [534, 77] width 41 height 10
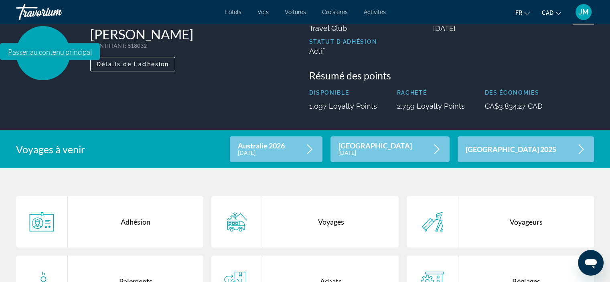
scroll to position [161, 0]
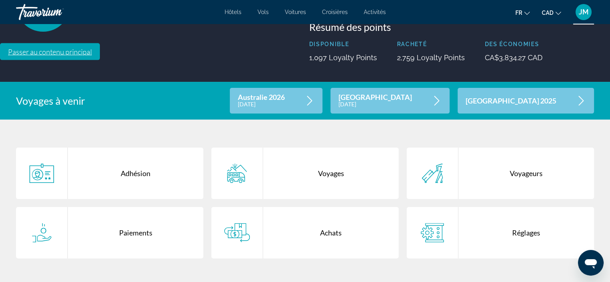
click at [355, 148] on div "Voyages" at bounding box center [331, 173] width 136 height 51
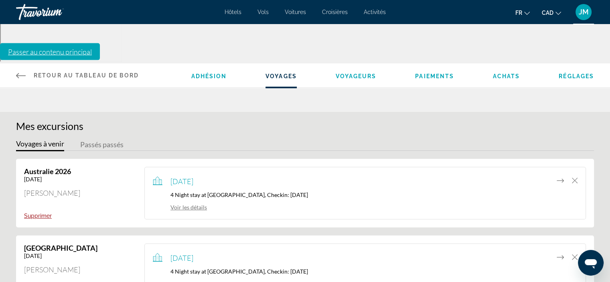
click at [197, 281] on link "Voir les détails" at bounding box center [180, 284] width 54 height 7
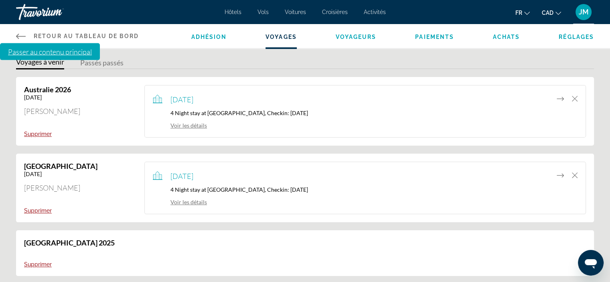
scroll to position [80, 0]
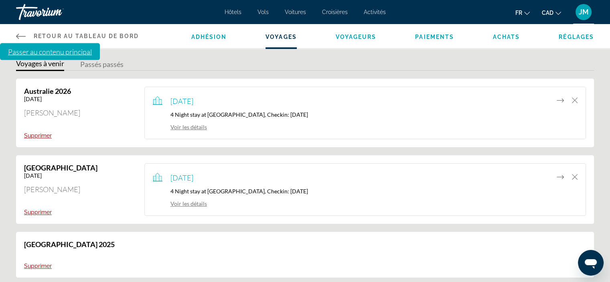
click at [562, 172] on icon "Move item to another trip" at bounding box center [560, 177] width 7 height 10
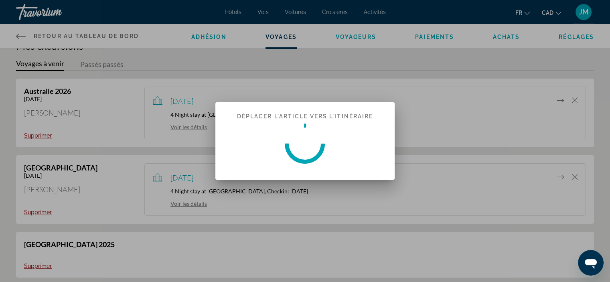
scroll to position [0, 0]
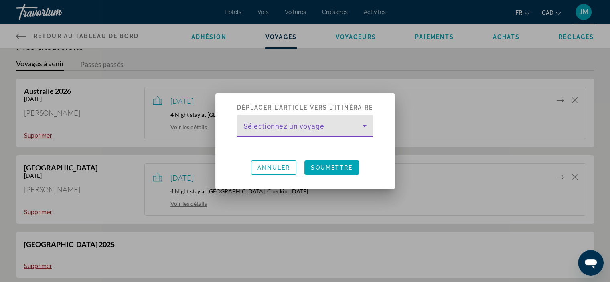
click at [365, 126] on icon at bounding box center [365, 126] width 4 height 2
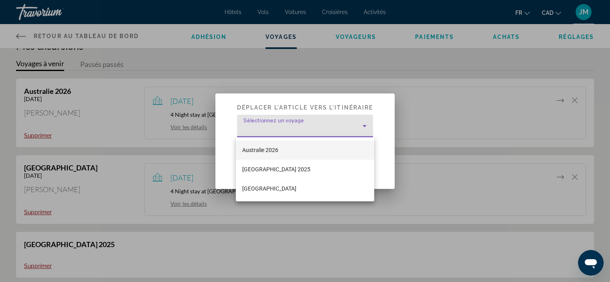
click at [365, 126] on div at bounding box center [305, 141] width 610 height 282
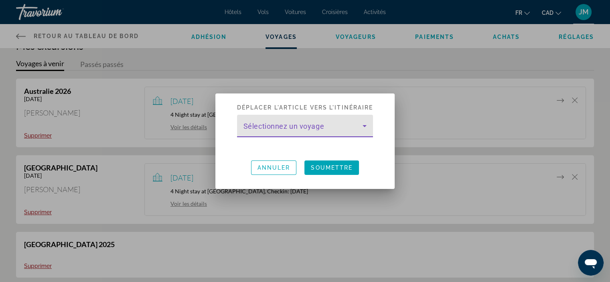
click at [365, 126] on icon at bounding box center [365, 126] width 4 height 2
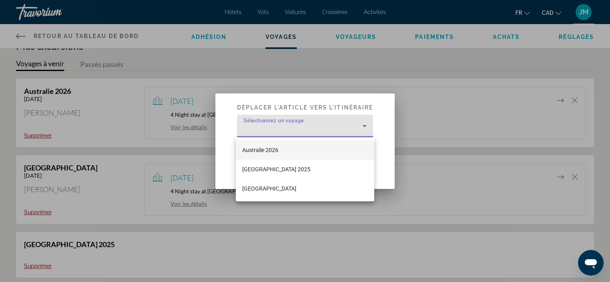
click at [365, 126] on div at bounding box center [305, 141] width 610 height 282
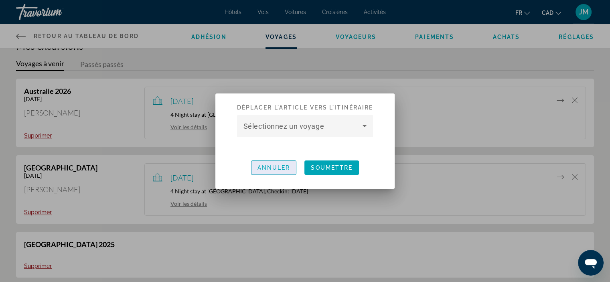
click at [271, 167] on span "Annuler" at bounding box center [274, 168] width 33 height 6
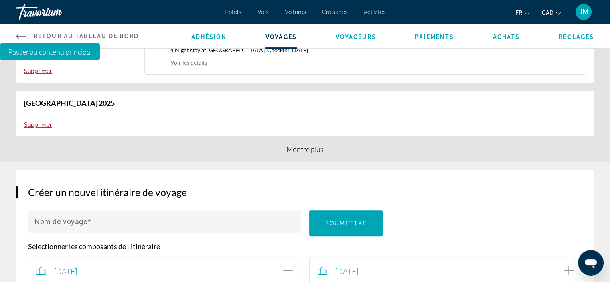
scroll to position [241, 0]
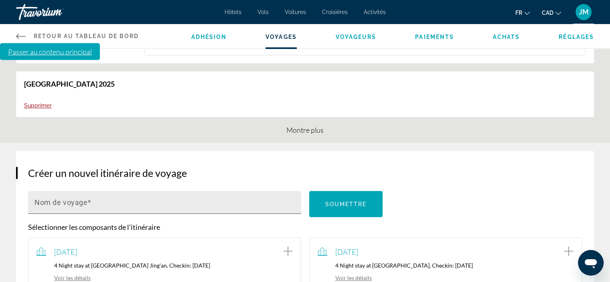
click at [64, 198] on mat-label "Nom de voyage" at bounding box center [61, 202] width 53 height 8
click at [64, 201] on input "Nom de voyage" at bounding box center [167, 206] width 265 height 10
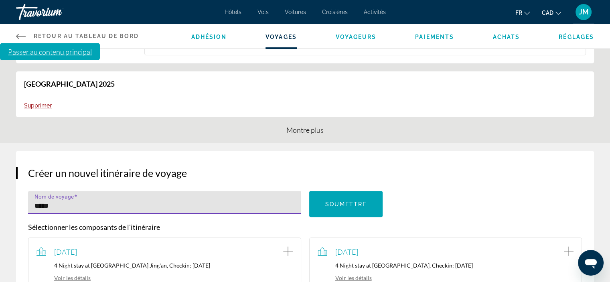
type input "*****"
click at [76, 274] on link "Voir les détails" at bounding box center [64, 277] width 54 height 7
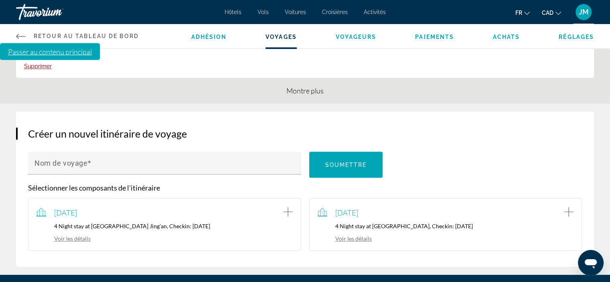
scroll to position [281, 0]
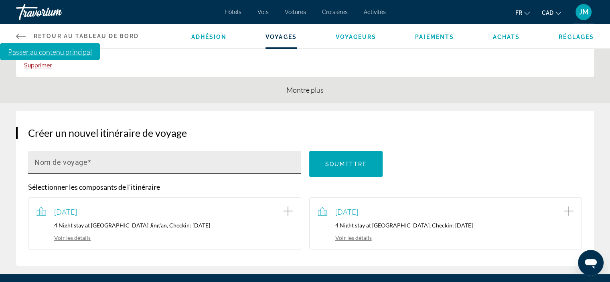
click at [74, 158] on mat-label "Nom de voyage" at bounding box center [61, 162] width 53 height 8
click at [74, 161] on input "Nom de voyage" at bounding box center [167, 166] width 265 height 10
click at [161, 222] on p "4 Night stay at Miju House Jing'an, Checkin: 2026-03-12" at bounding box center [165, 225] width 256 height 7
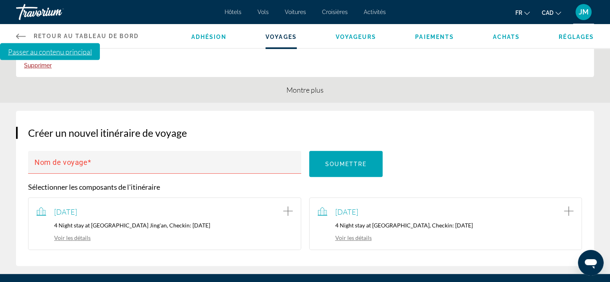
click at [286, 206] on icon "Add item to trip" at bounding box center [288, 211] width 10 height 10
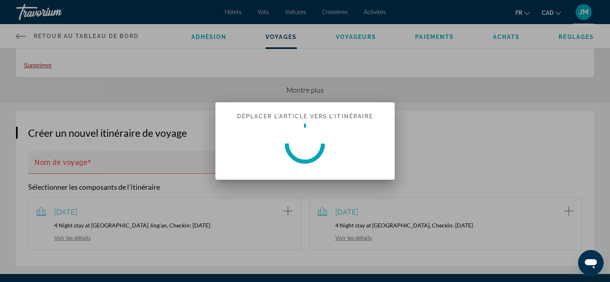
scroll to position [0, 0]
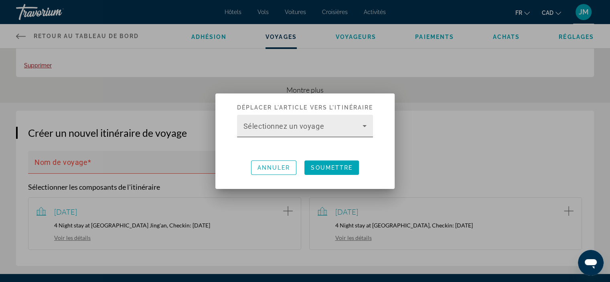
click at [360, 125] on span at bounding box center [304, 129] width 120 height 10
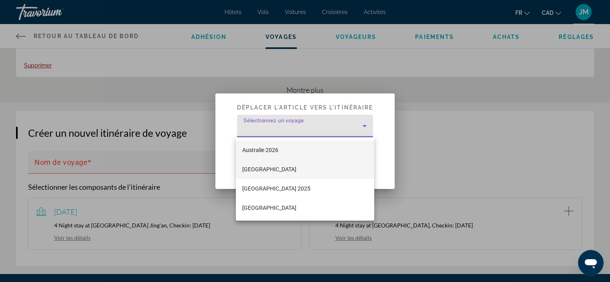
click at [250, 173] on span "China" at bounding box center [269, 170] width 54 height 10
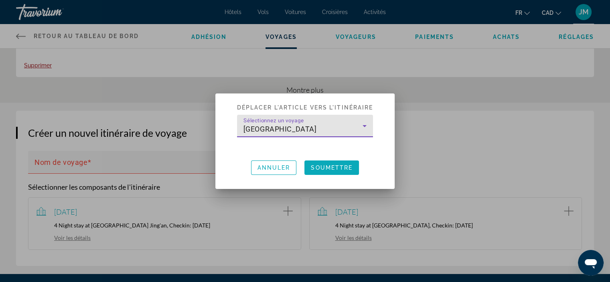
click at [338, 171] on span at bounding box center [332, 167] width 55 height 19
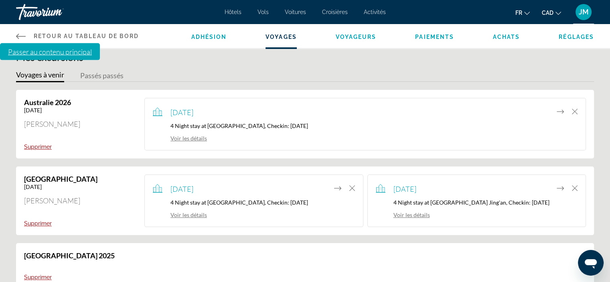
scroll to position [80, 0]
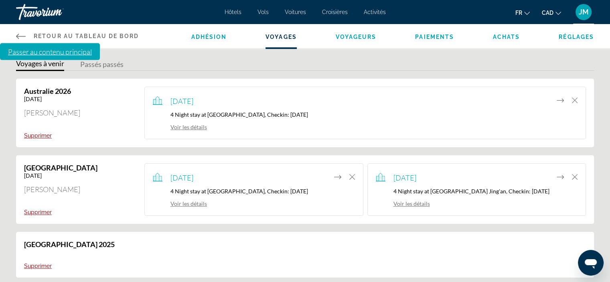
click at [337, 172] on icon "Move item to another trip" at bounding box center [337, 177] width 7 height 10
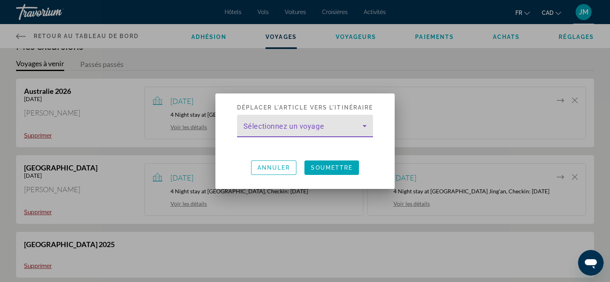
click at [364, 124] on icon at bounding box center [365, 126] width 10 height 10
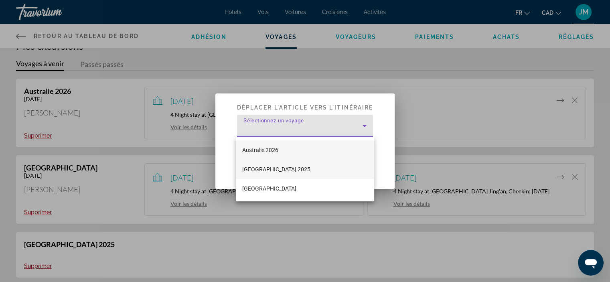
click at [258, 170] on span "Paris 2025" at bounding box center [276, 170] width 68 height 10
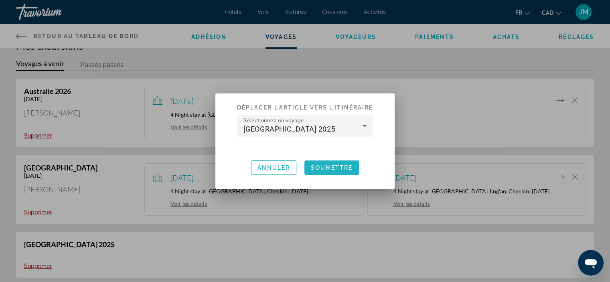
click at [319, 167] on span "Soumettre" at bounding box center [332, 168] width 42 height 6
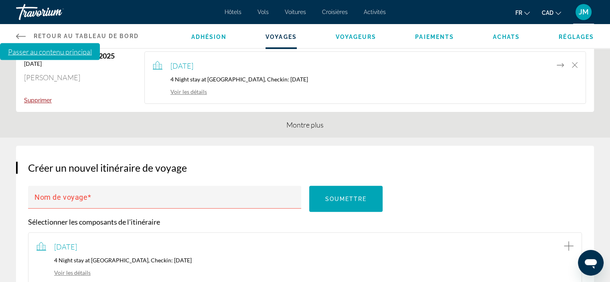
scroll to position [281, 0]
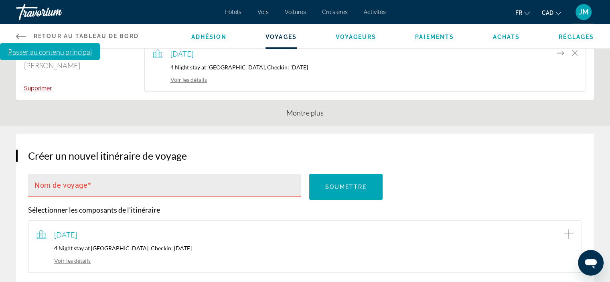
click at [71, 181] on mat-label "Nom de voyage" at bounding box center [61, 185] width 53 height 8
click at [71, 184] on input "Nom de voyage" at bounding box center [167, 189] width 265 height 10
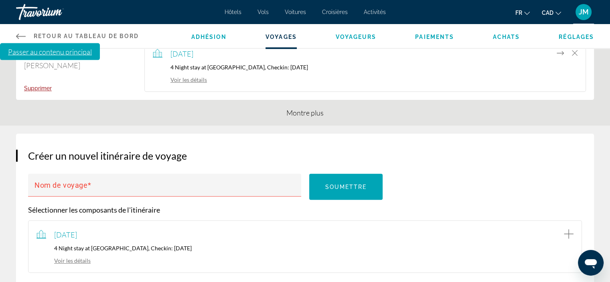
click at [70, 257] on link "Voir les détails" at bounding box center [64, 260] width 54 height 7
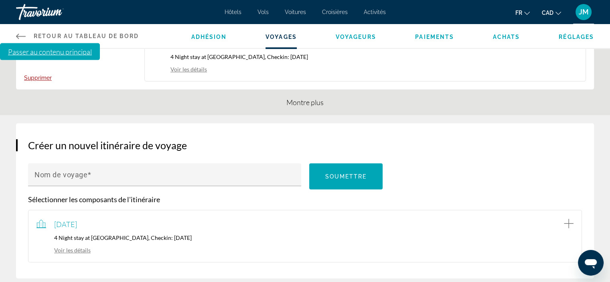
scroll to position [290, 0]
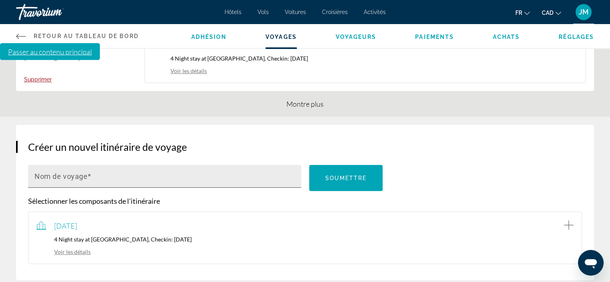
click at [51, 172] on mat-label "Nom de voyage" at bounding box center [61, 176] width 53 height 8
click at [51, 175] on input "Nom de voyage" at bounding box center [167, 180] width 265 height 10
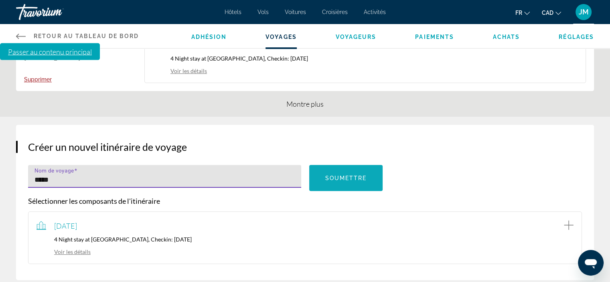
type input "*****"
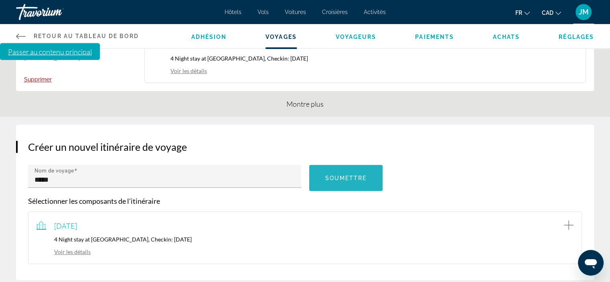
click at [345, 175] on span "Soumettre" at bounding box center [346, 178] width 42 height 6
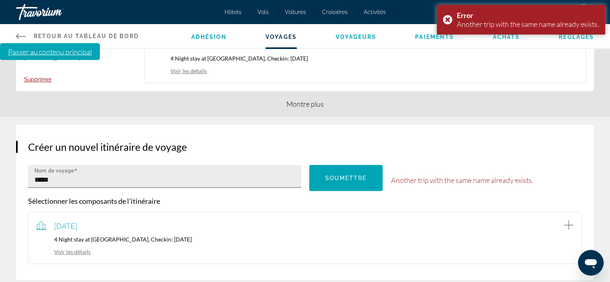
click at [57, 165] on div "Nom de voyage *****" at bounding box center [167, 176] width 265 height 23
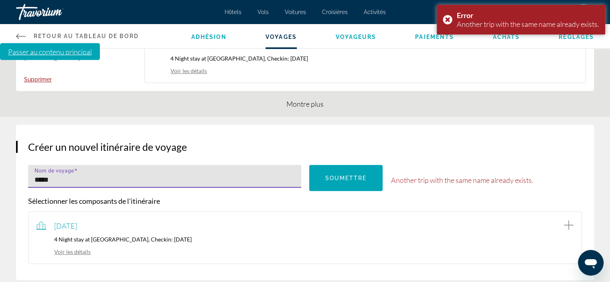
drag, startPoint x: 67, startPoint y: 119, endPoint x: 26, endPoint y: 114, distance: 42.0
click at [26, 125] on div "Créer un nouvel itinéraire de voyage Nom de voyage ***** Soumettre Another trip…" at bounding box center [305, 202] width 578 height 155
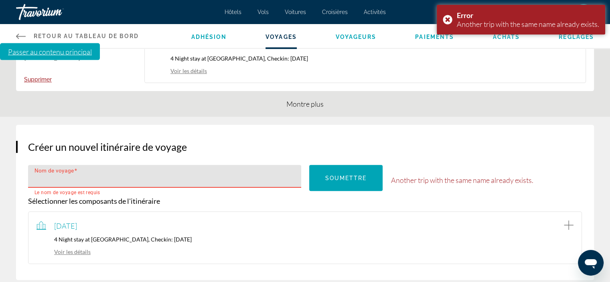
click at [571, 220] on icon "Add item to trip" at bounding box center [569, 225] width 10 height 10
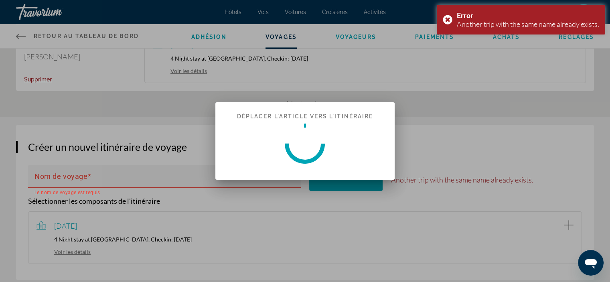
scroll to position [0, 0]
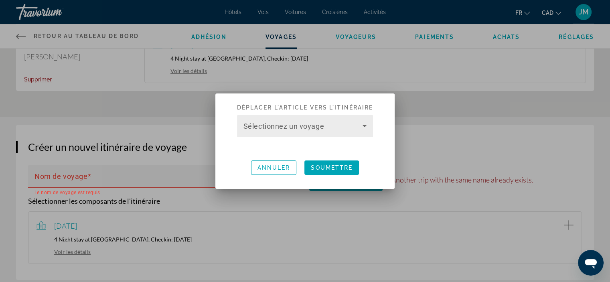
click at [366, 126] on icon at bounding box center [365, 126] width 4 height 2
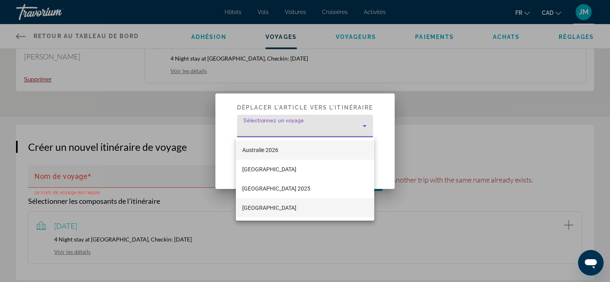
click at [260, 205] on mat-option "Japon" at bounding box center [305, 207] width 138 height 19
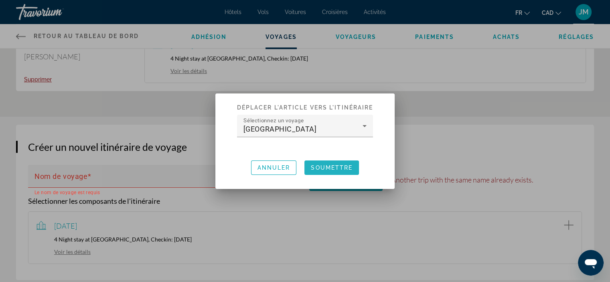
click at [329, 166] on span "Soumettre" at bounding box center [332, 168] width 42 height 6
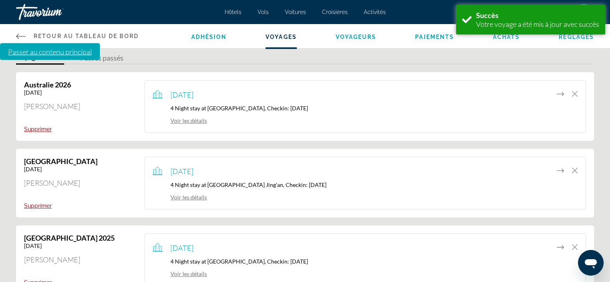
scroll to position [286, 0]
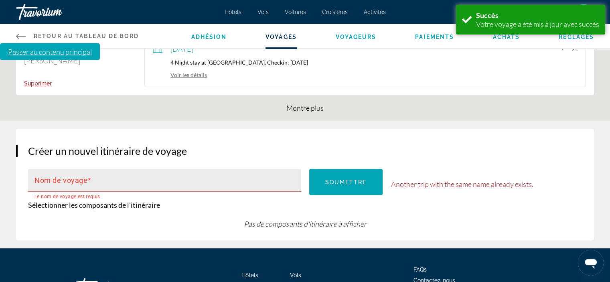
click at [119, 179] on input "Nom de voyage" at bounding box center [167, 184] width 265 height 10
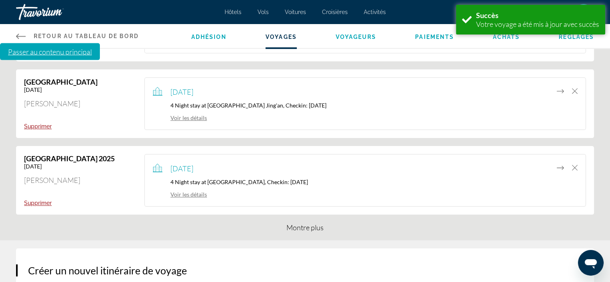
scroll to position [120, 0]
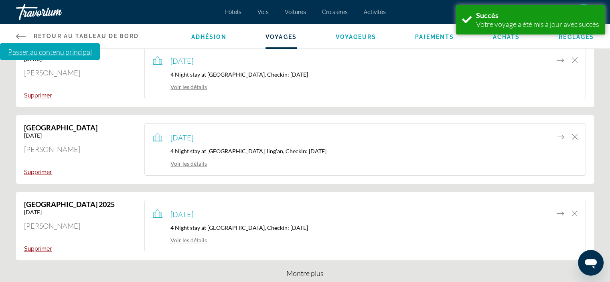
click at [298, 268] on button "Montre plus" at bounding box center [305, 273] width 37 height 10
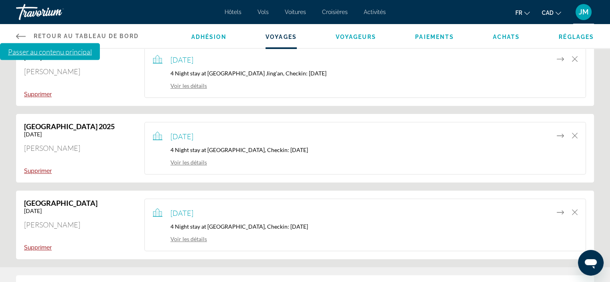
scroll to position [185, 0]
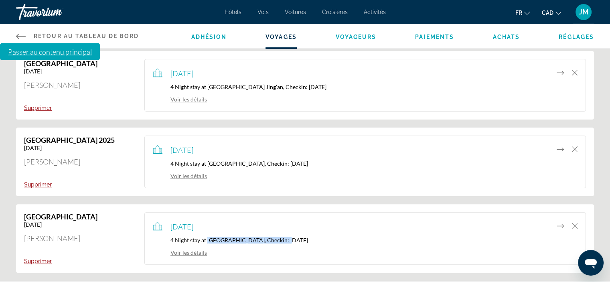
drag, startPoint x: 207, startPoint y: 176, endPoint x: 289, endPoint y: 179, distance: 81.9
click at [289, 237] on p "4 Night stay at Comfort Hotel Nagoya Kanayama, Checkin: 2026-03-26" at bounding box center [365, 240] width 425 height 7
copy p "[GEOGRAPHIC_DATA] [GEOGRAPHIC_DATA] [GEOGRAPHIC_DATA]"
click at [191, 249] on link "Voir les détails" at bounding box center [180, 252] width 54 height 7
